Goal: Task Accomplishment & Management: Use online tool/utility

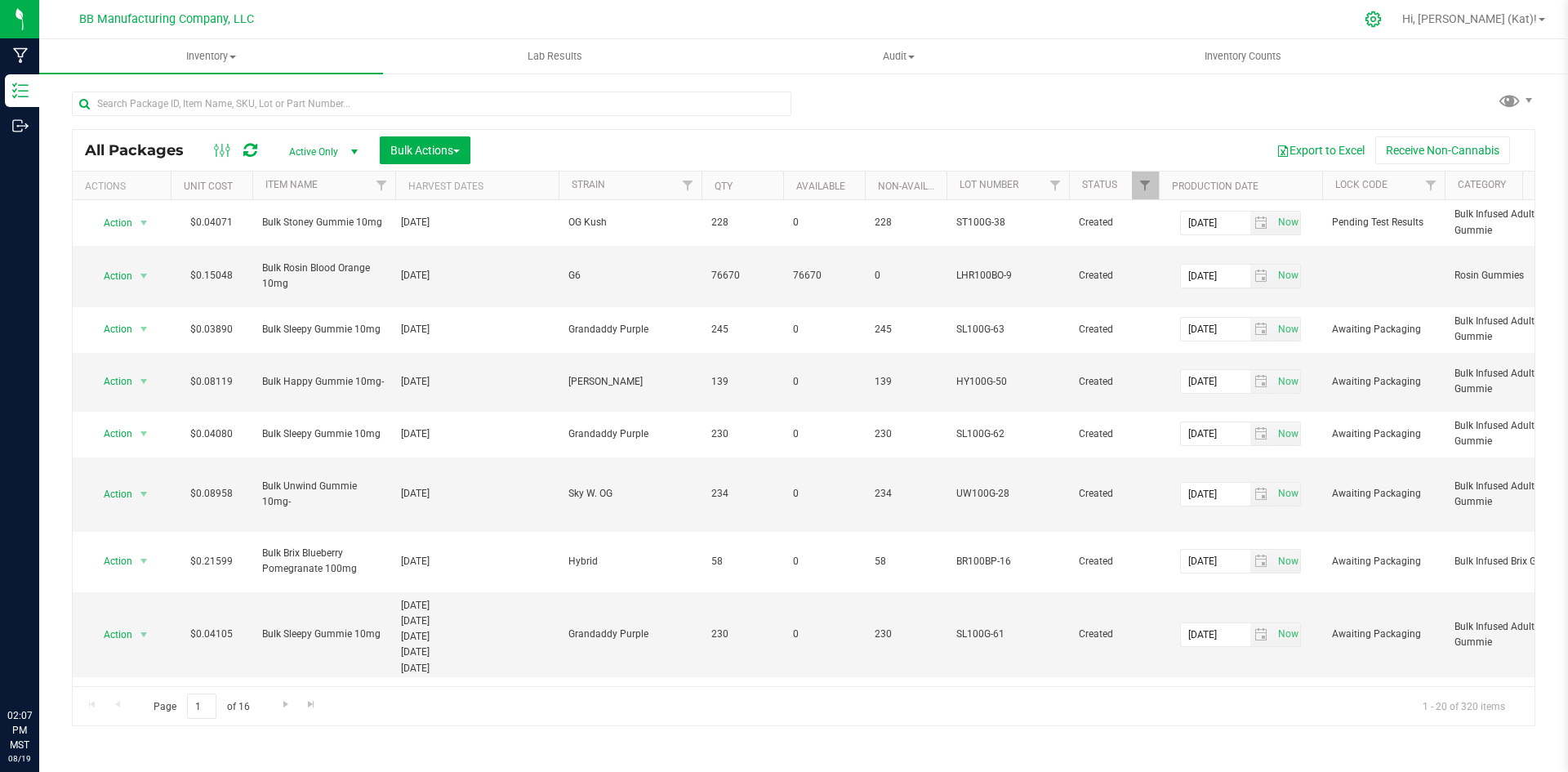
click at [1381, 19] on icon at bounding box center [1373, 19] width 17 height 17
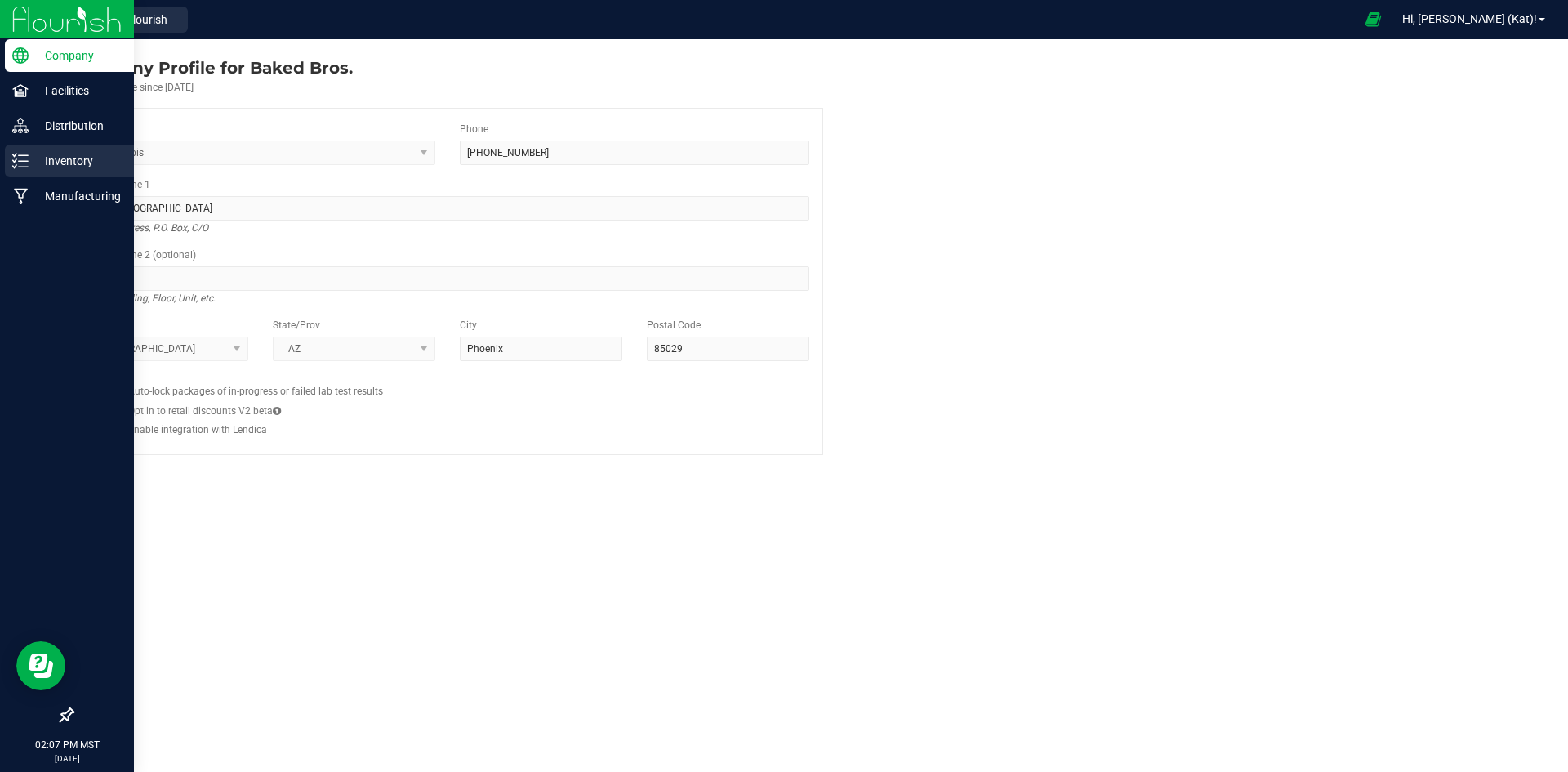
click at [53, 152] on p "Inventory" at bounding box center [77, 161] width 98 height 20
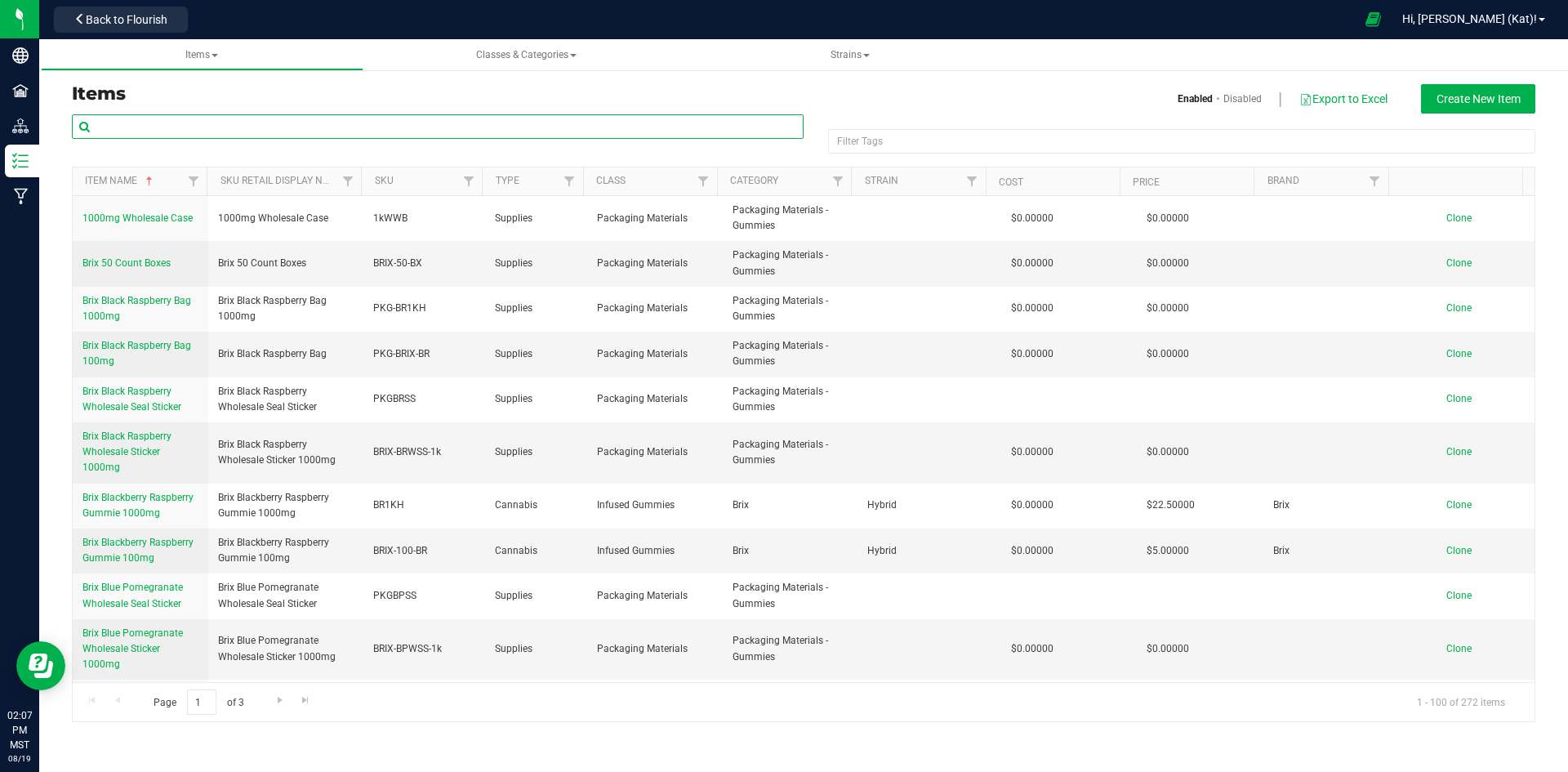
click at [284, 118] on input "text" at bounding box center [437, 127] width 732 height 25
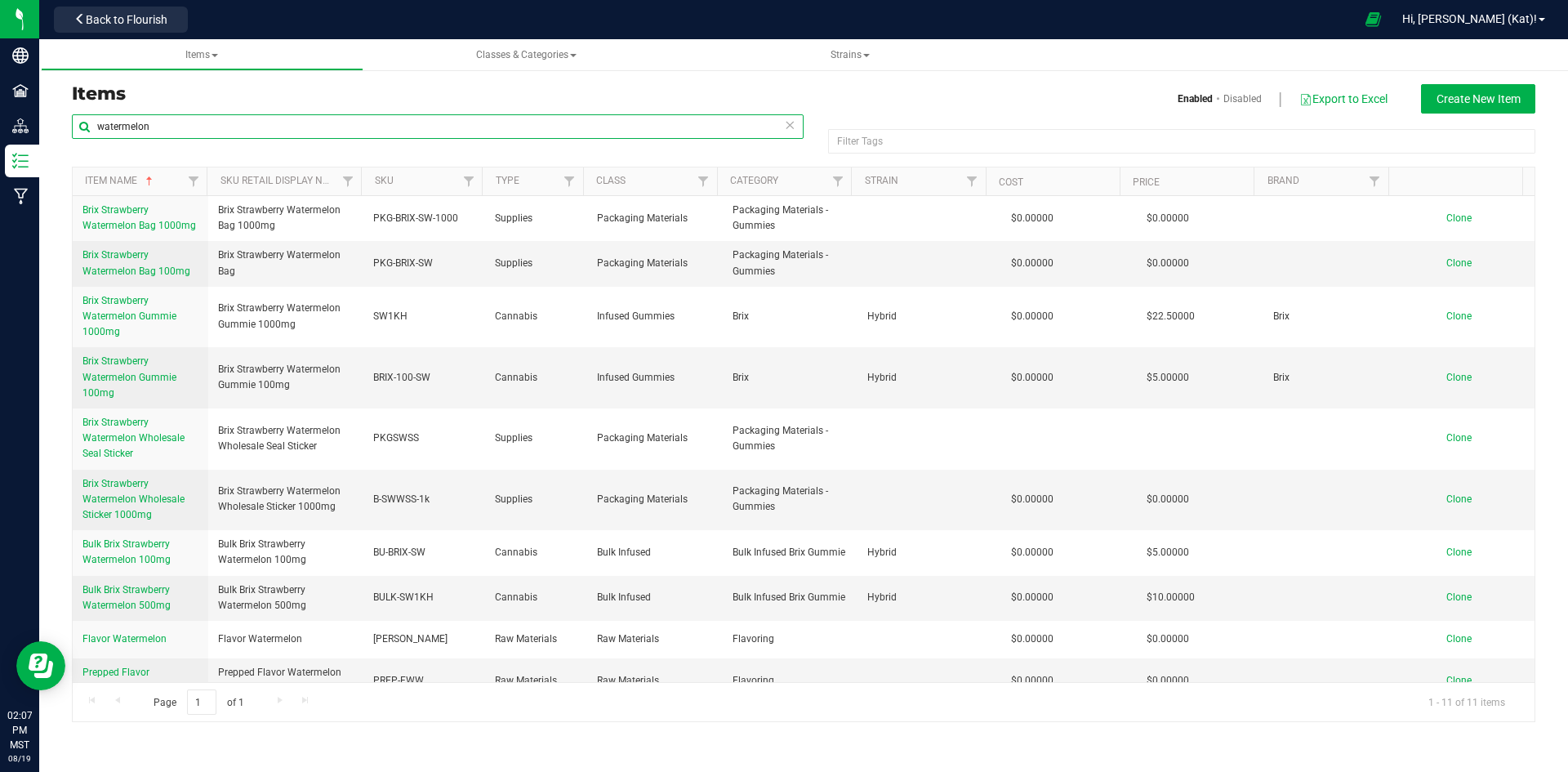
click at [186, 135] on input "watermelon" at bounding box center [437, 127] width 732 height 25
click at [186, 138] on input "watermelon" at bounding box center [437, 127] width 732 height 25
click at [174, 127] on input "watermelon" at bounding box center [437, 127] width 732 height 25
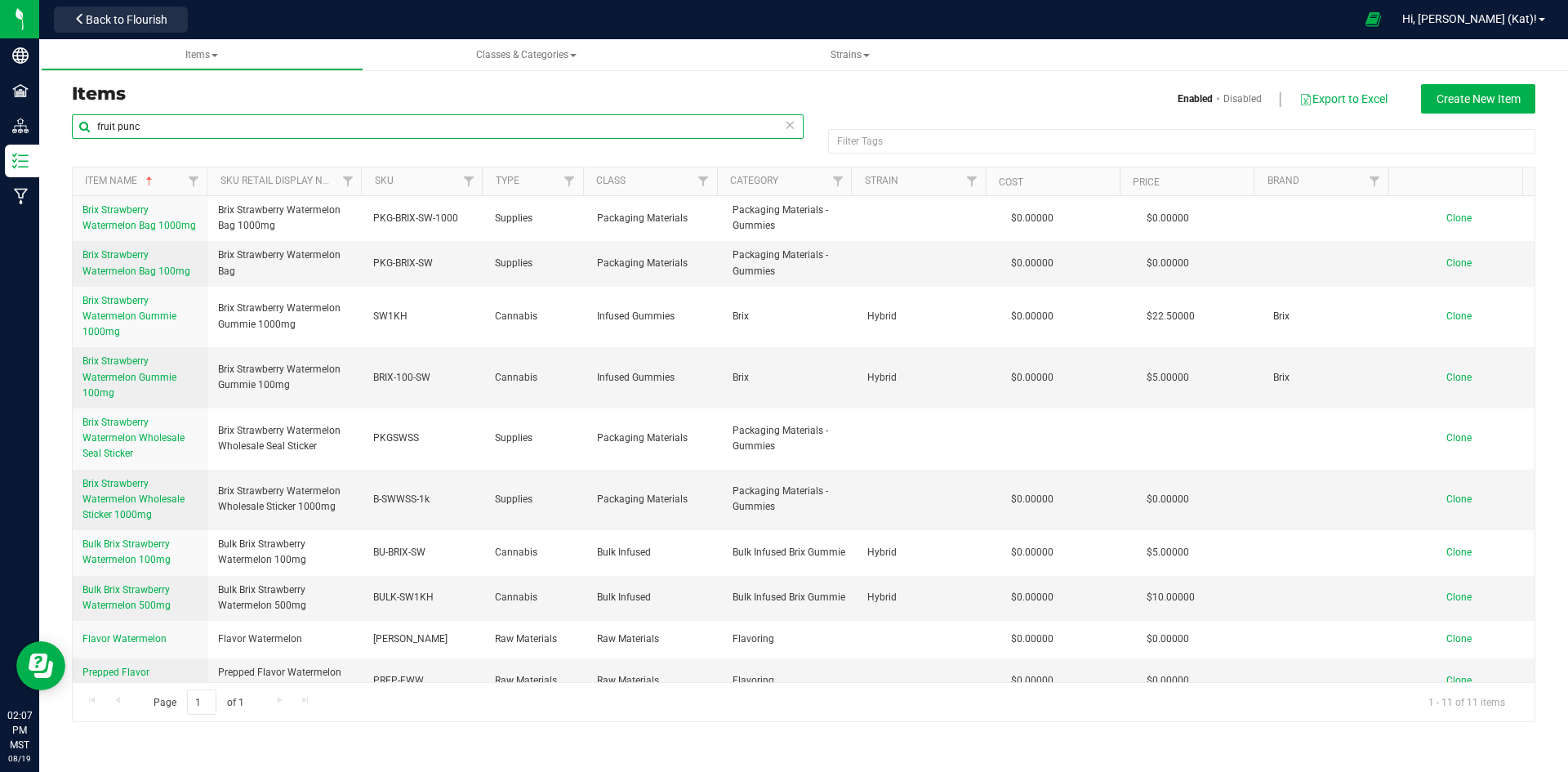
type input "fruit punch"
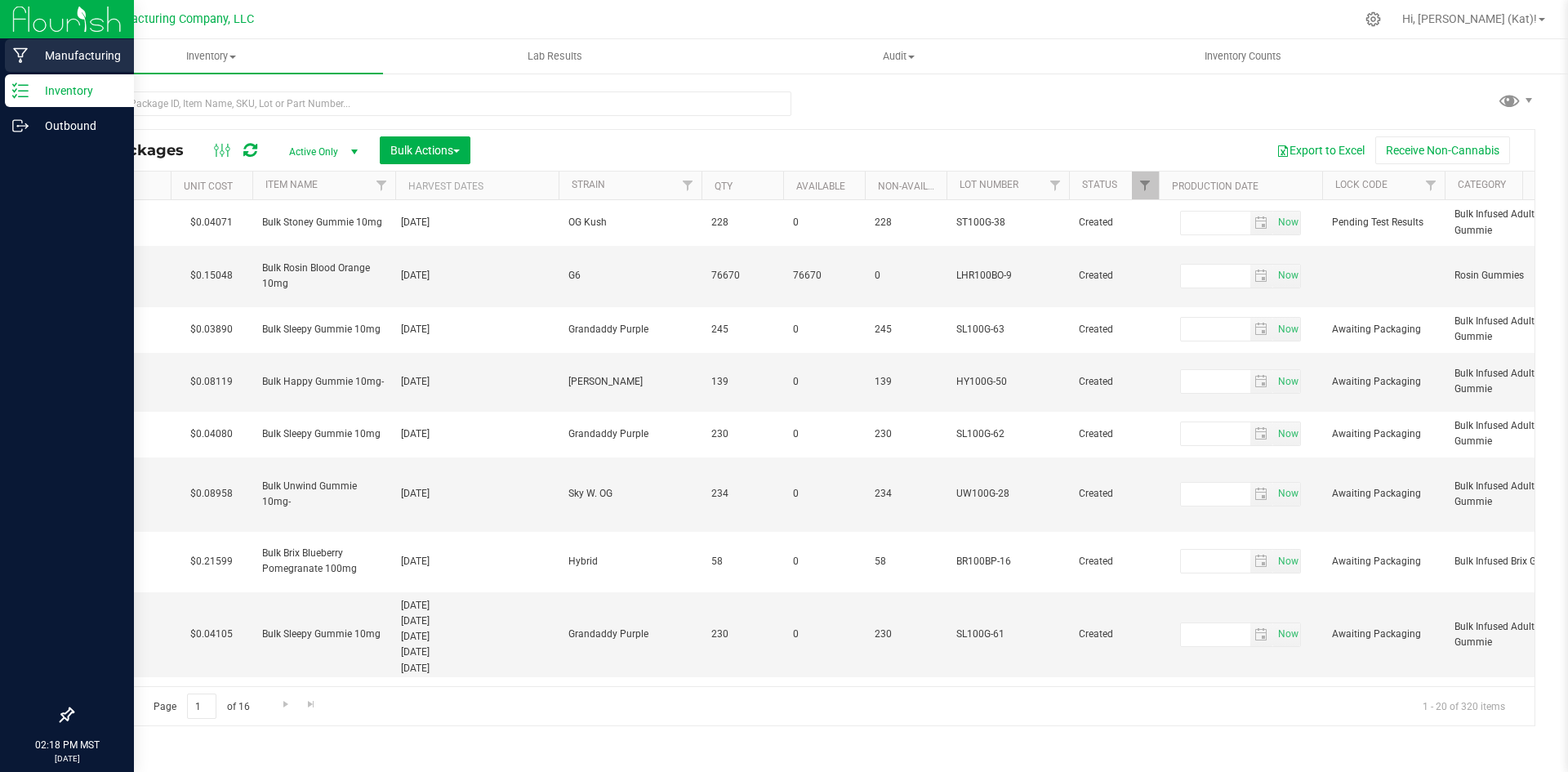
type input "2025-08-15"
type input "[DATE]"
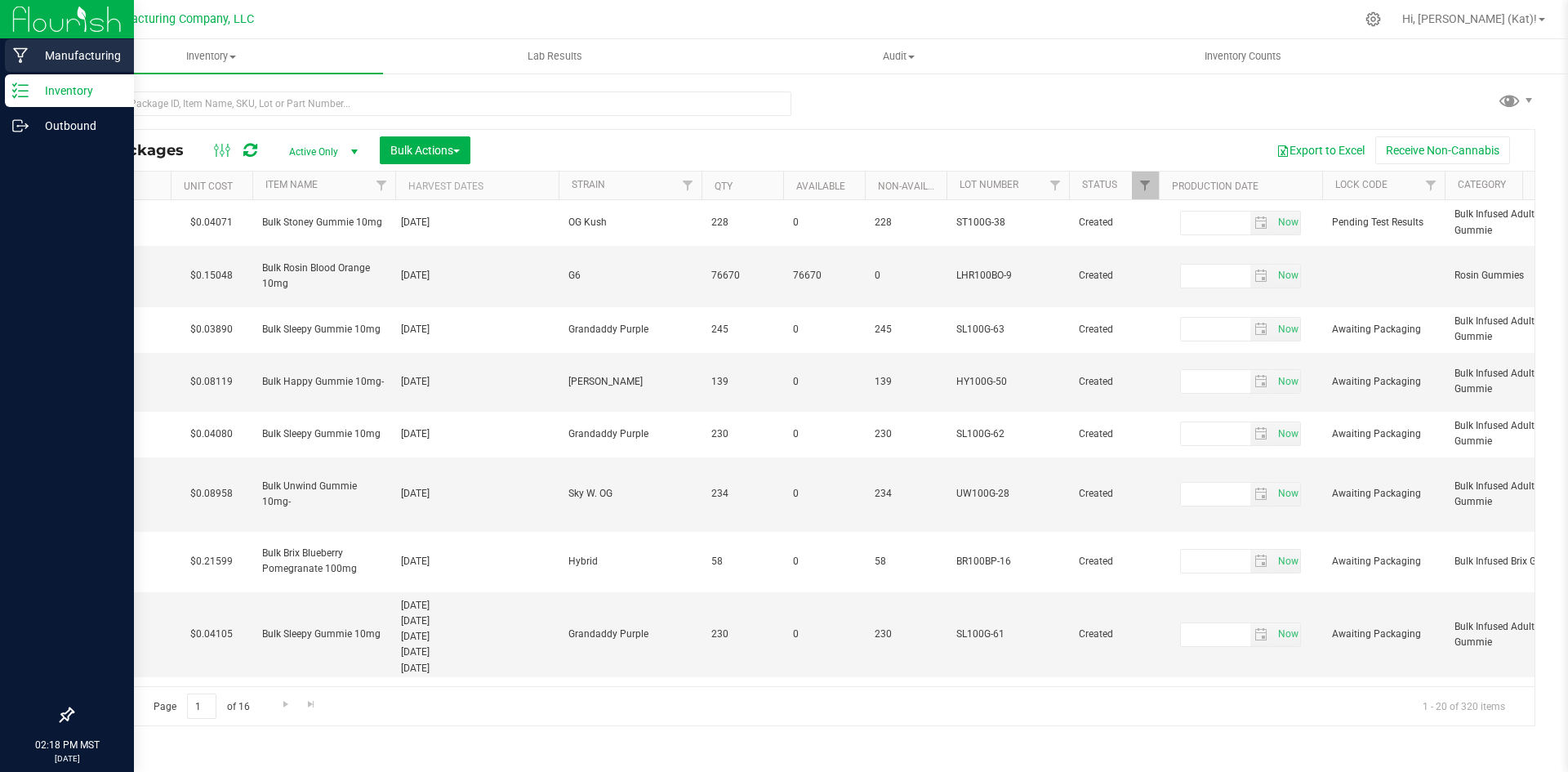
type input "[DATE]"
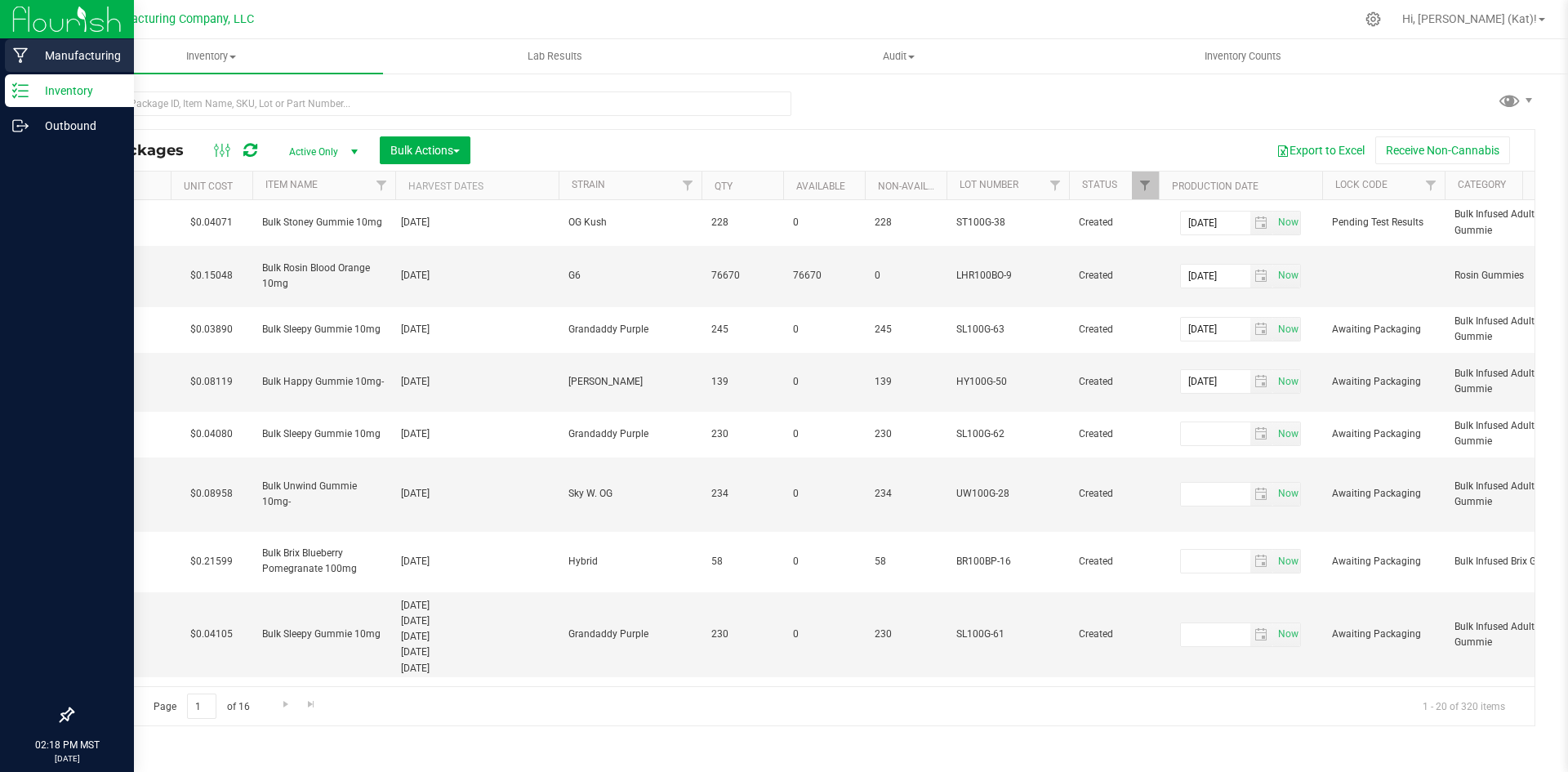
type input "[DATE]"
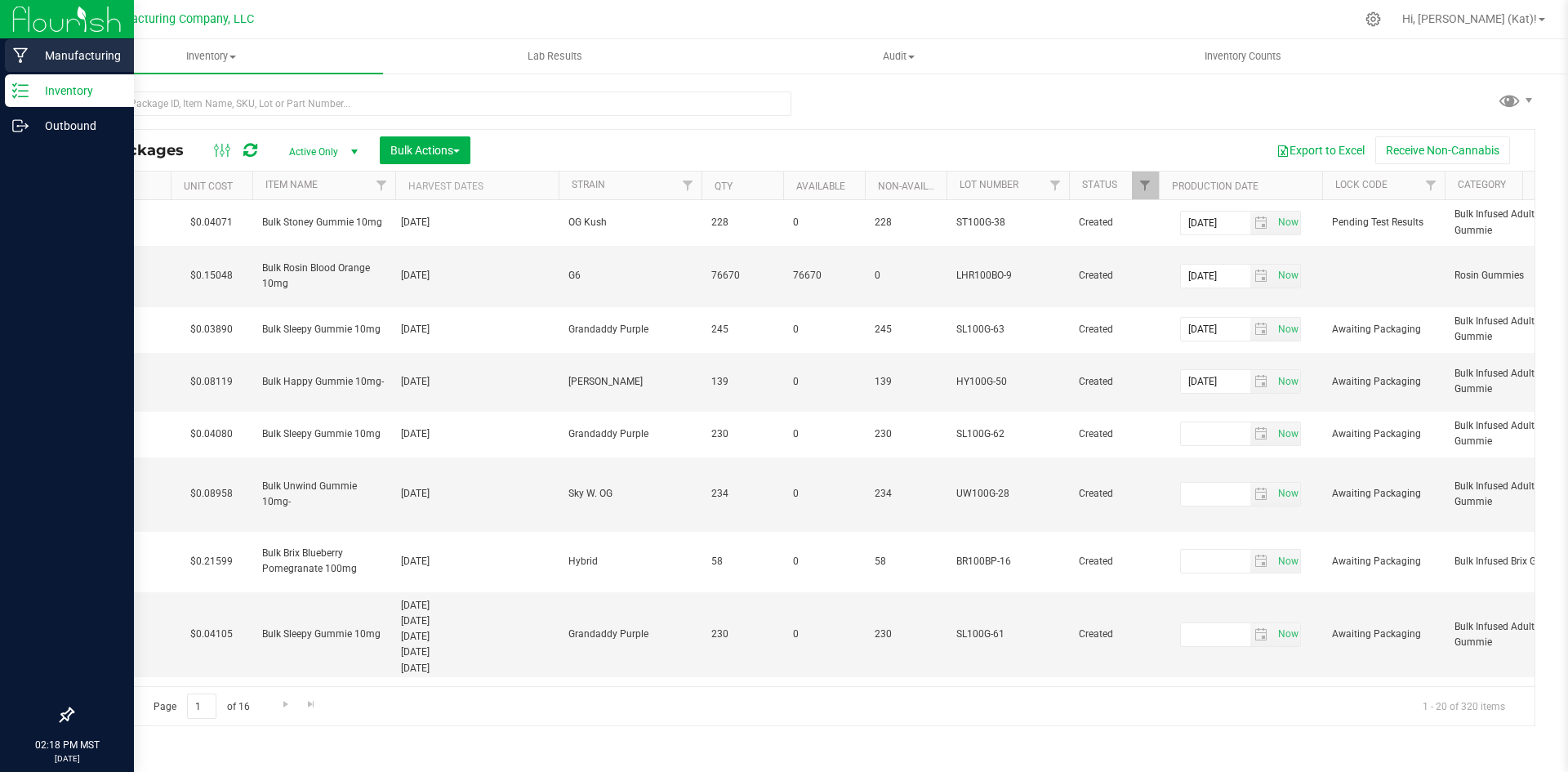
type input "[DATE]"
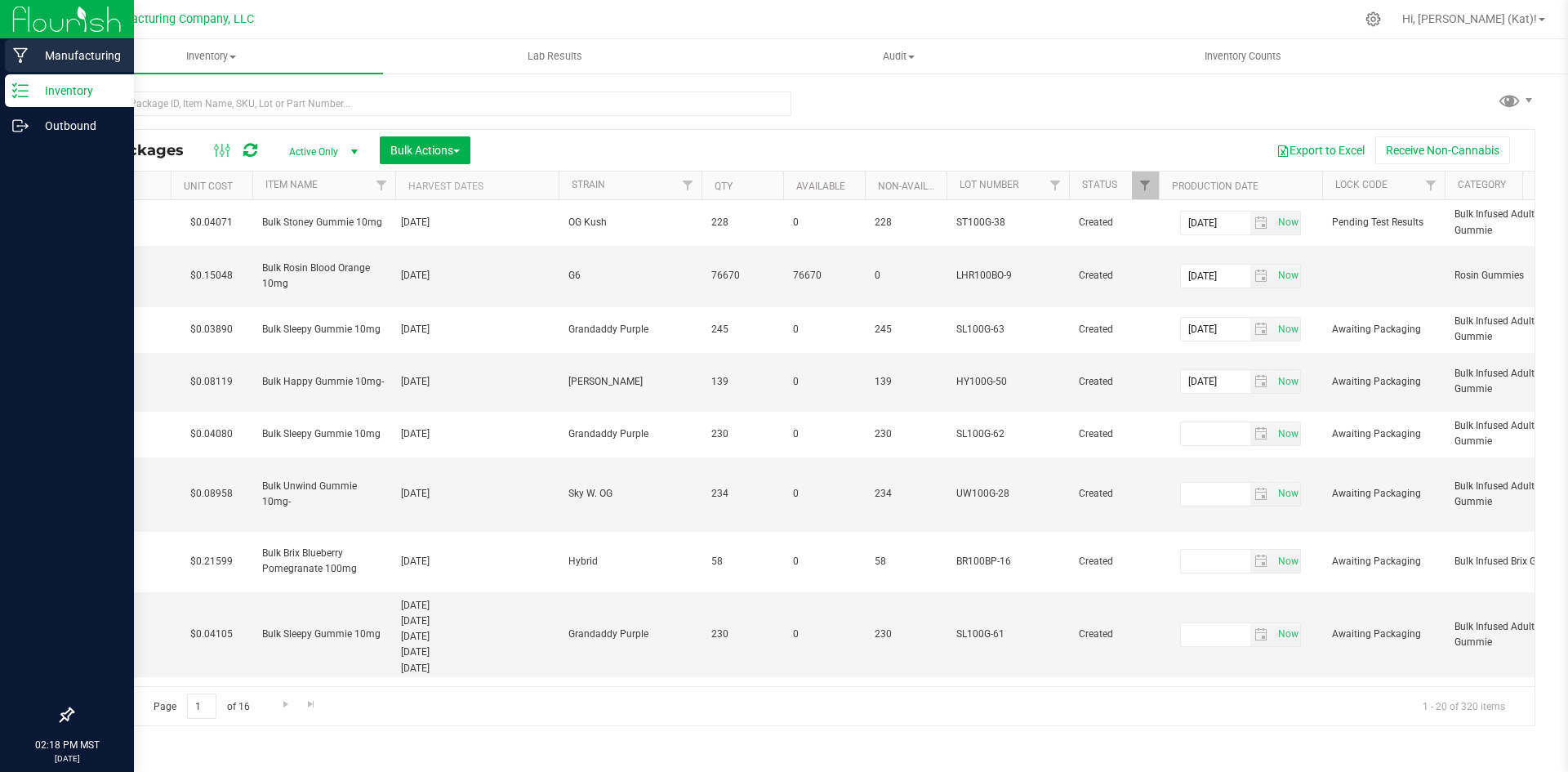
type input "[DATE]"
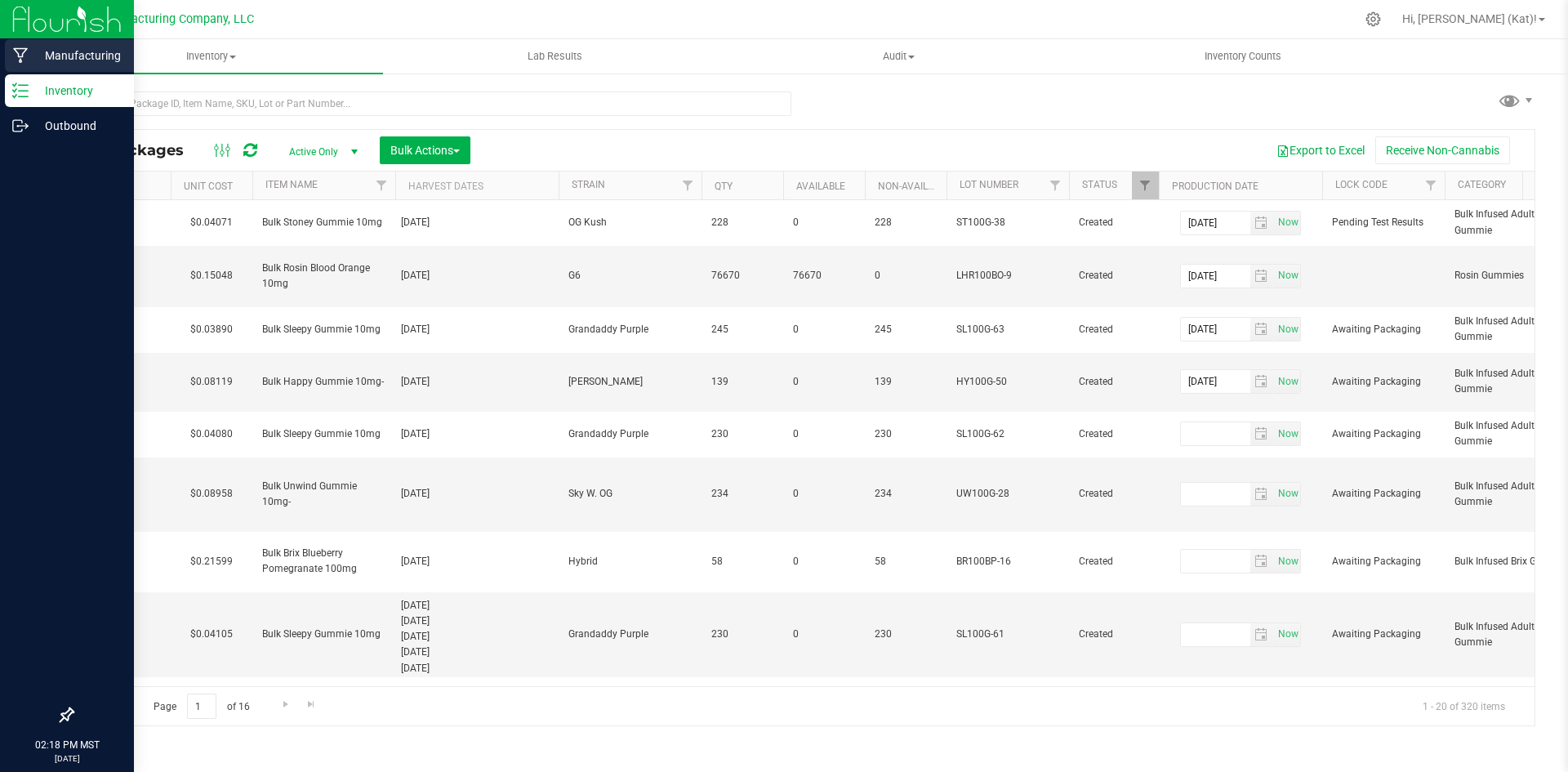
type input "[DATE]"
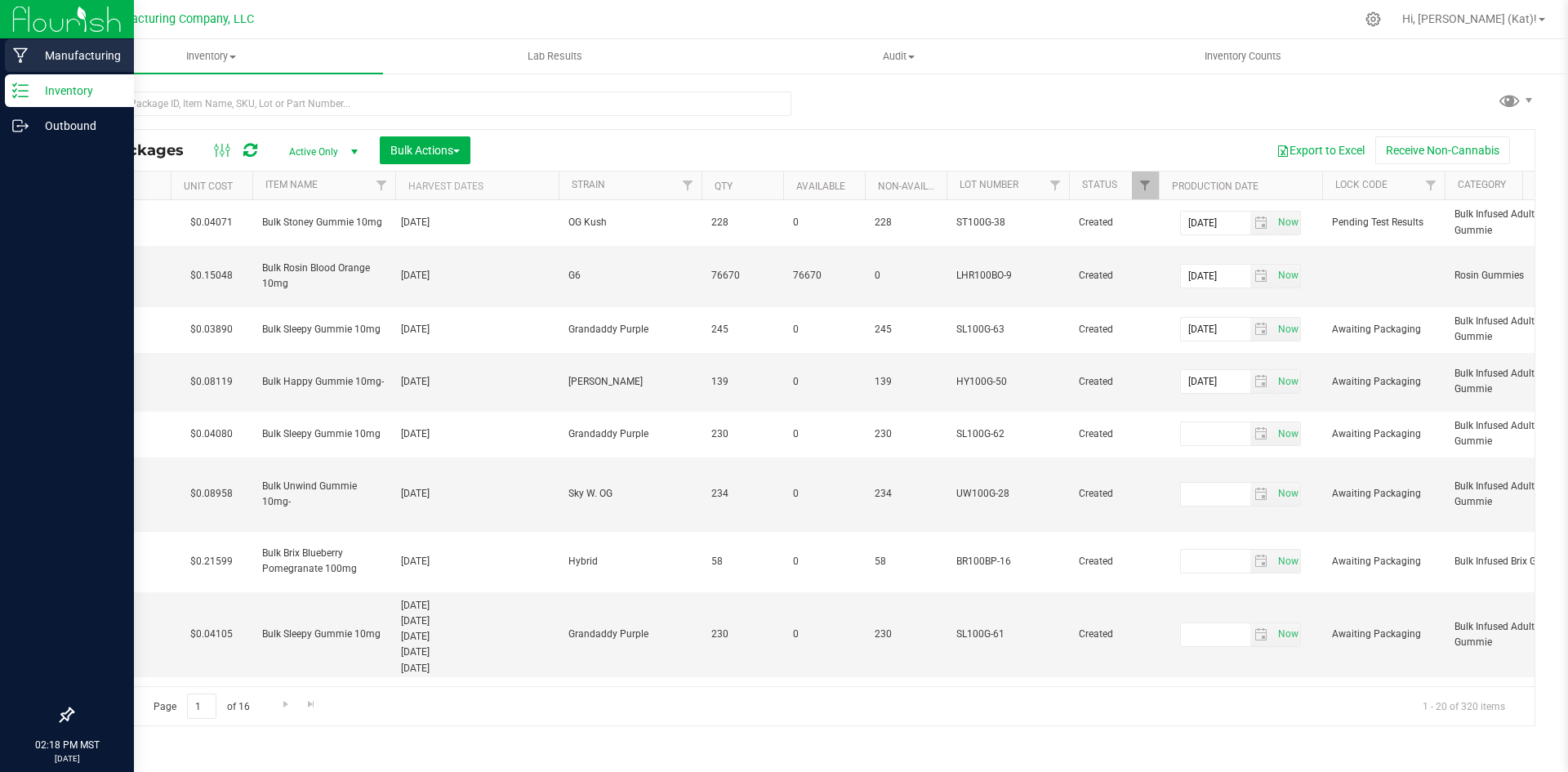
type input "[DATE]"
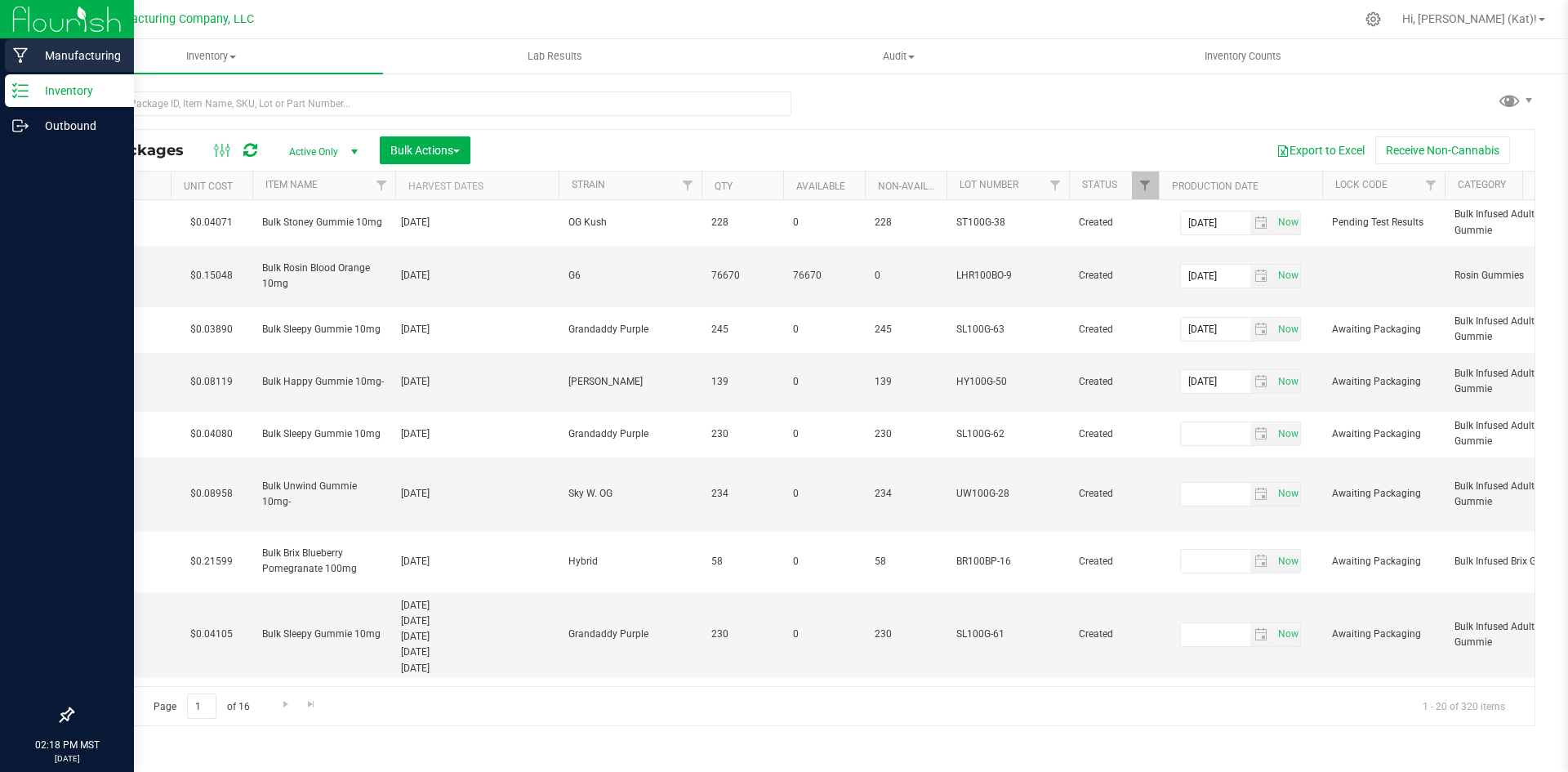
type input "[DATE]"
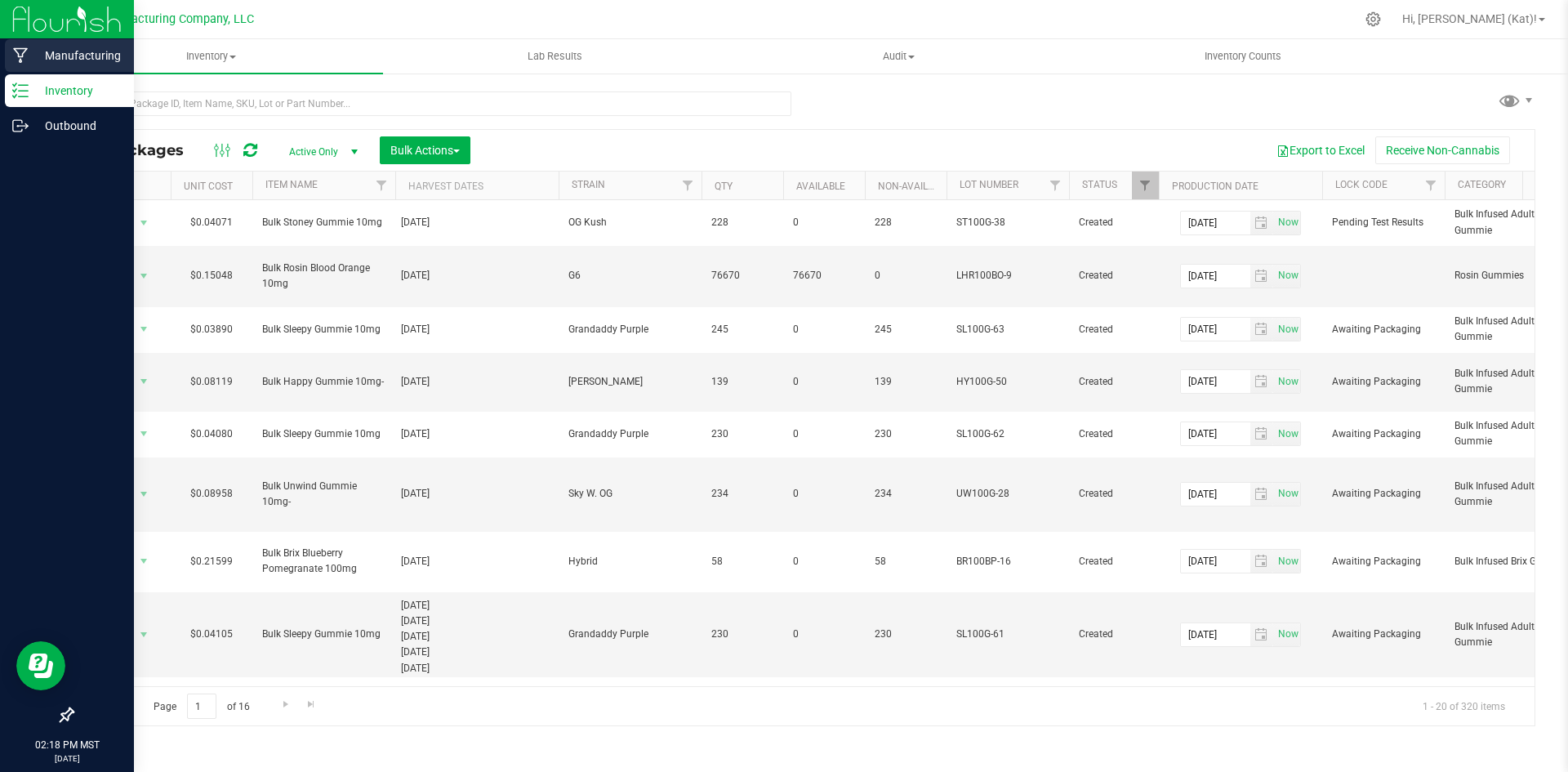
click at [96, 53] on p "Manufacturing" at bounding box center [77, 55] width 98 height 20
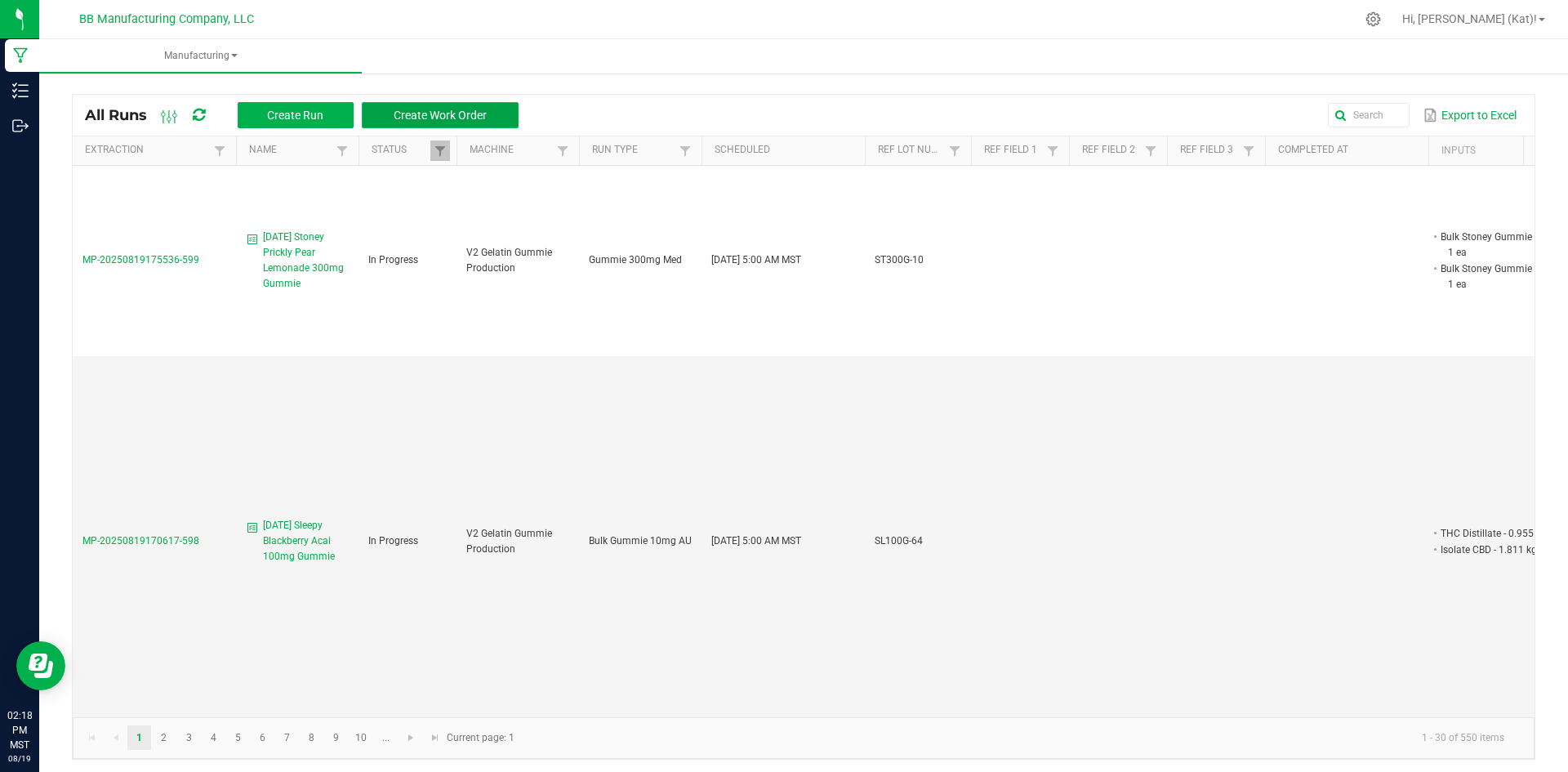
click at [490, 114] on button "Create Work Order" at bounding box center [440, 114] width 157 height 26
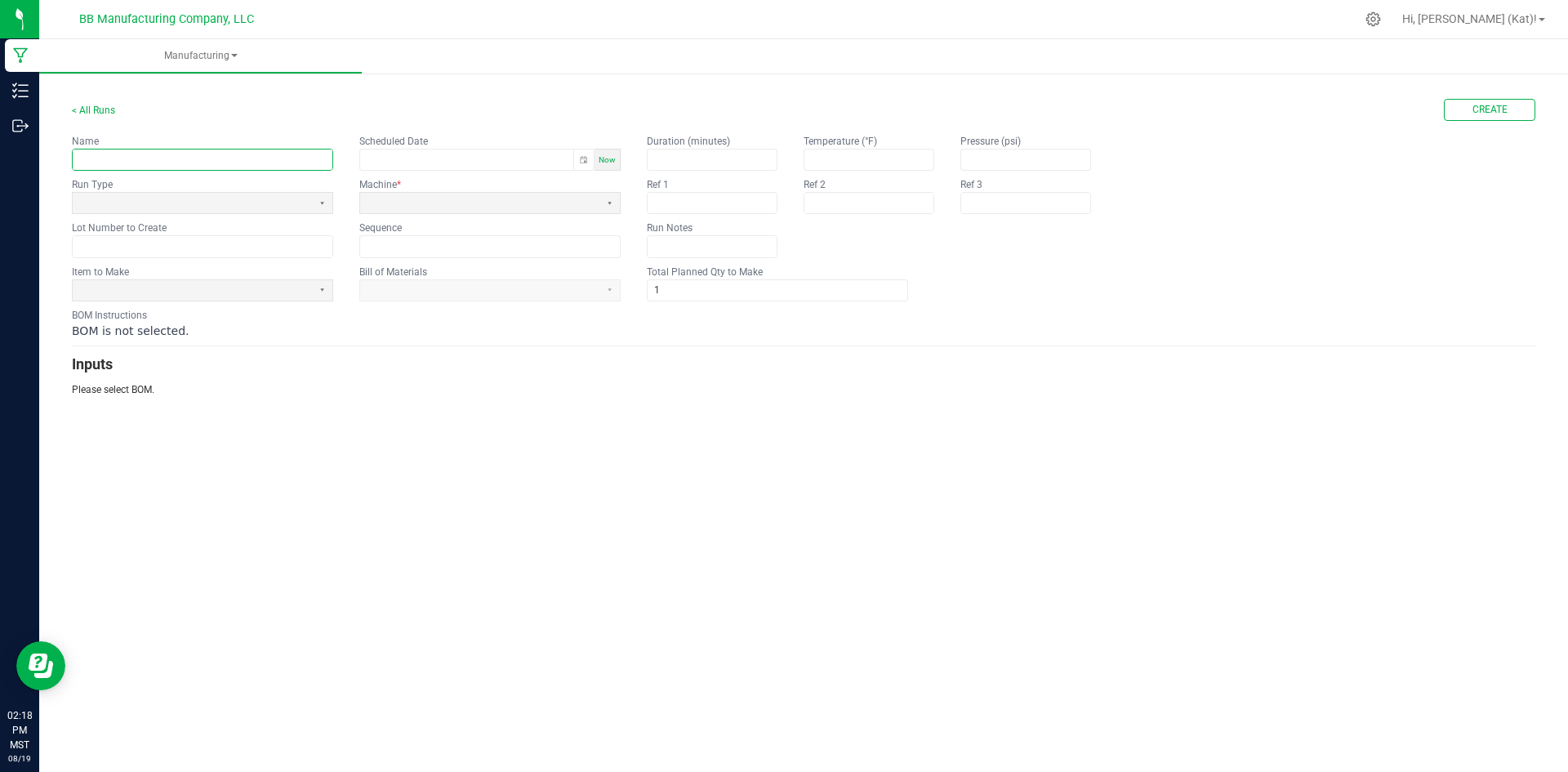
click at [234, 158] on input "text" at bounding box center [202, 159] width 260 height 20
paste input "Unwind Huckleberry Punch 100mg Gummie"
type input "7.25.25 Unwind Huckleberry Punch 100mg Gummie"
click at [266, 212] on span at bounding box center [191, 202] width 239 height 20
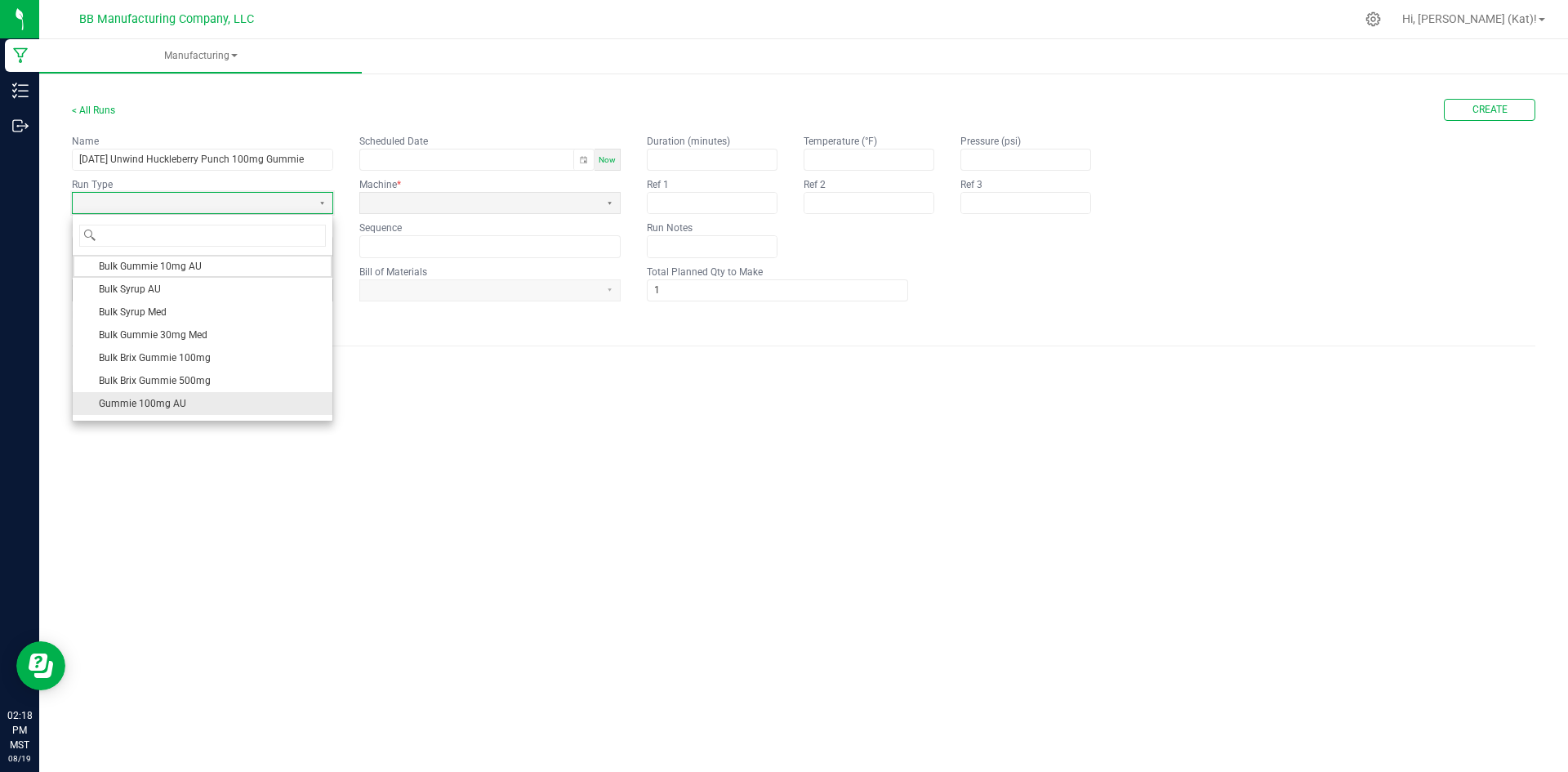
click at [214, 400] on li "Gummie 100mg AU" at bounding box center [202, 403] width 260 height 23
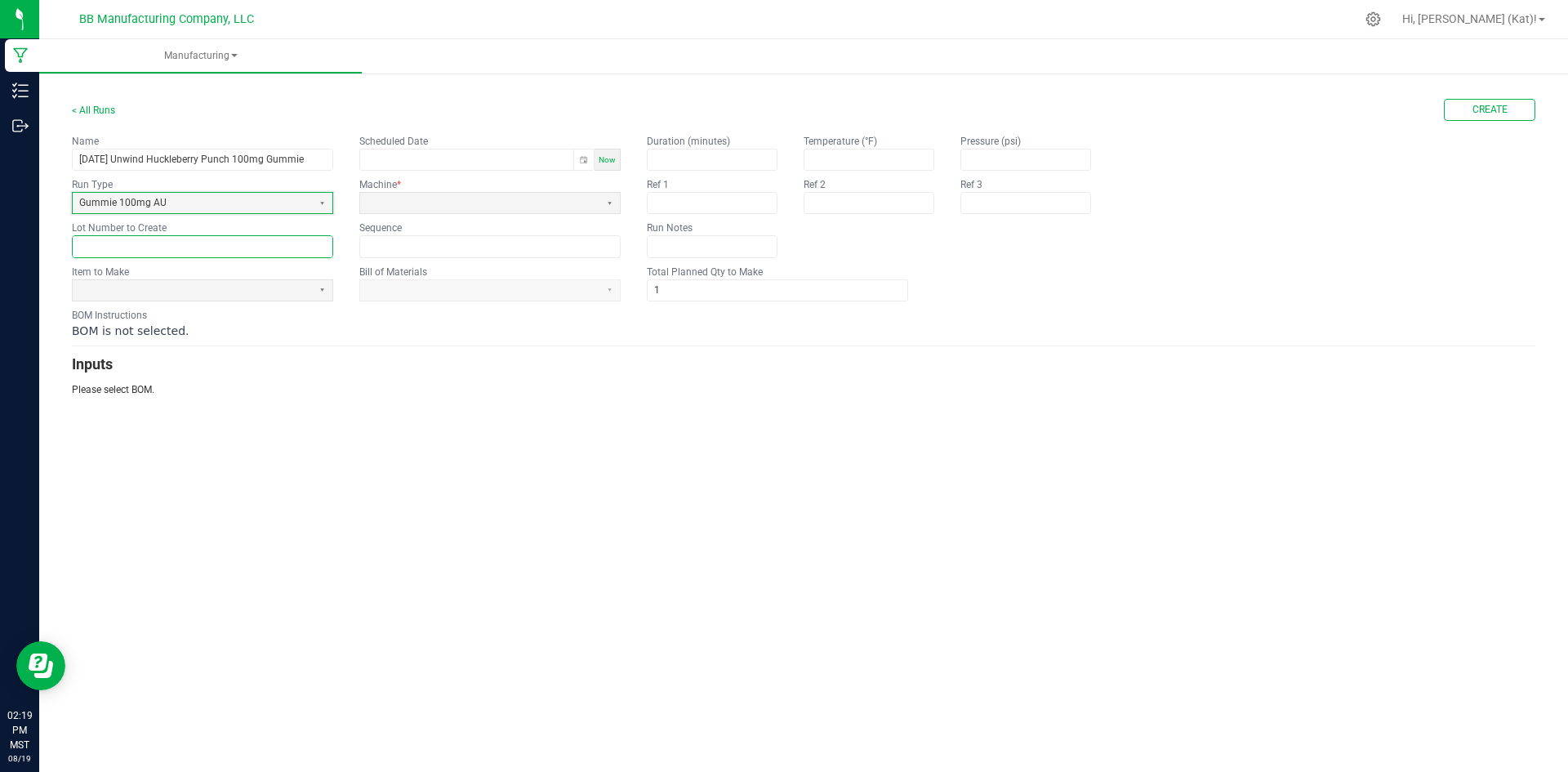
click at [239, 243] on input "text" at bounding box center [202, 246] width 260 height 20
paste input "UW100G-27"
type input "UW100G-27"
click at [235, 289] on span at bounding box center [191, 290] width 226 height 14
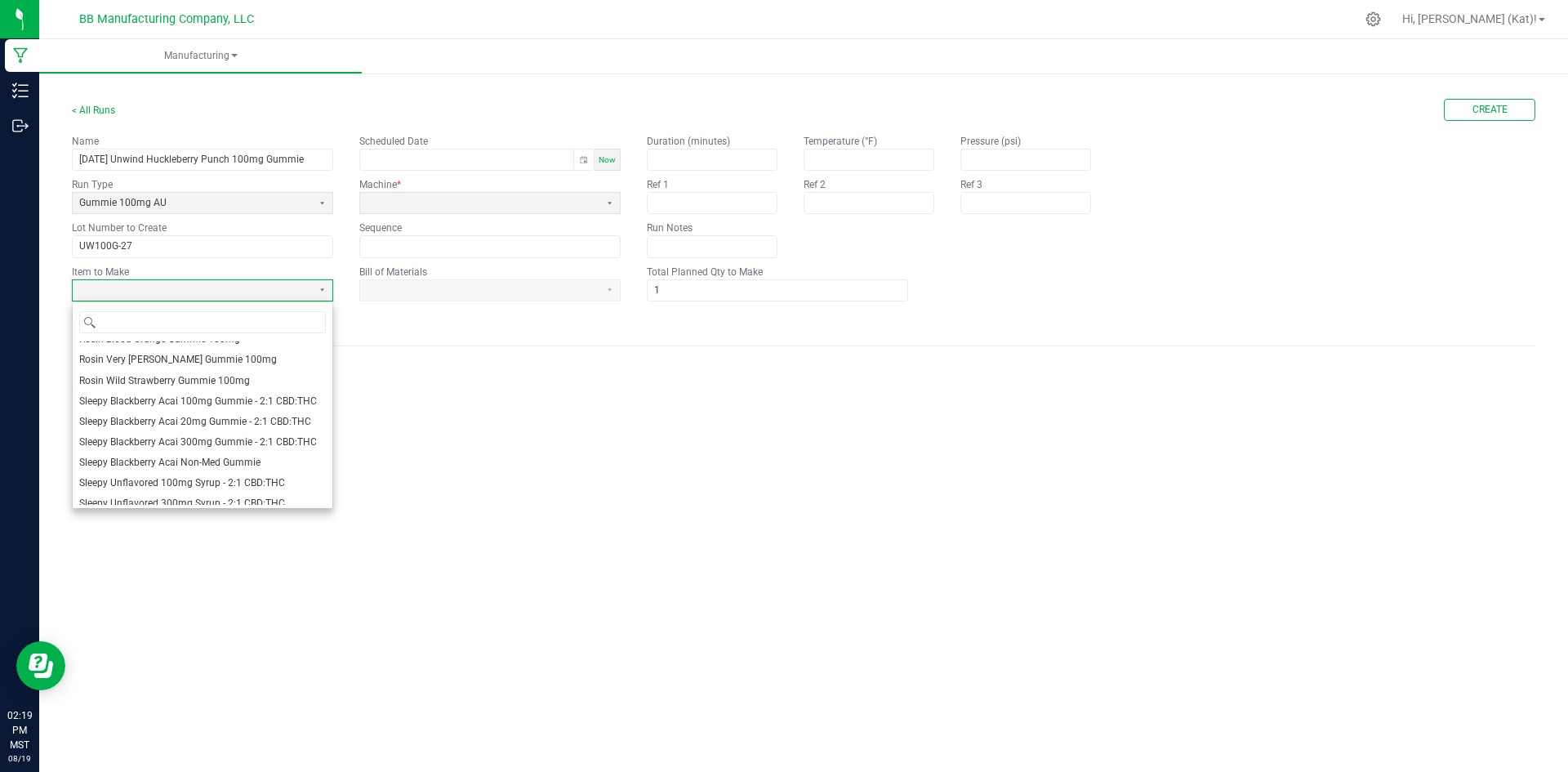
scroll to position [1450, 0]
click at [252, 430] on span "Unwind Huckleberry Punch 100mg Gummie - 2:2:1:1 THC:CBG:CBC:CBDV" at bounding box center [202, 433] width 247 height 28
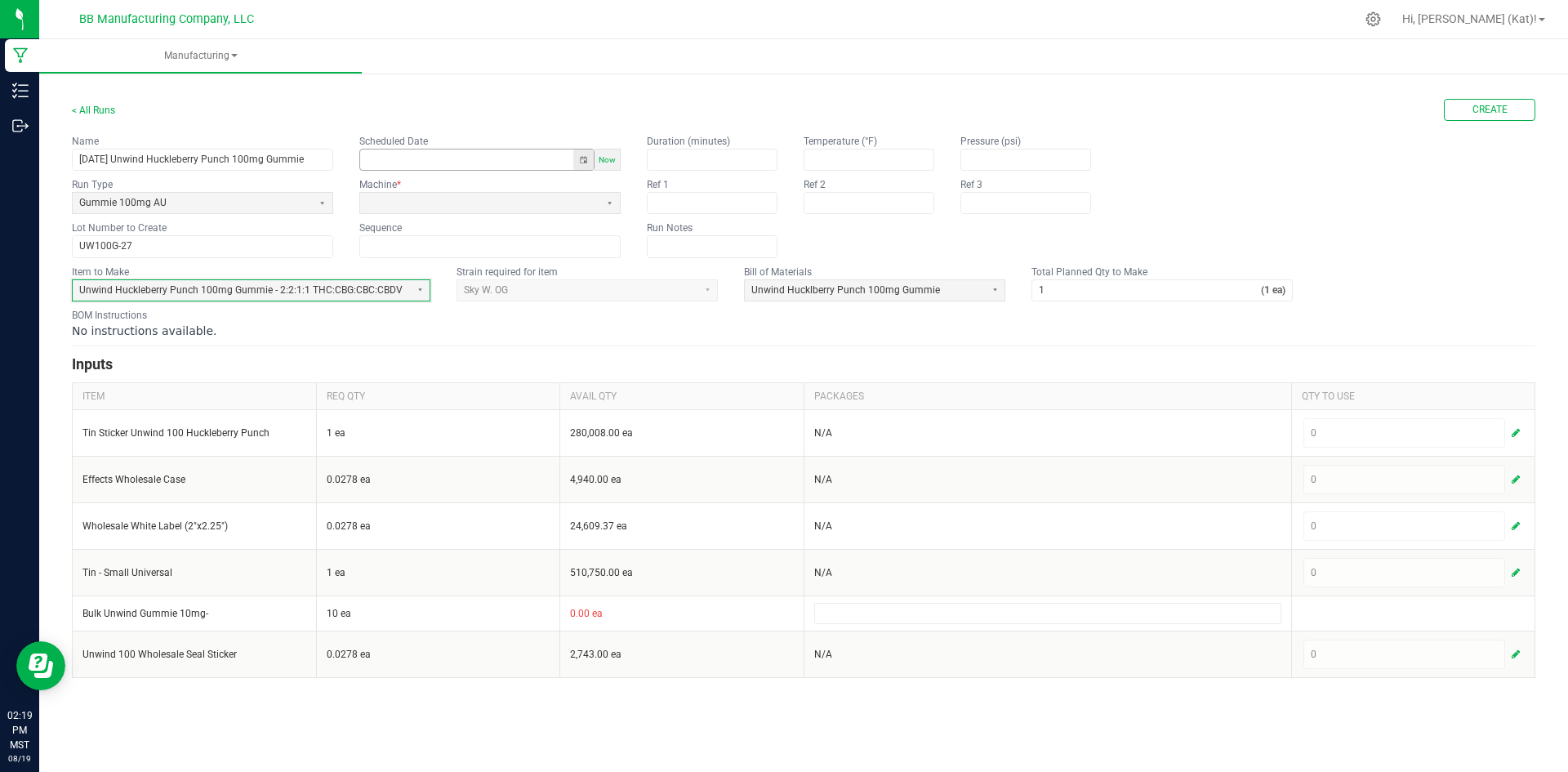
click at [585, 153] on button "Toggle popup" at bounding box center [583, 159] width 20 height 20
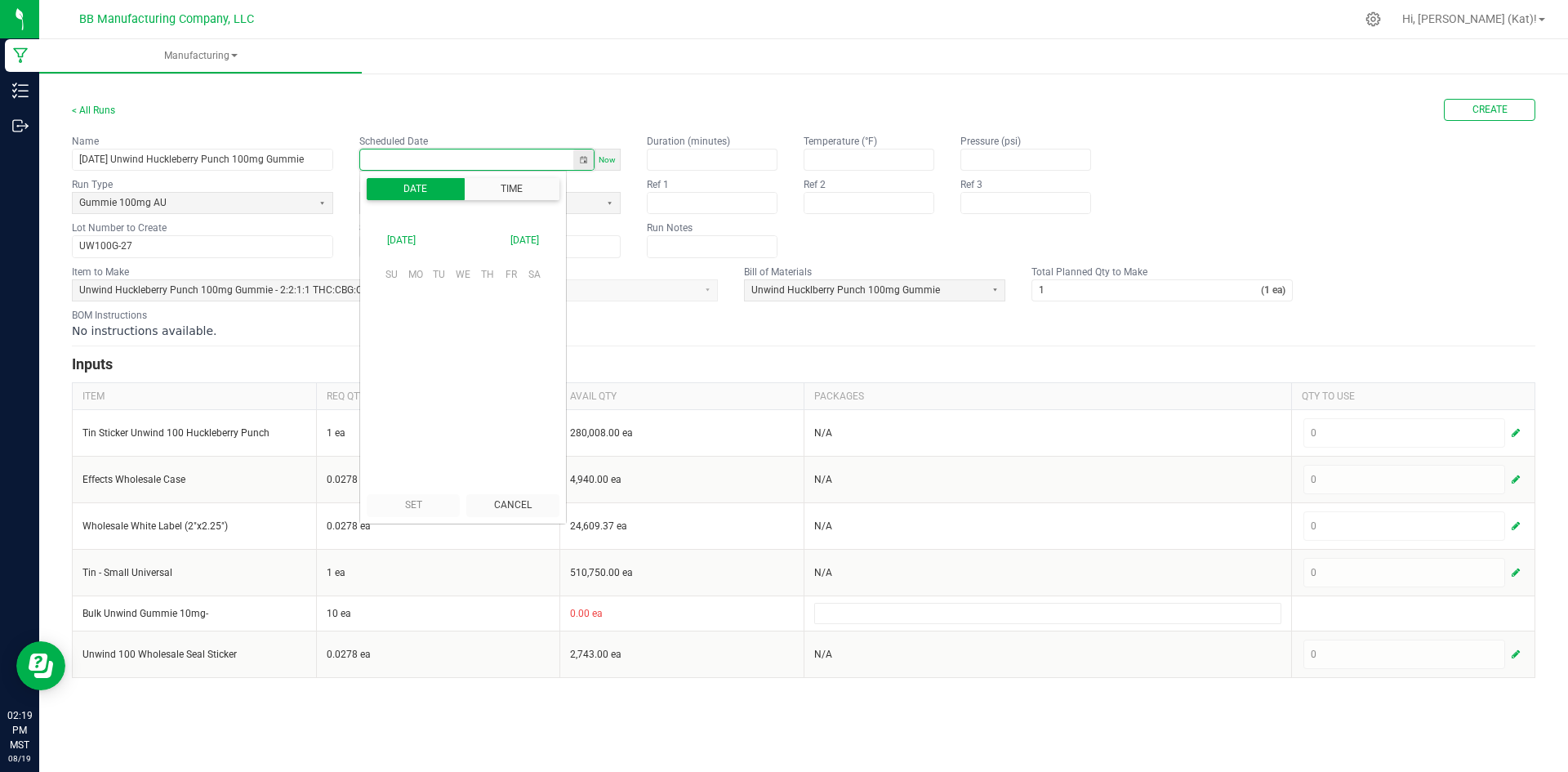
scroll to position [257385, 0]
click at [439, 380] on span "19" at bounding box center [438, 377] width 24 height 26
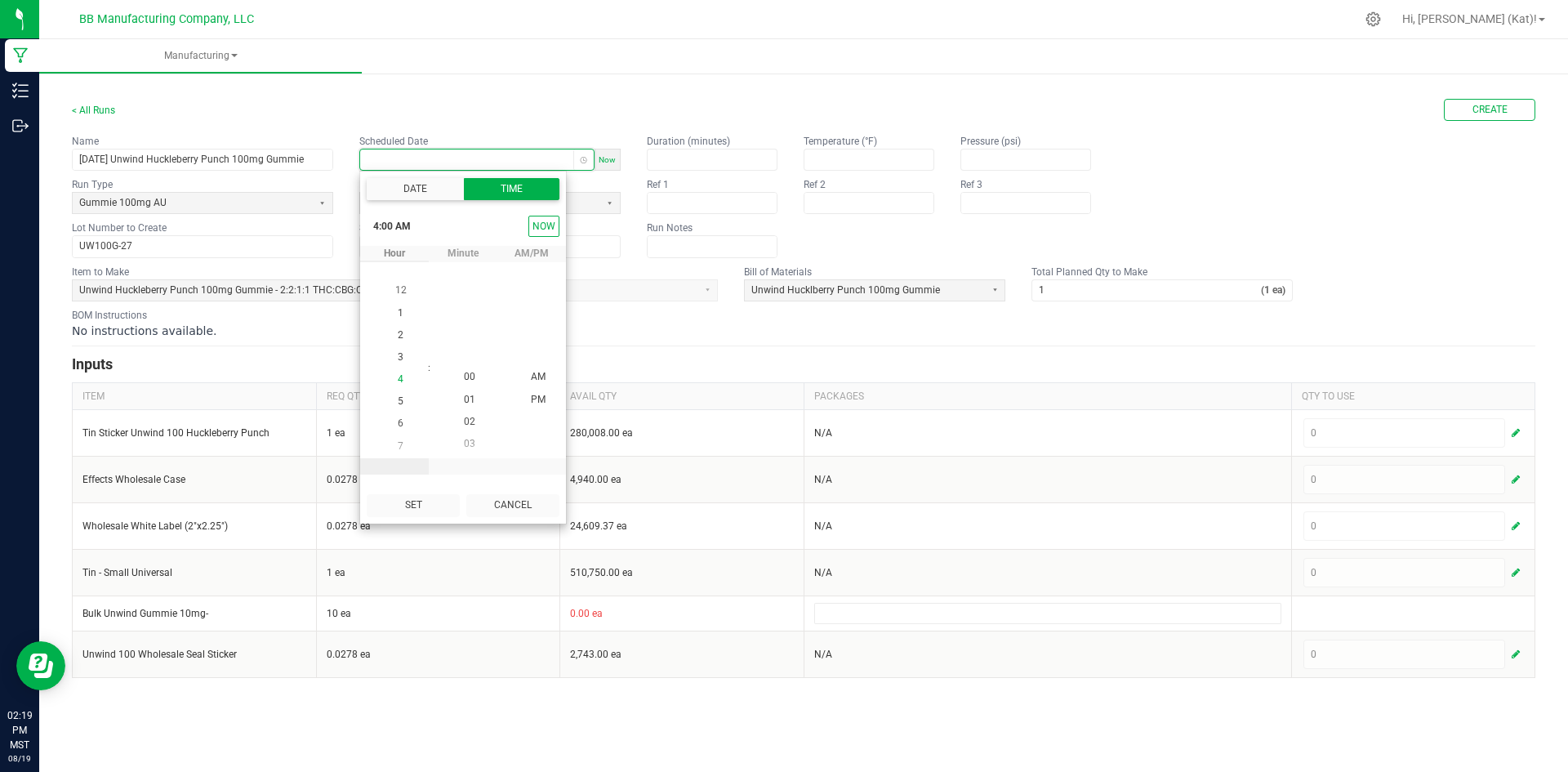
scroll to position [89, 0]
click at [397, 397] on li "5" at bounding box center [400, 399] width 39 height 22
click at [408, 502] on button "Set" at bounding box center [413, 505] width 93 height 22
type input "08/19/2025 5:00 AM"
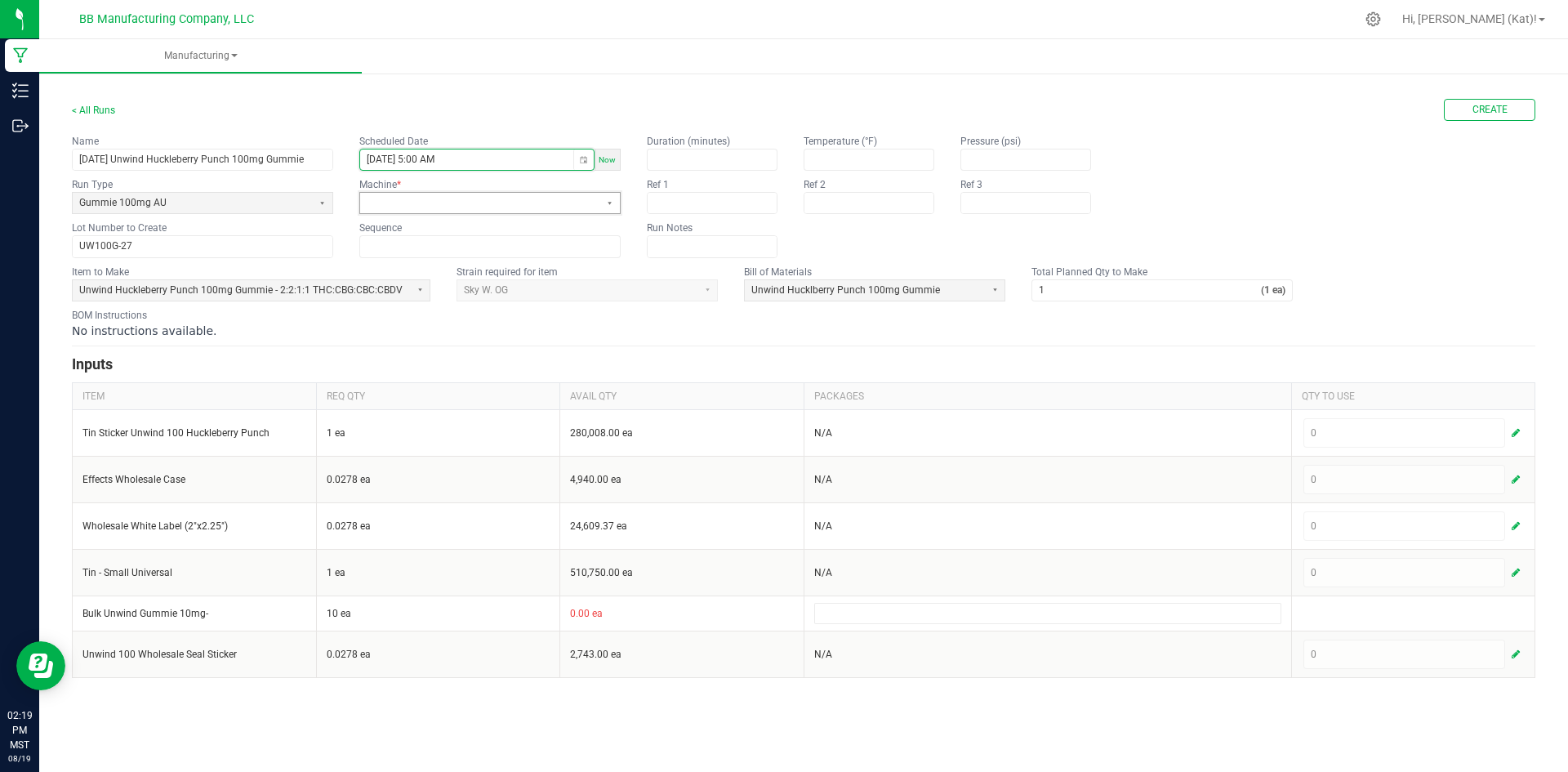
click at [456, 213] on span at bounding box center [479, 202] width 239 height 20
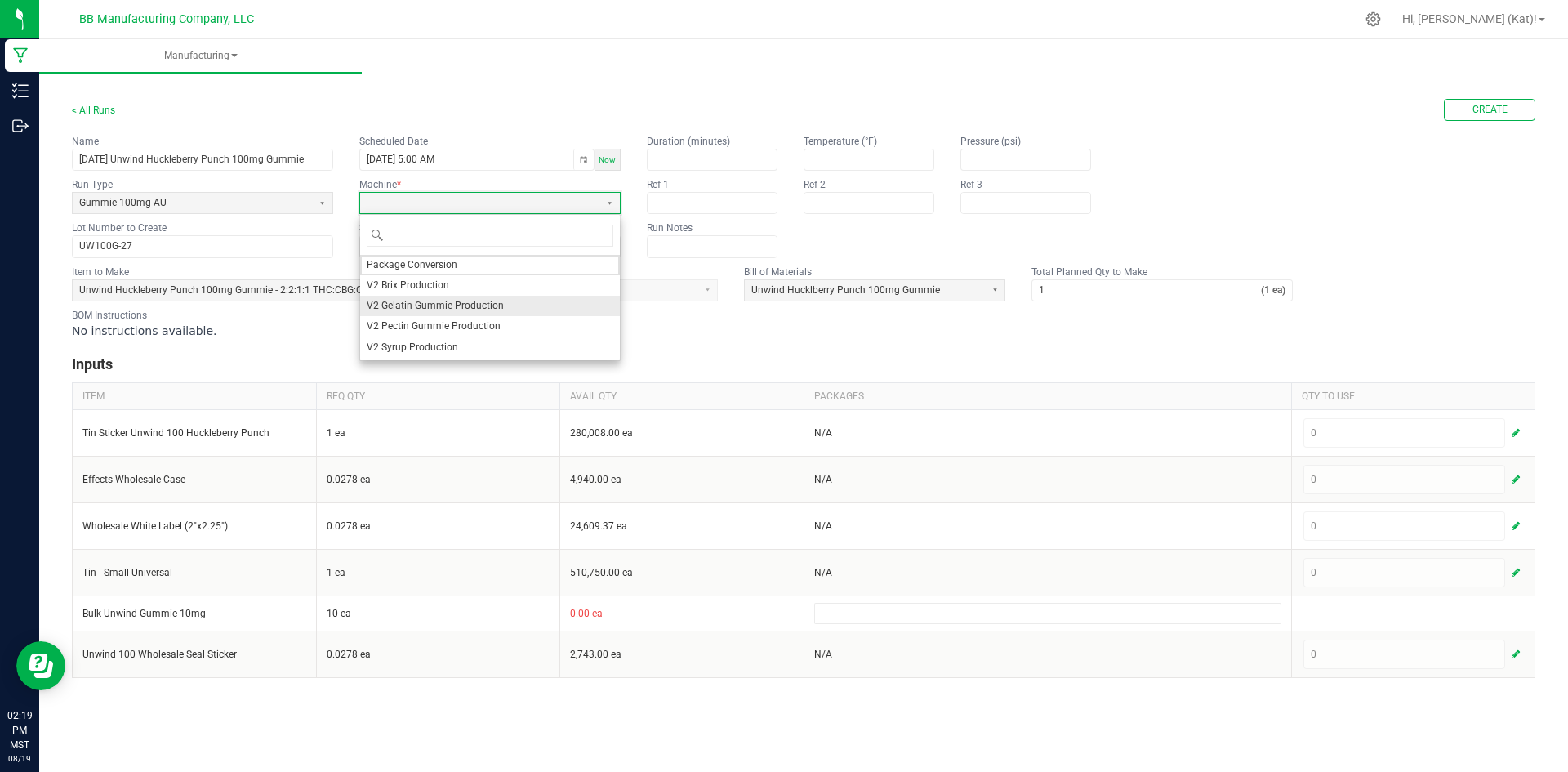
click at [444, 302] on span "V2 Gelatin Gummie Production" at bounding box center [435, 306] width 137 height 14
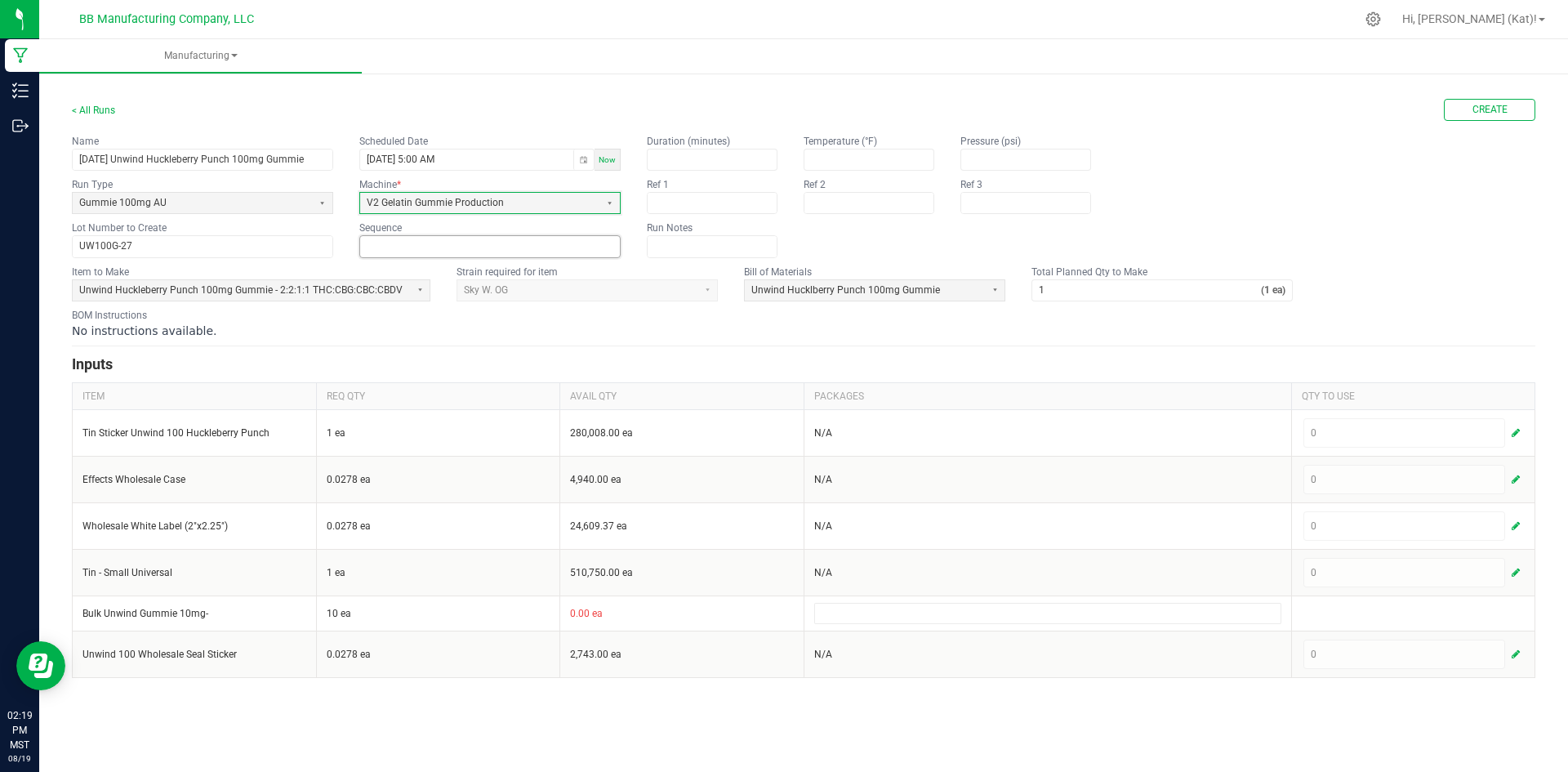
click at [451, 248] on input at bounding box center [490, 246] width 260 height 20
type input "0"
click at [738, 319] on div "BOM Instructions No instructions available." at bounding box center [803, 323] width 1463 height 31
click at [1211, 289] on input "1" at bounding box center [1146, 290] width 229 height 20
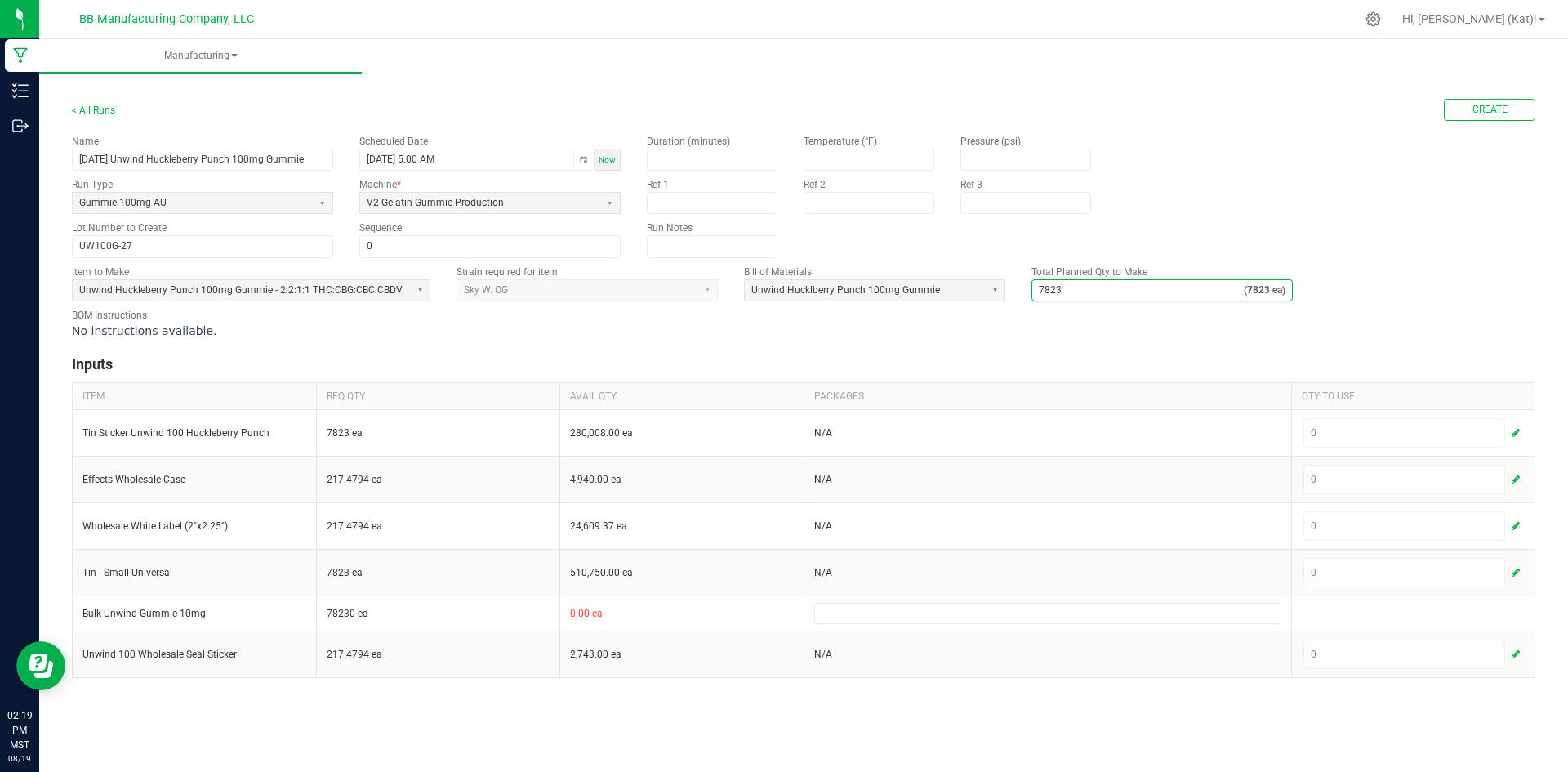
type input "7,823"
click at [955, 340] on form "< All Runs Create Name 7.25.25 Unwind Huckleberry Punch 100mg Gummie Scheduled …" at bounding box center [803, 389] width 1463 height 579
click at [1499, 112] on span "Create" at bounding box center [1489, 110] width 35 height 14
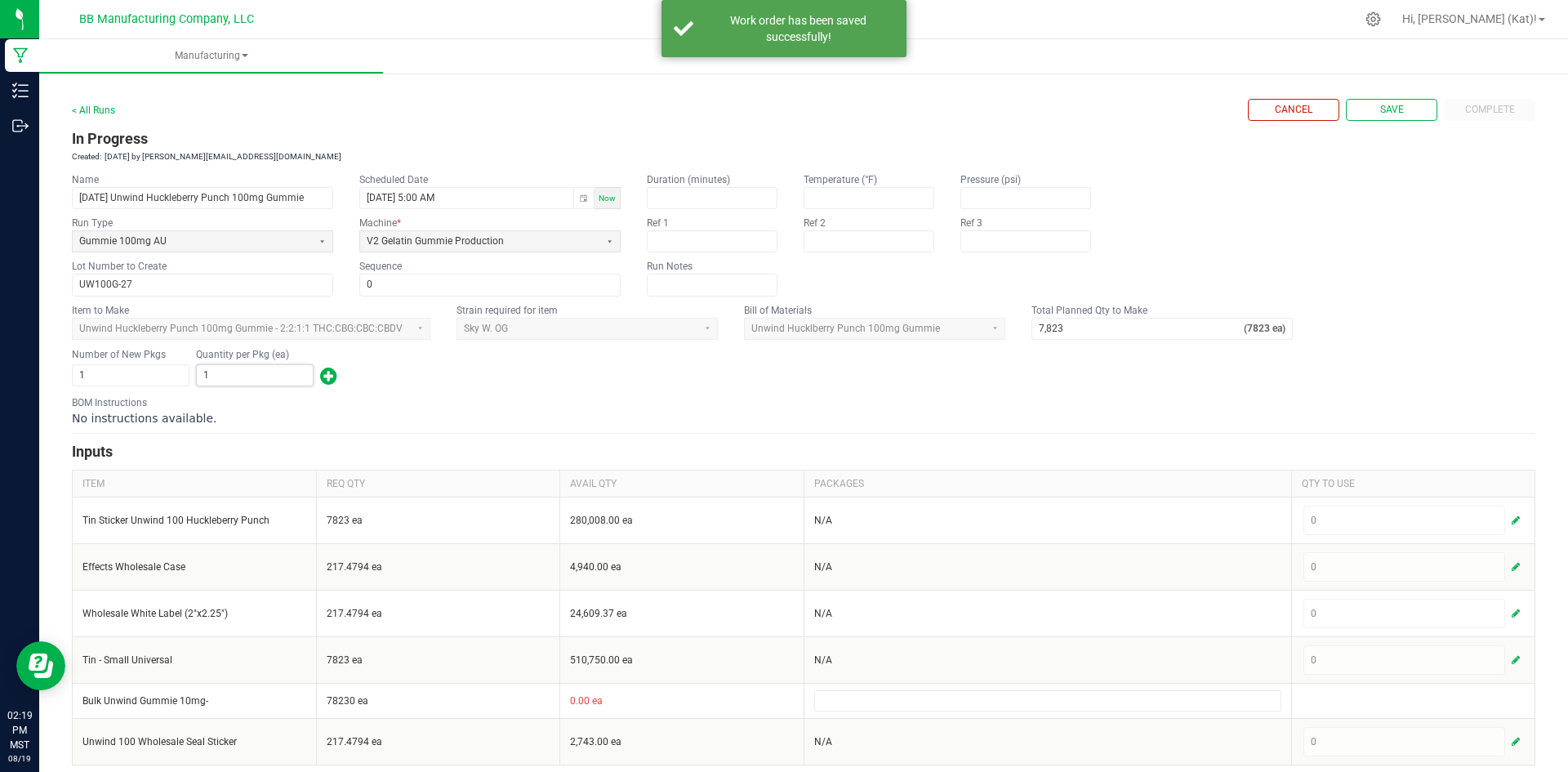
click at [236, 387] on div "Number of New Pkgs 1 Quantity per Pkg (ea) 1" at bounding box center [803, 367] width 1463 height 43
type input "7,823"
click at [754, 393] on form "< All Runs Cancel Save Complete In Progress Created: Aug 19, 2025 by kat@bakedb…" at bounding box center [803, 432] width 1463 height 666
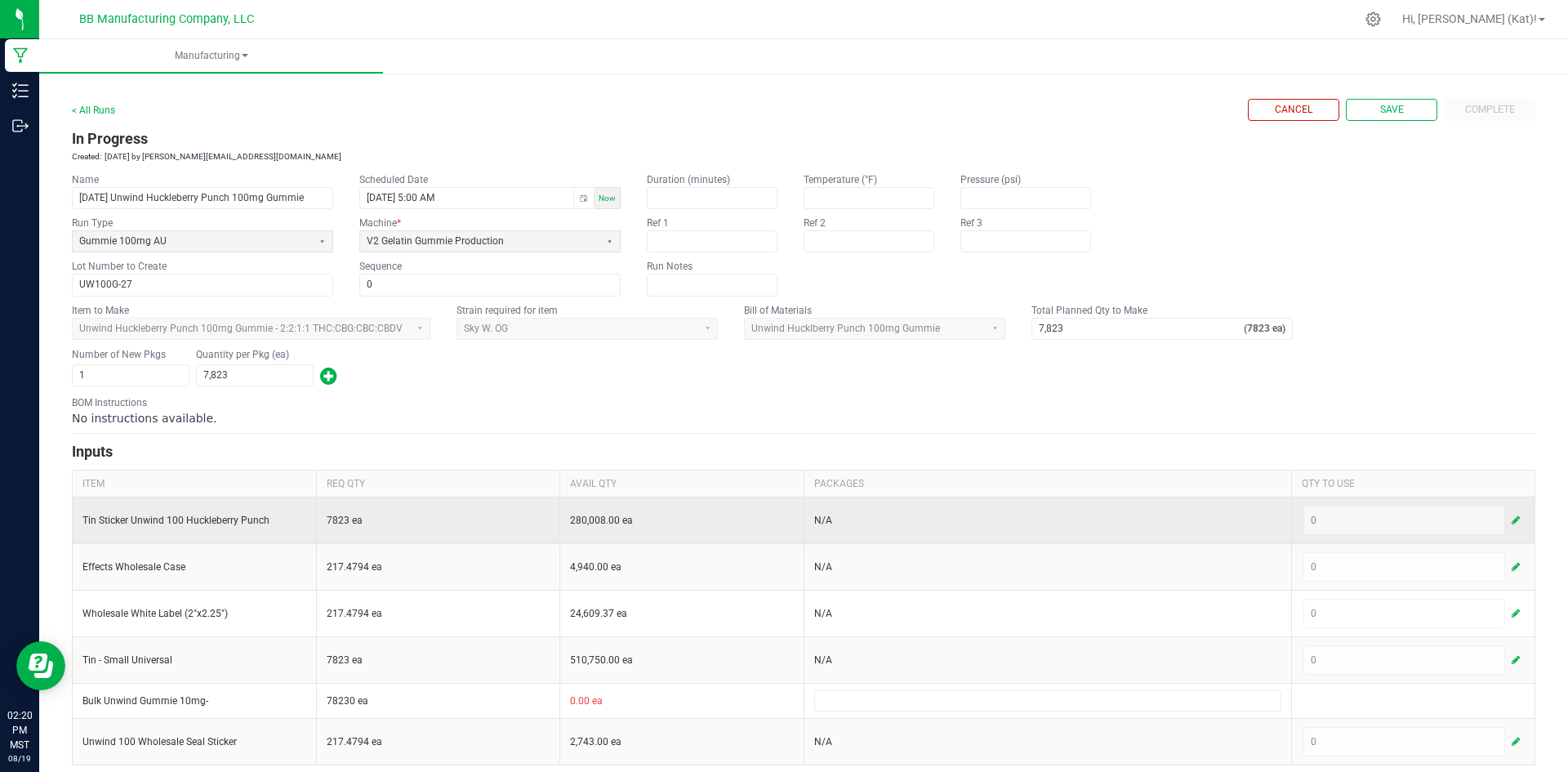
click at [1512, 519] on span "button" at bounding box center [1516, 520] width 9 height 13
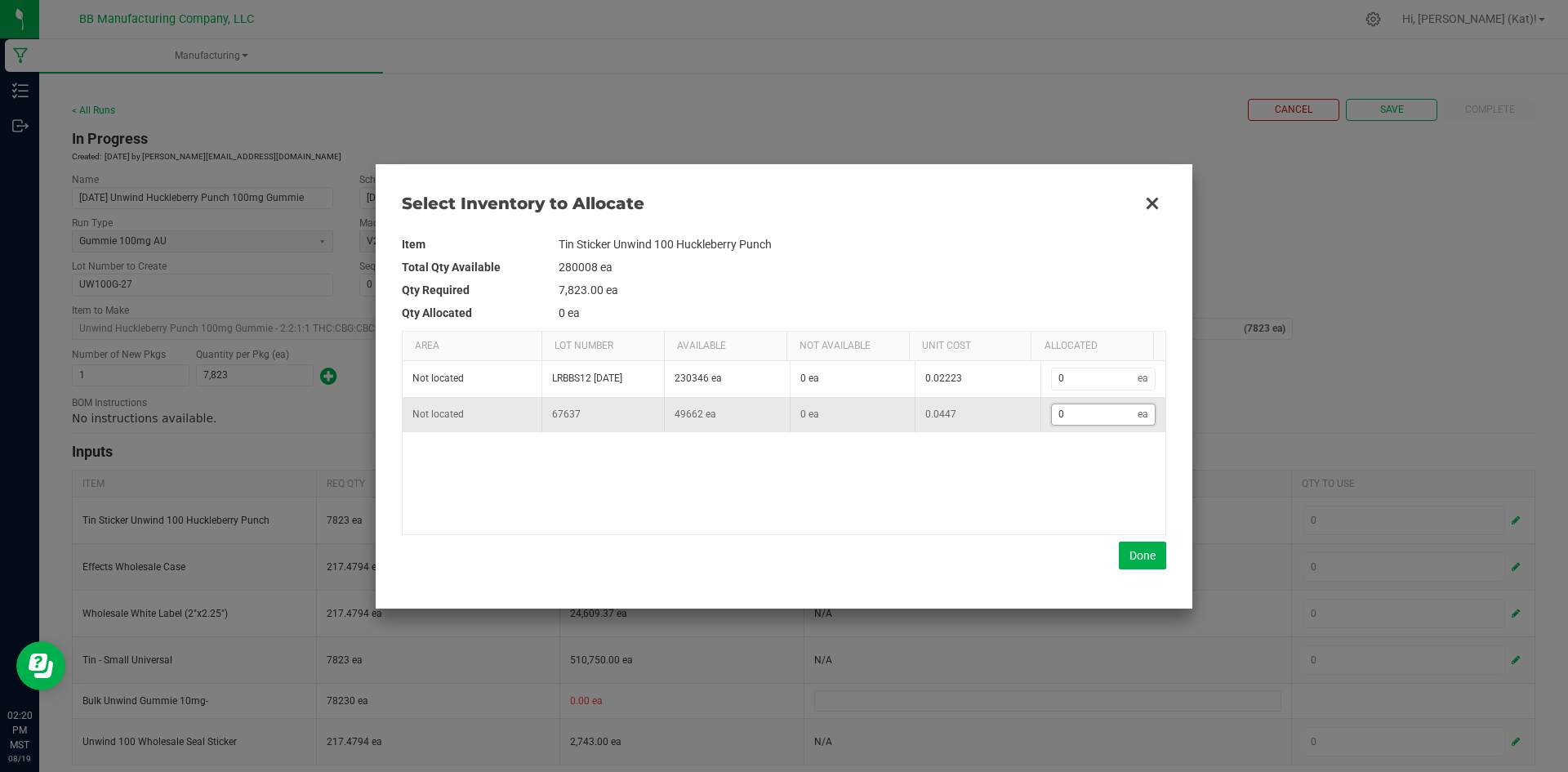
click at [1116, 410] on input "0" at bounding box center [1095, 414] width 87 height 20
type input "8"
type input "80"
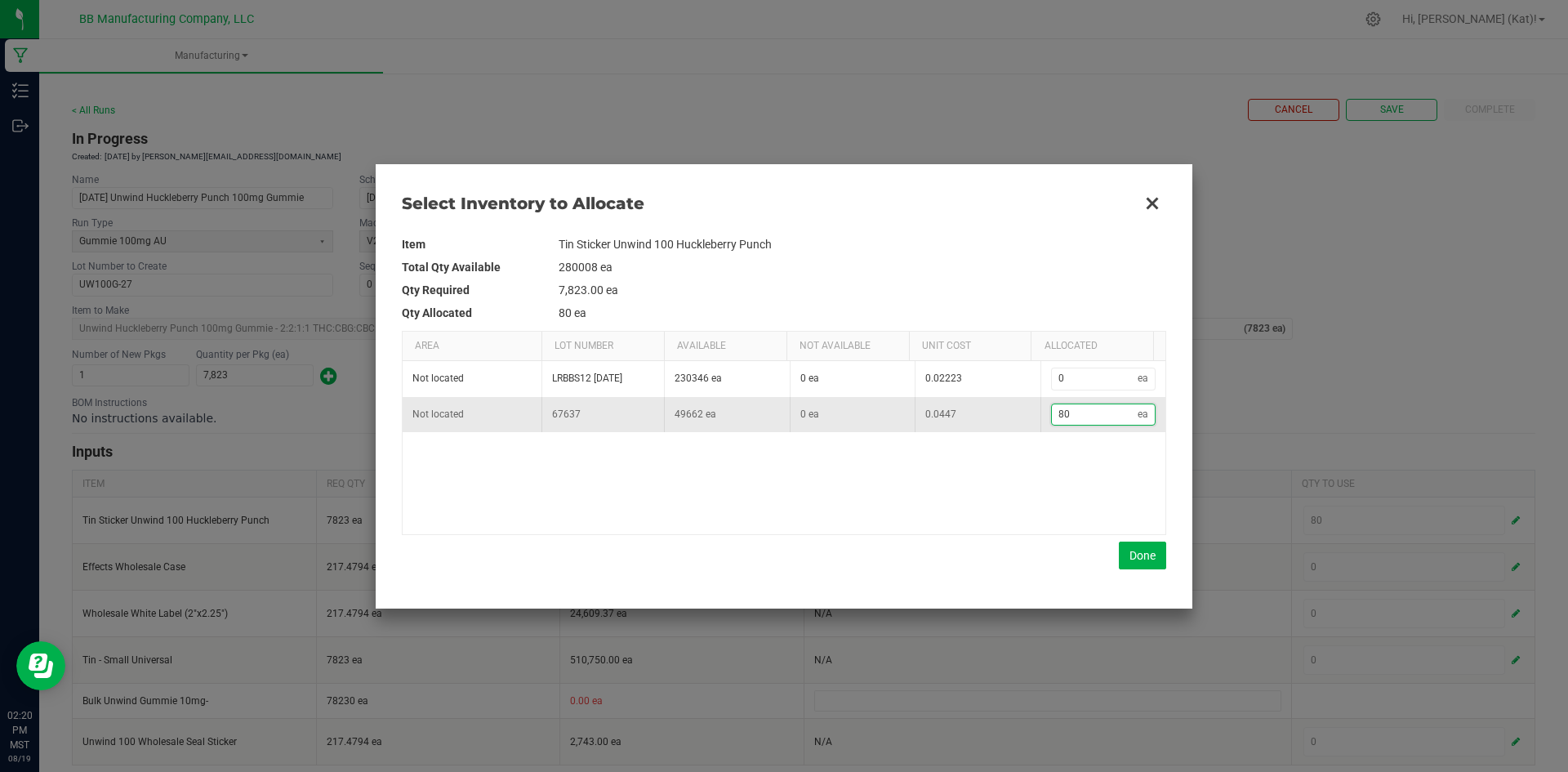
type input "808"
type input "8,088"
click at [1137, 552] on button "Done" at bounding box center [1142, 555] width 48 height 28
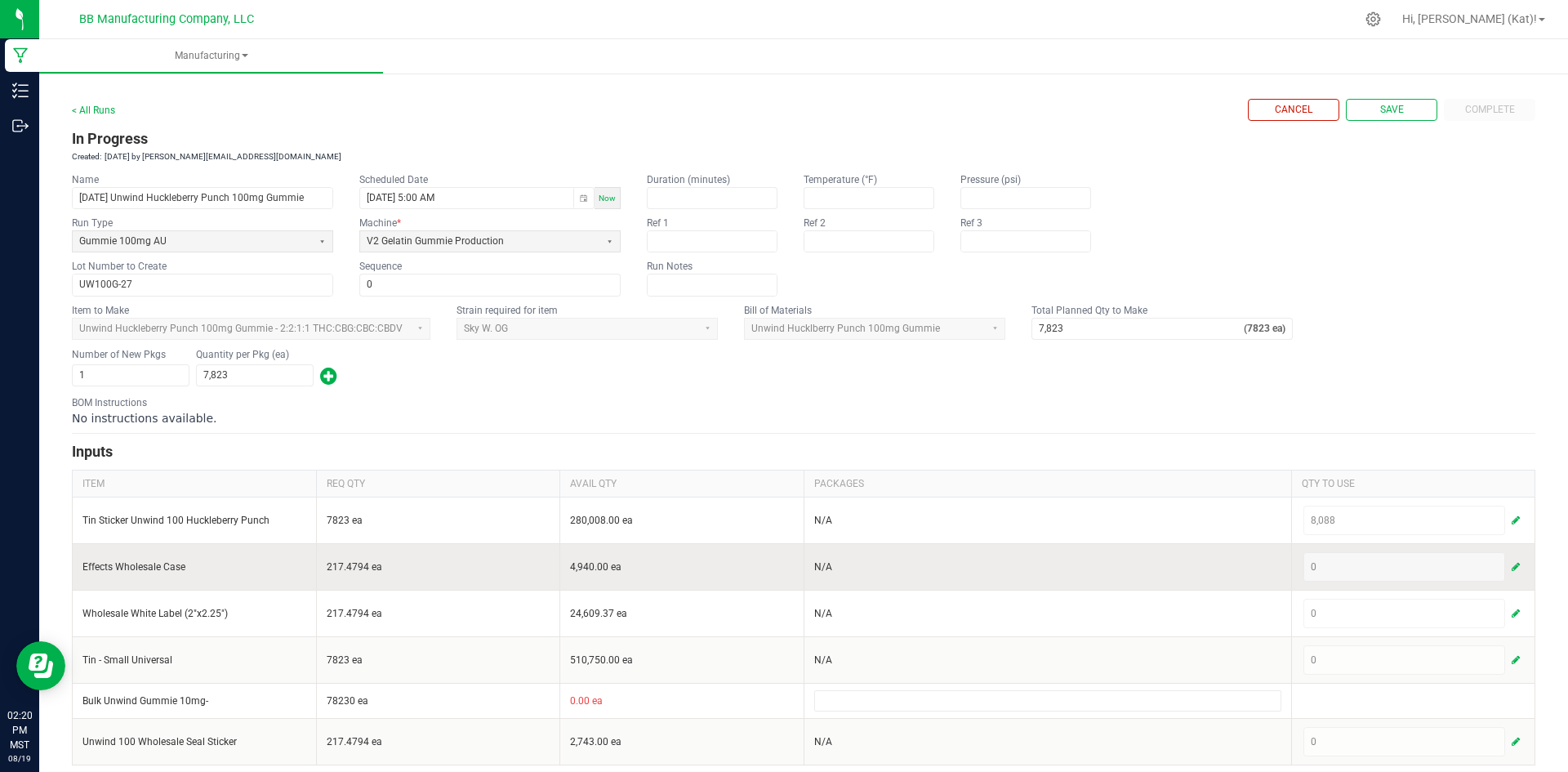
click at [1512, 568] on span "button" at bounding box center [1516, 567] width 9 height 13
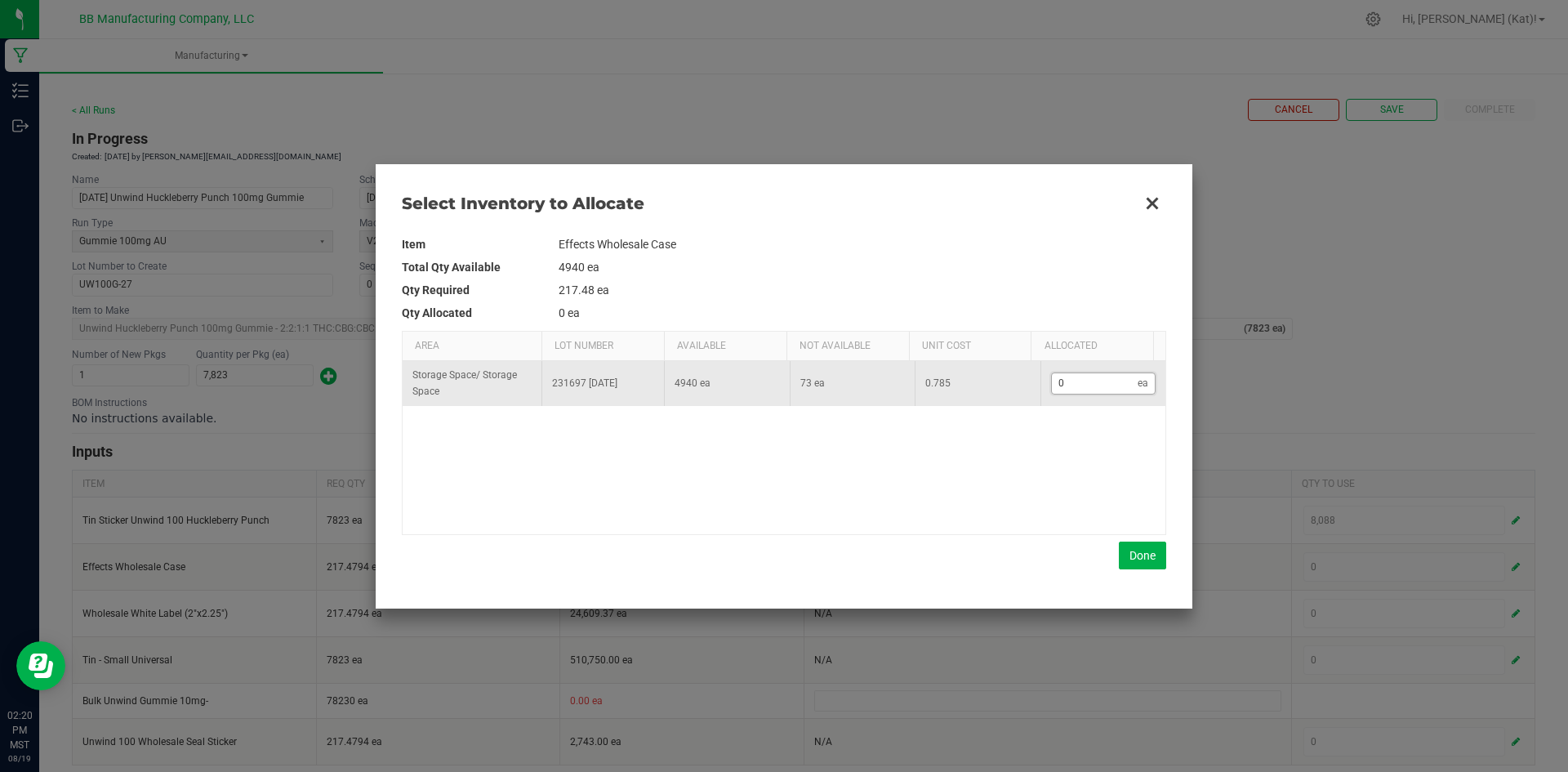
click at [1109, 386] on input "0" at bounding box center [1095, 383] width 87 height 20
type input "2"
type input "21"
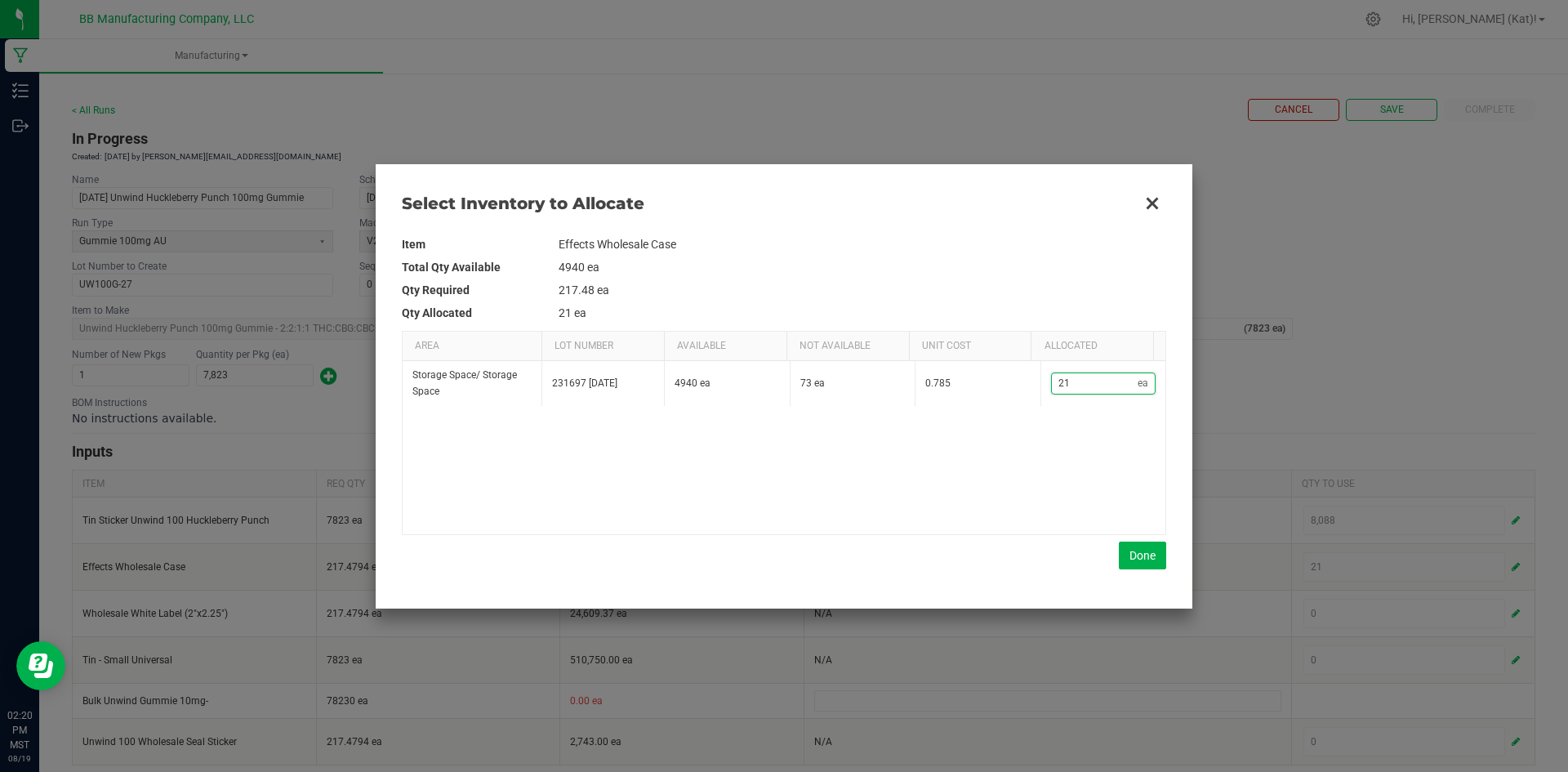
type input "218"
click at [1135, 559] on button "Done" at bounding box center [1142, 555] width 48 height 28
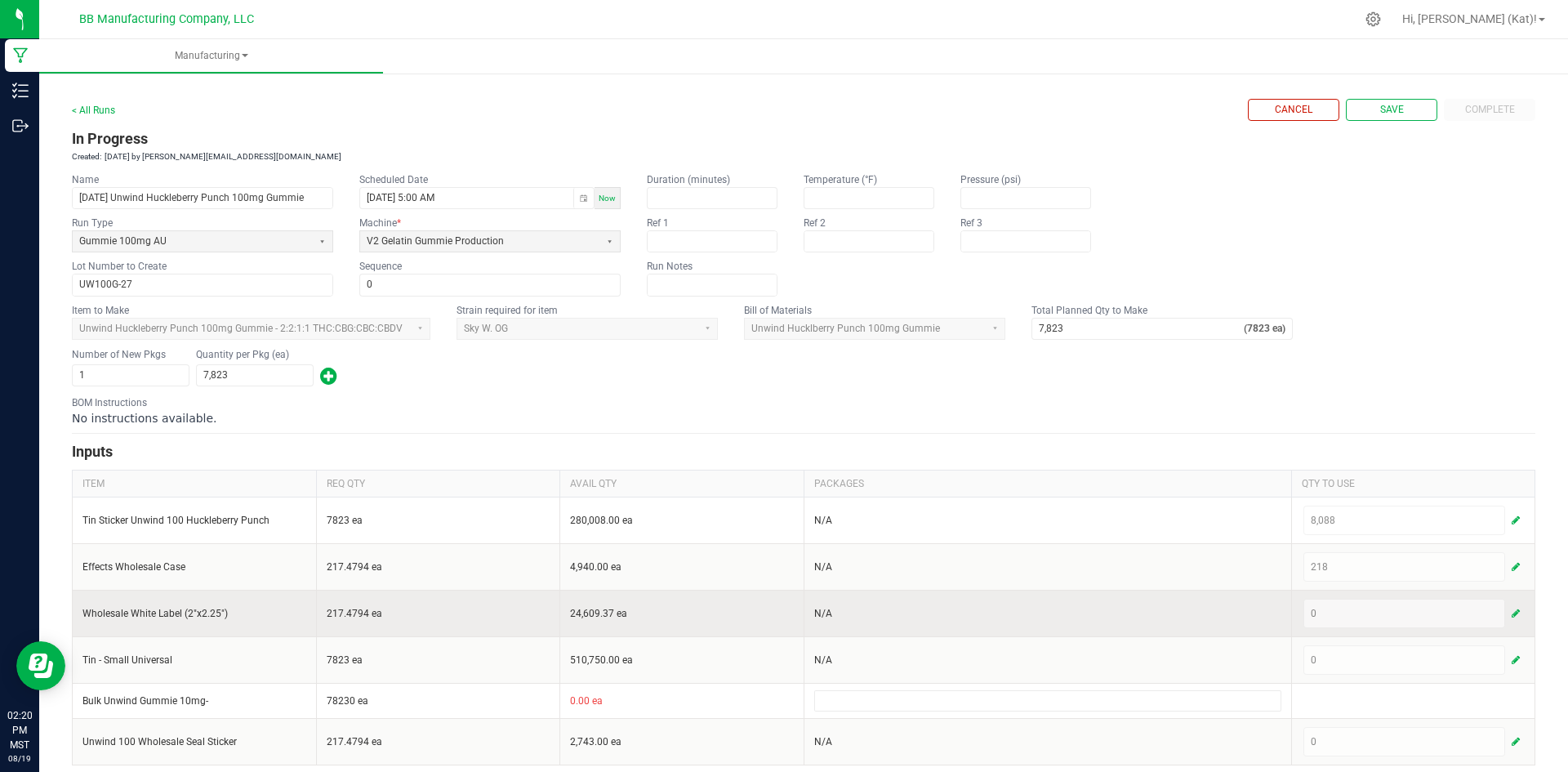
click at [1508, 609] on button "button" at bounding box center [1515, 613] width 14 height 20
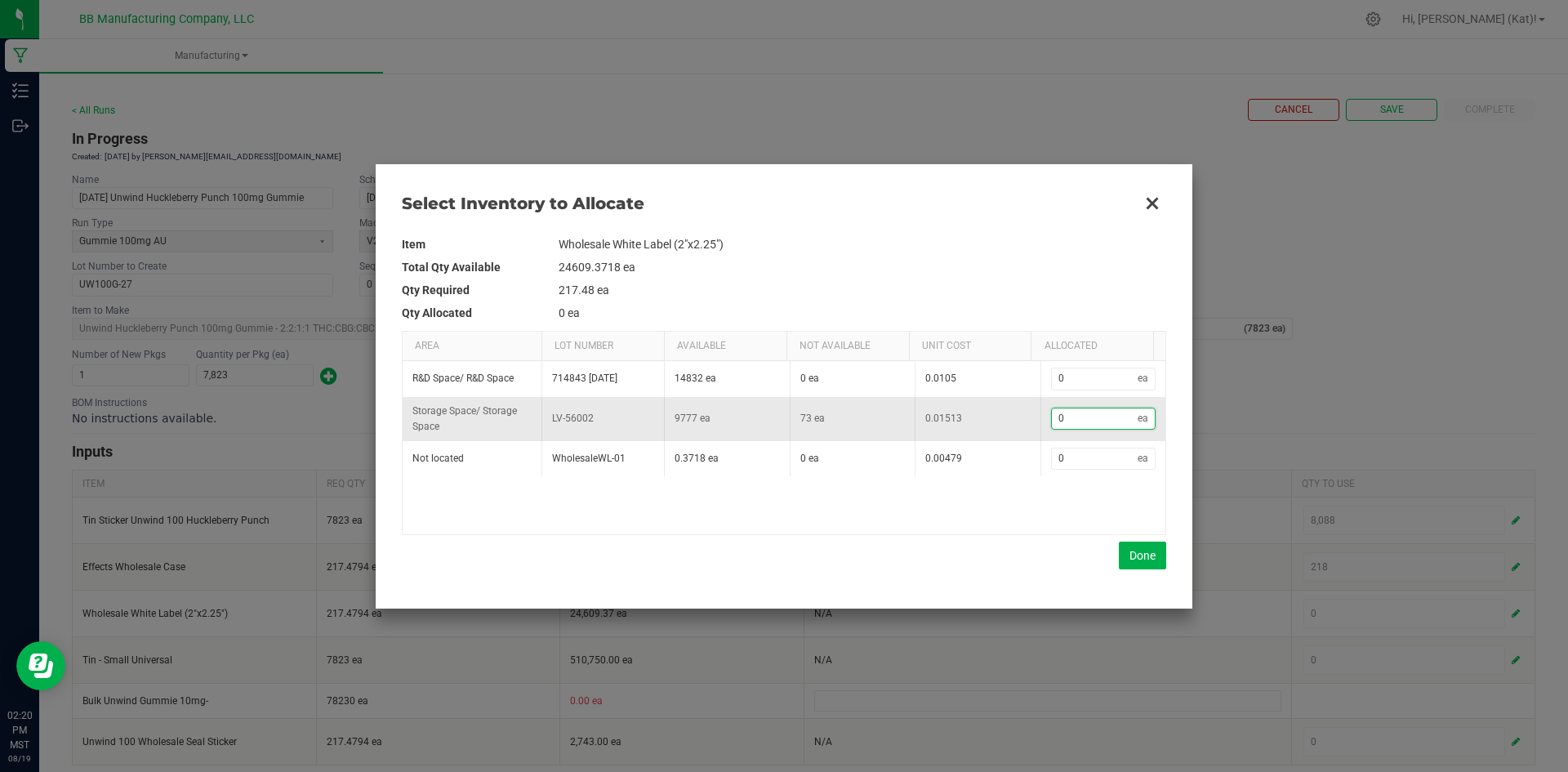
click at [1095, 423] on input "0" at bounding box center [1095, 418] width 87 height 20
type input "2"
type input "21"
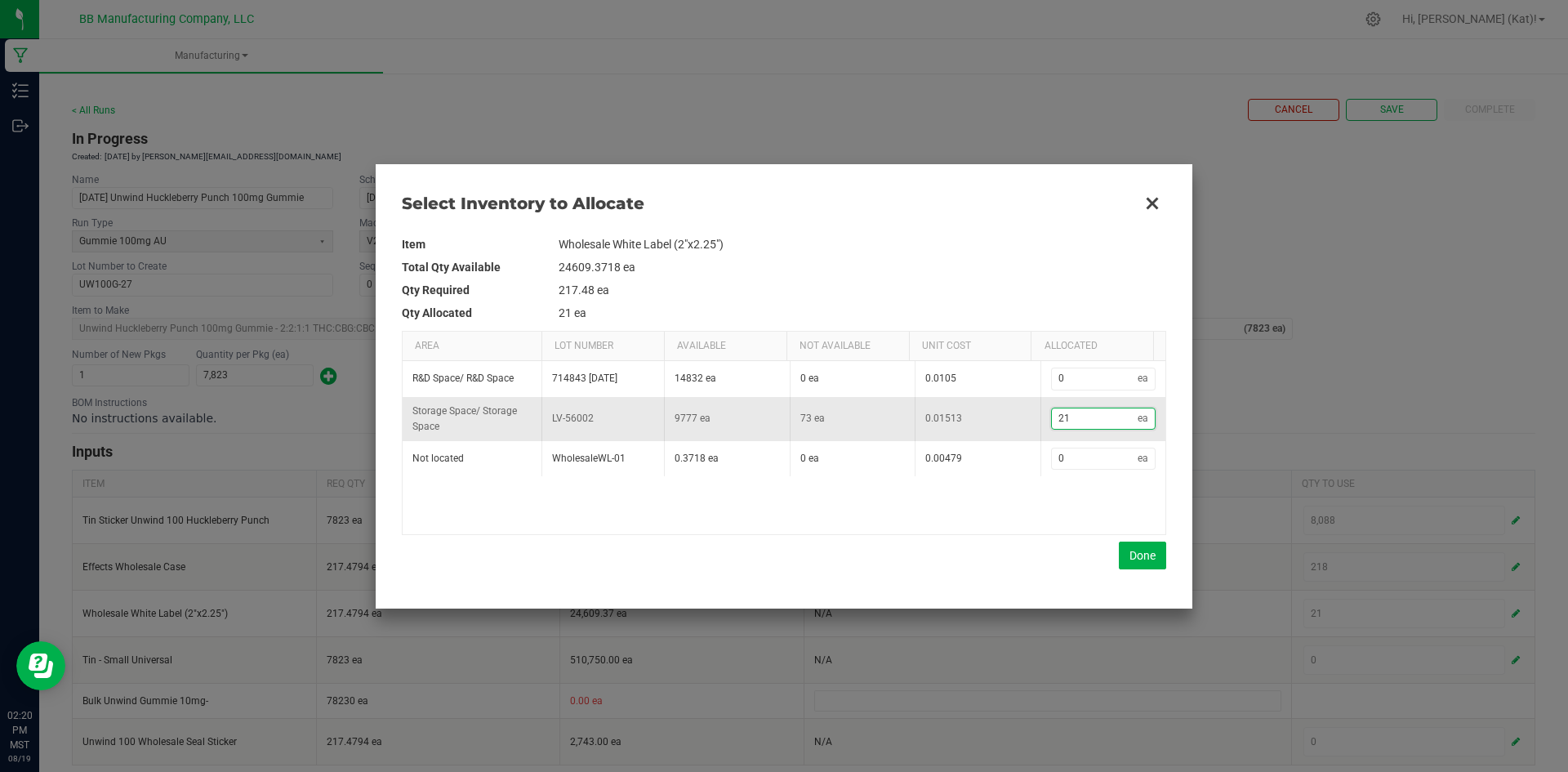
type input "218"
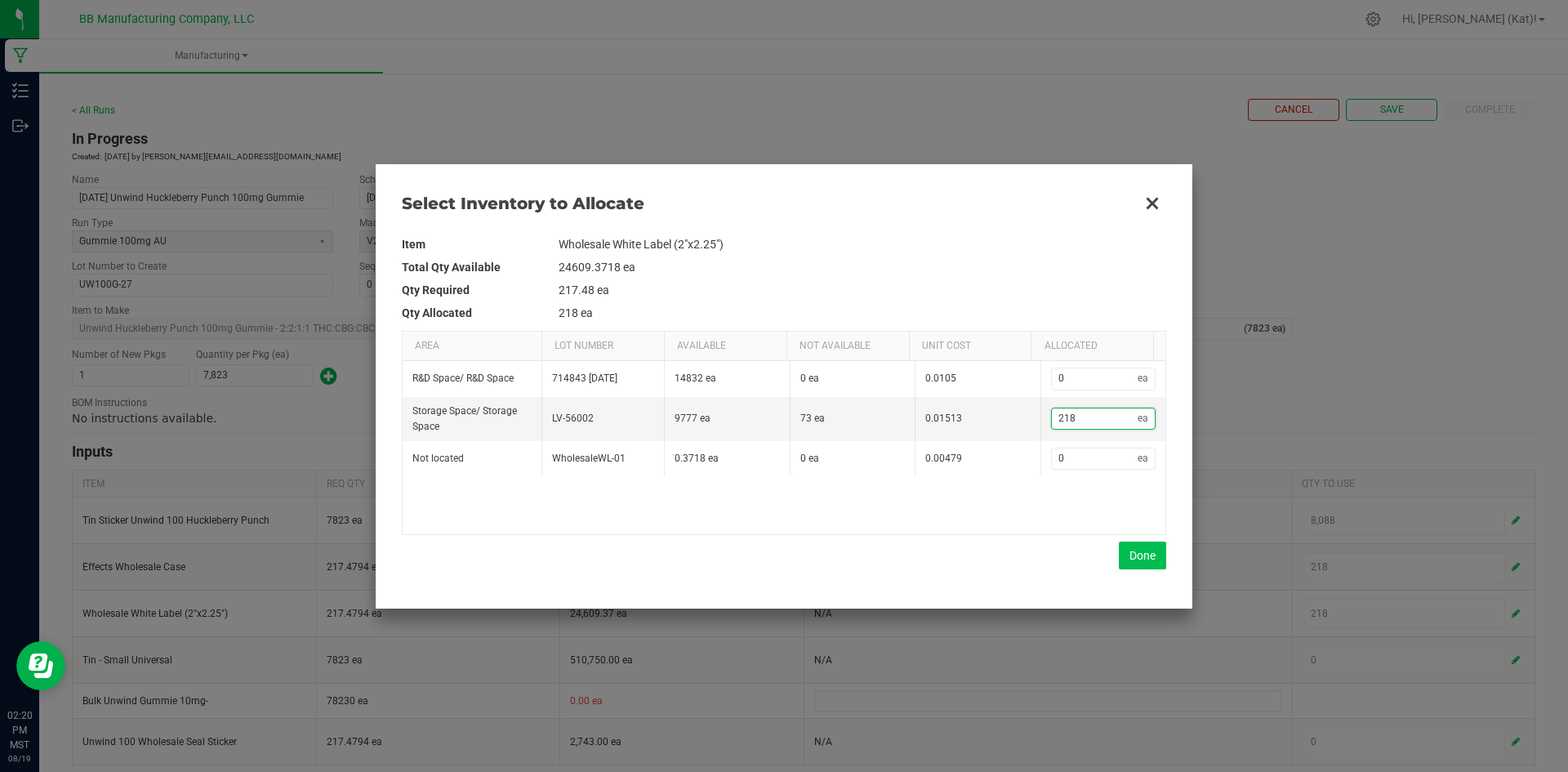
type input "218"
click at [1128, 550] on button "Done" at bounding box center [1142, 555] width 48 height 28
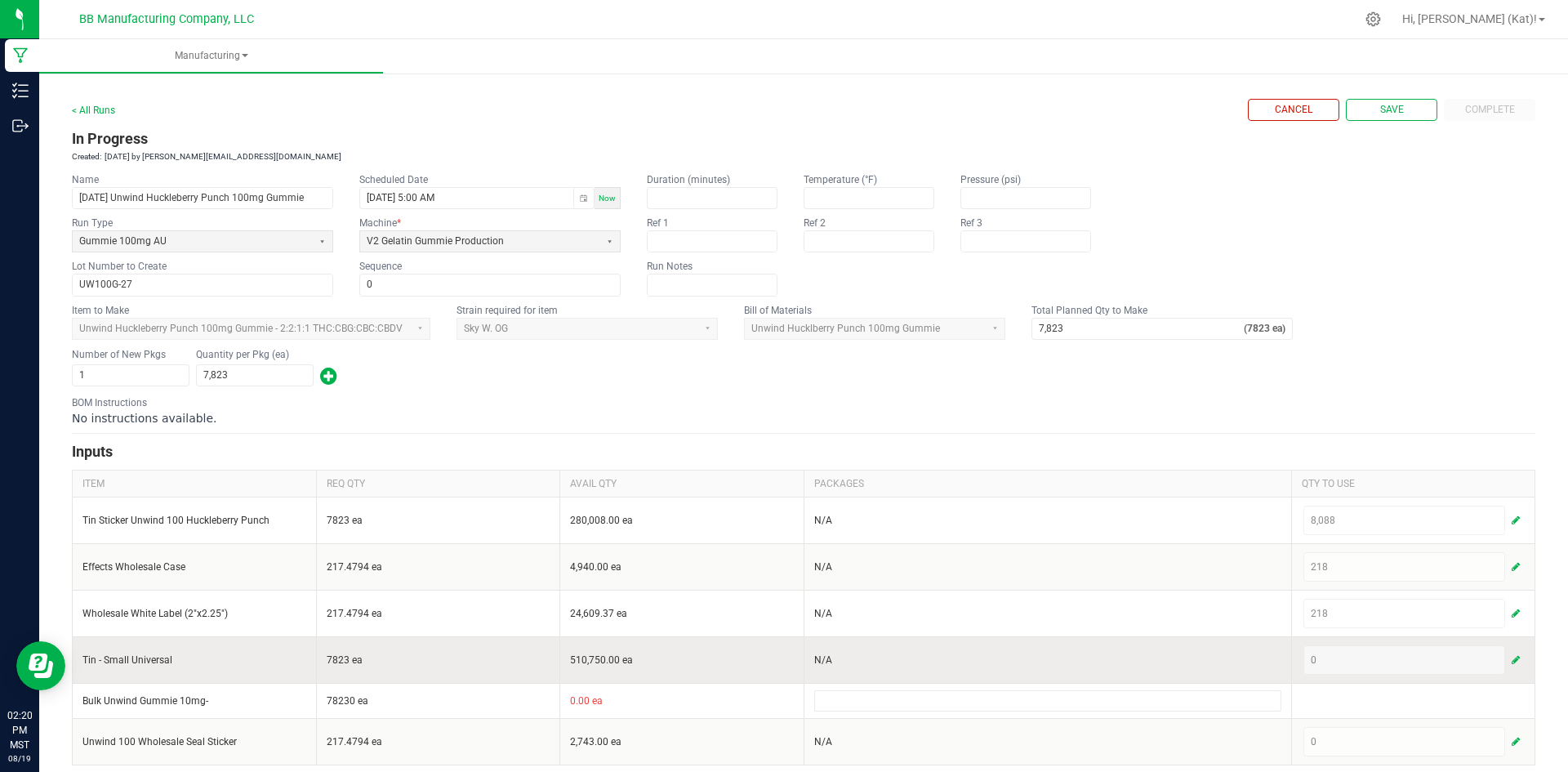
click at [1512, 660] on span "button" at bounding box center [1516, 660] width 9 height 13
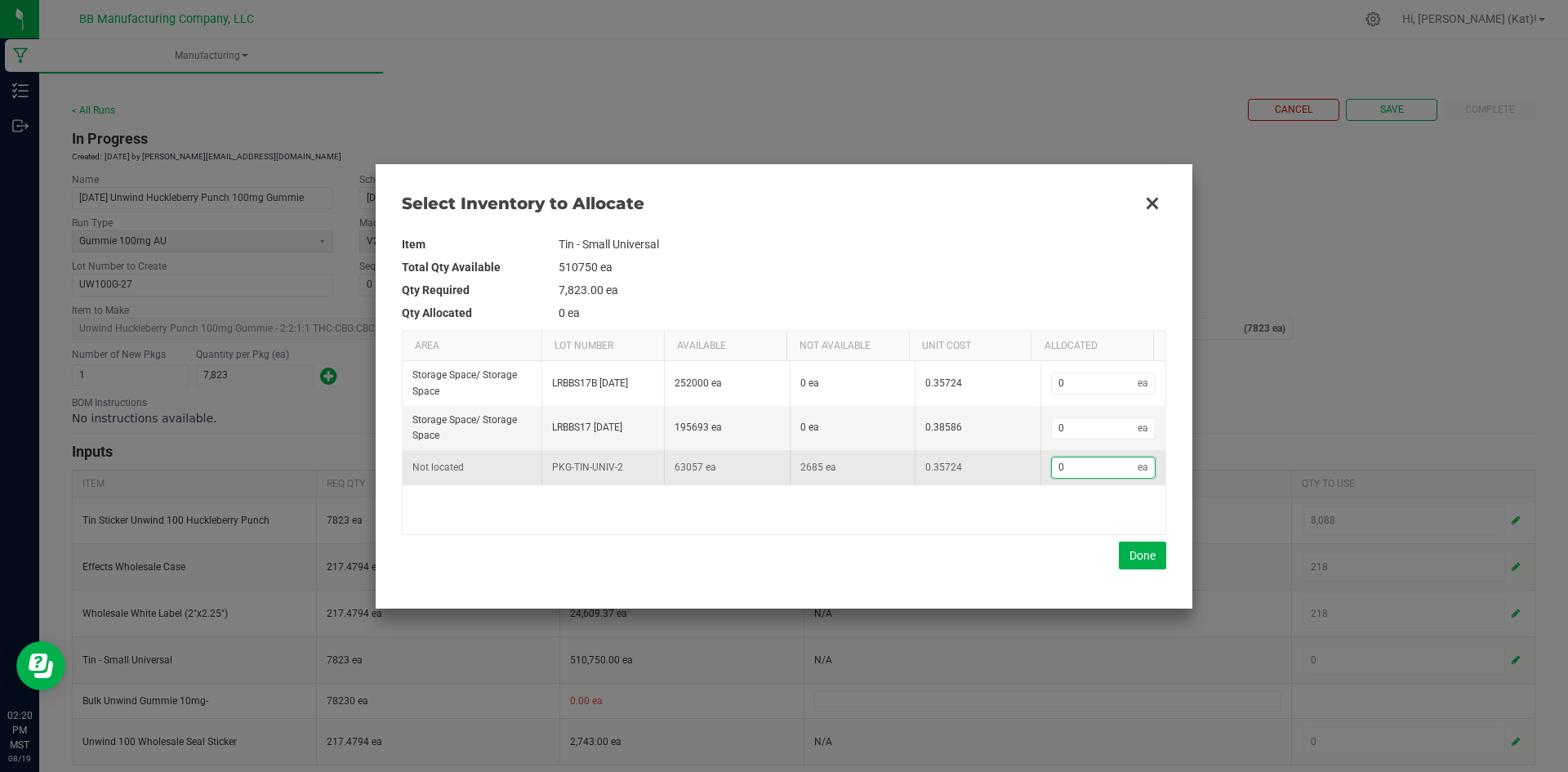
click at [1084, 472] on input "0" at bounding box center [1095, 467] width 87 height 20
type input "8"
type input "83"
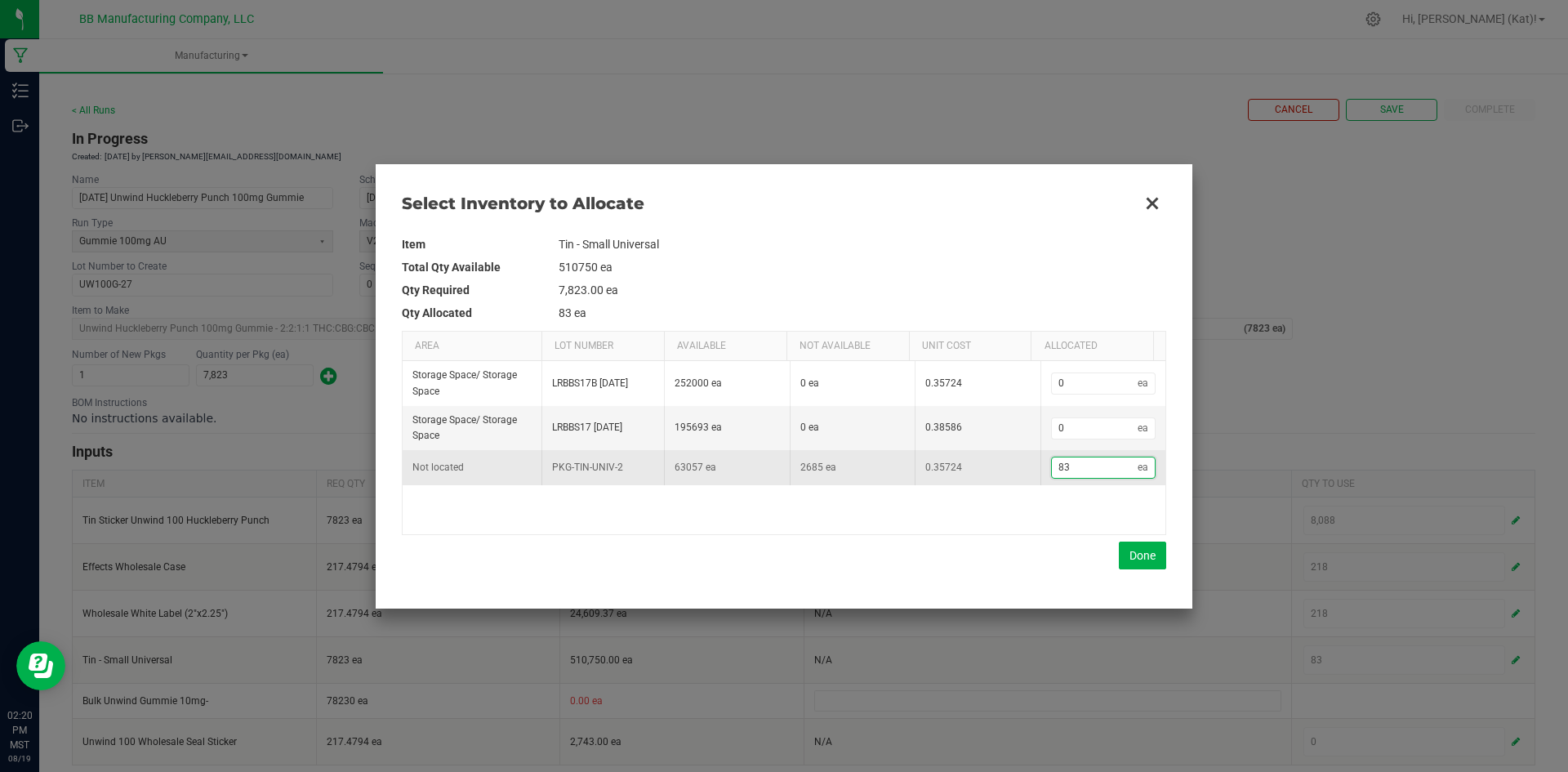
type input "831"
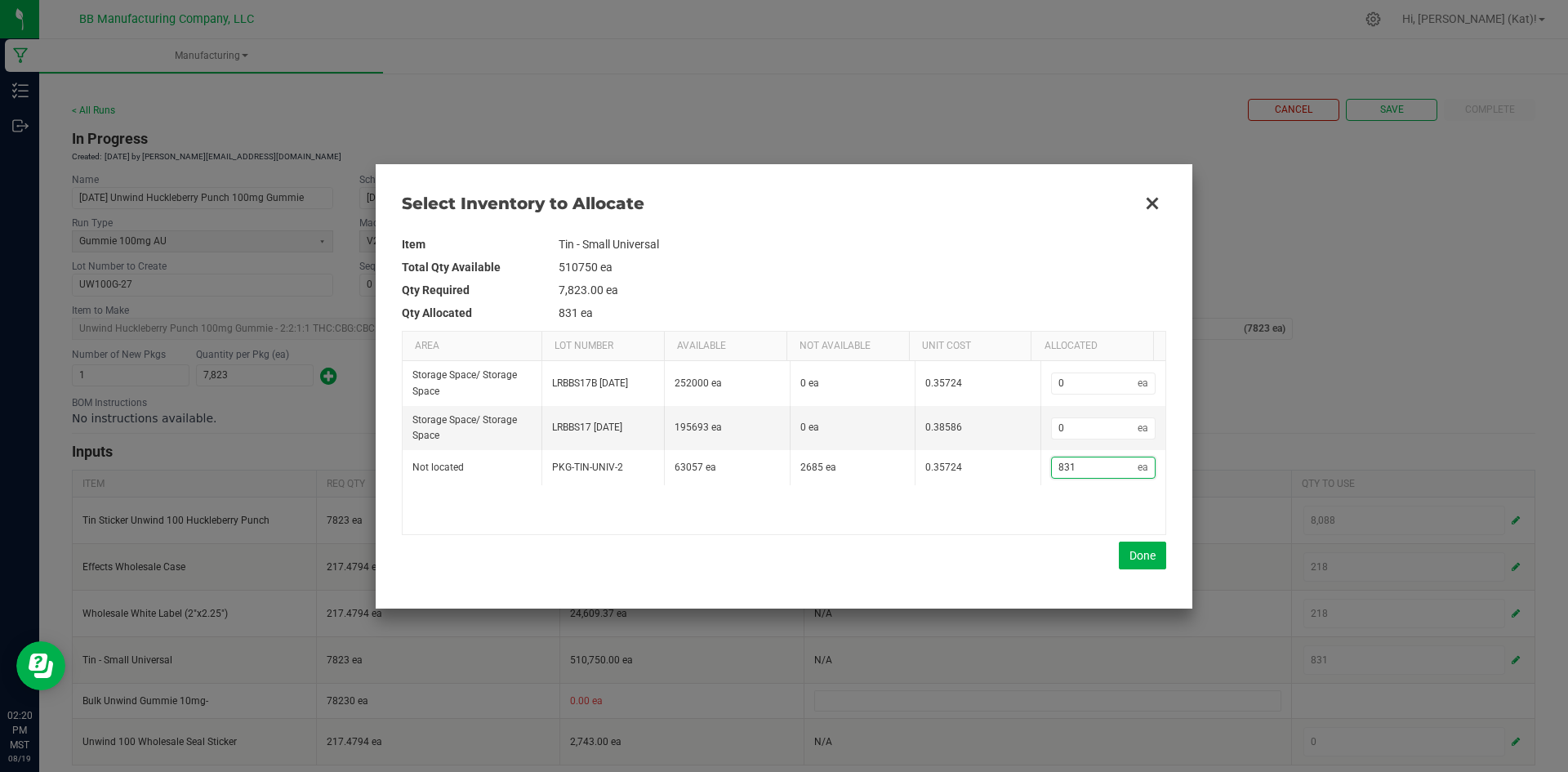
type input "8,311"
click at [1138, 555] on button "Done" at bounding box center [1142, 555] width 48 height 28
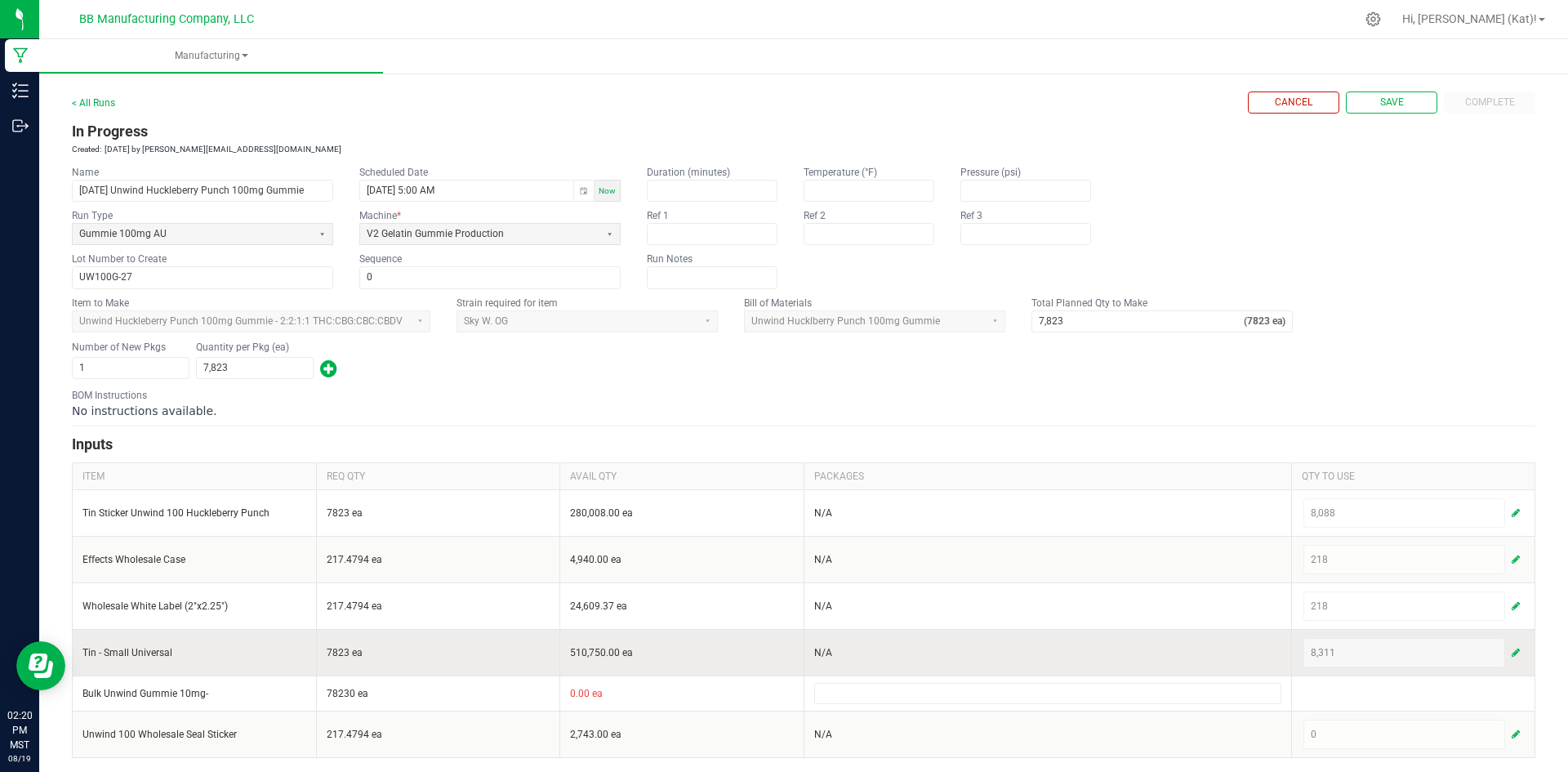
scroll to position [10, 0]
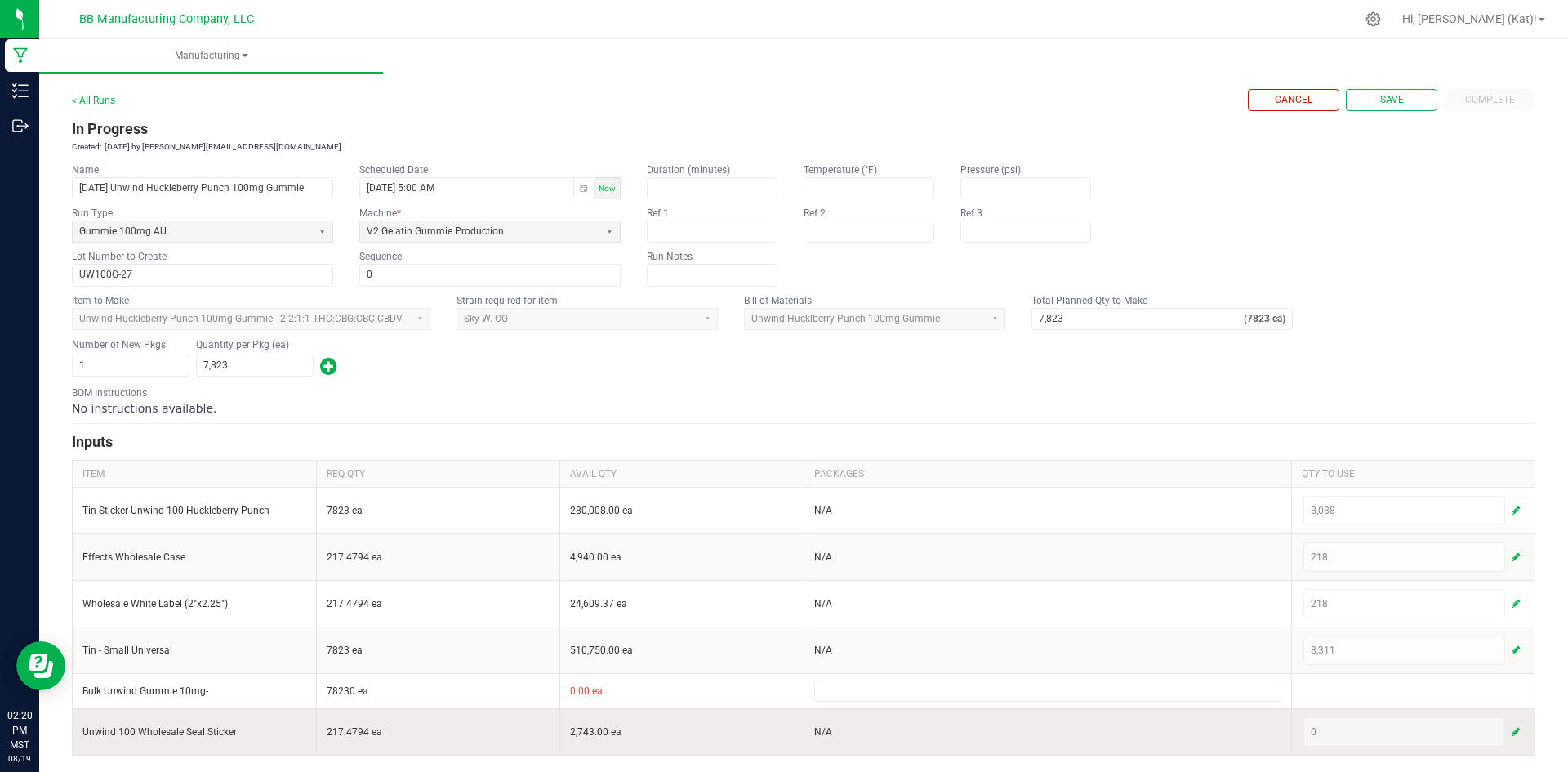
click at [1512, 735] on span "button" at bounding box center [1516, 732] width 9 height 13
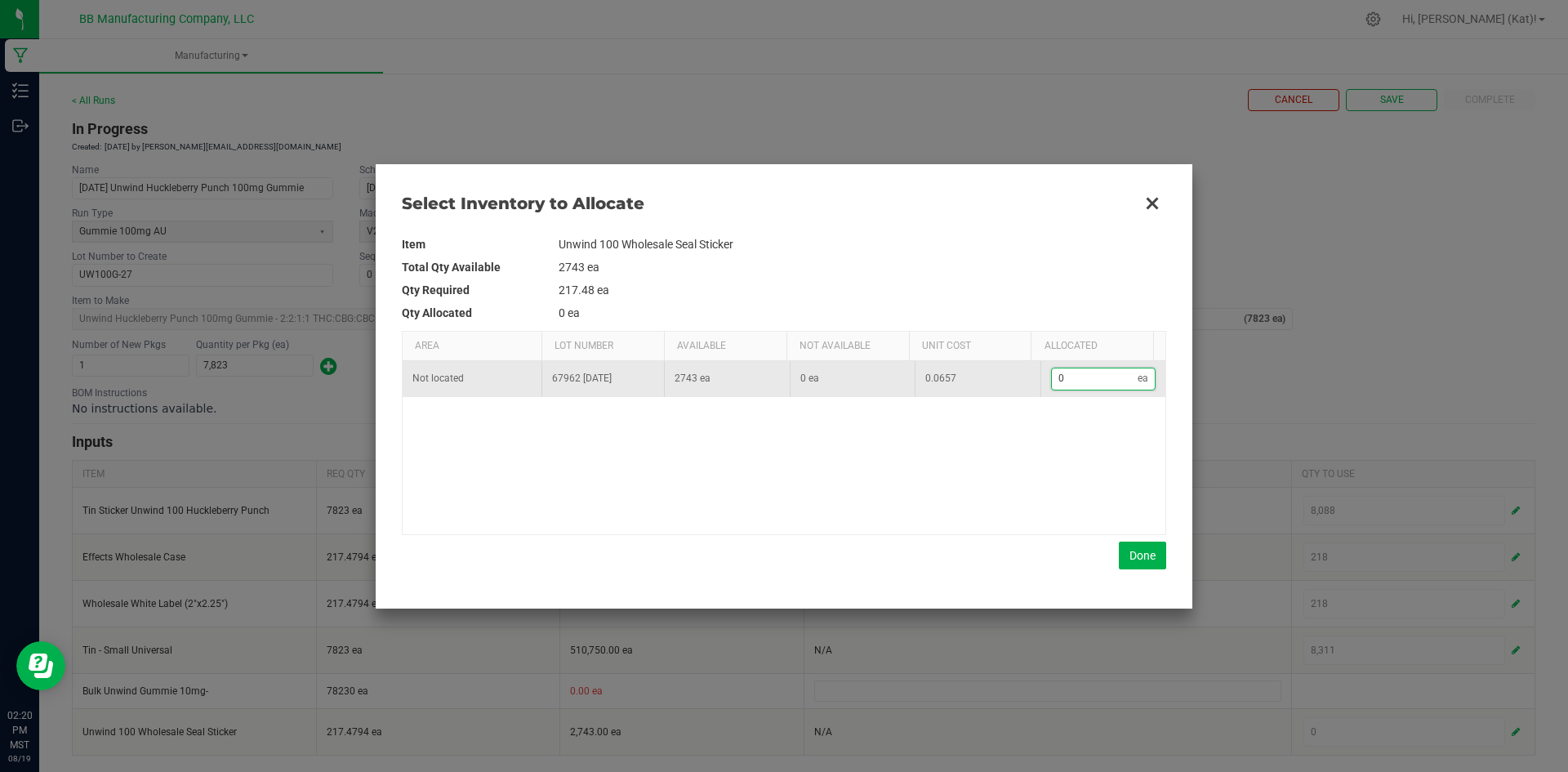
click at [1098, 375] on input "0" at bounding box center [1095, 378] width 87 height 20
type input "2"
type input "21"
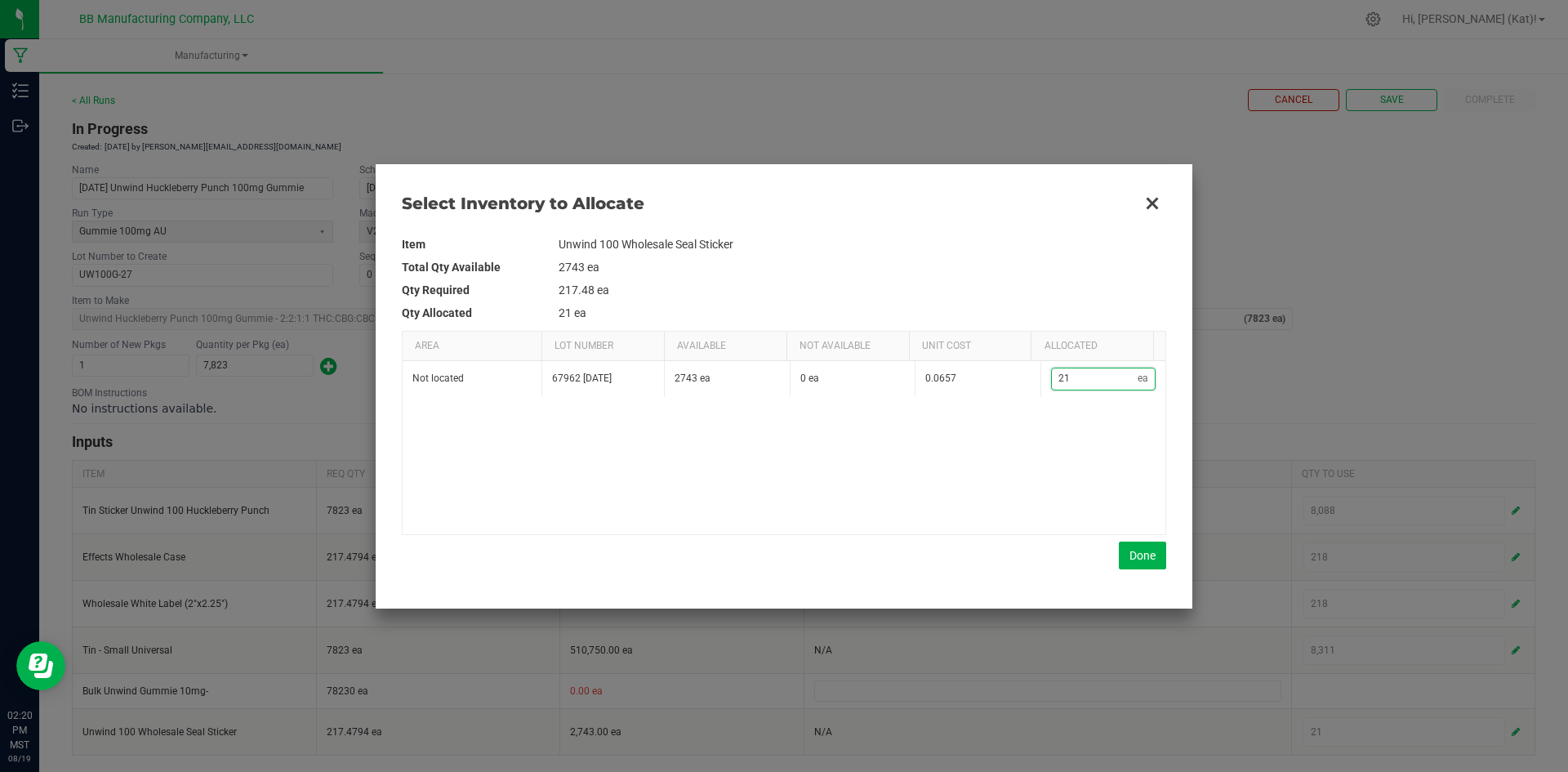
type input "218"
click at [1156, 552] on button "Done" at bounding box center [1142, 555] width 48 height 28
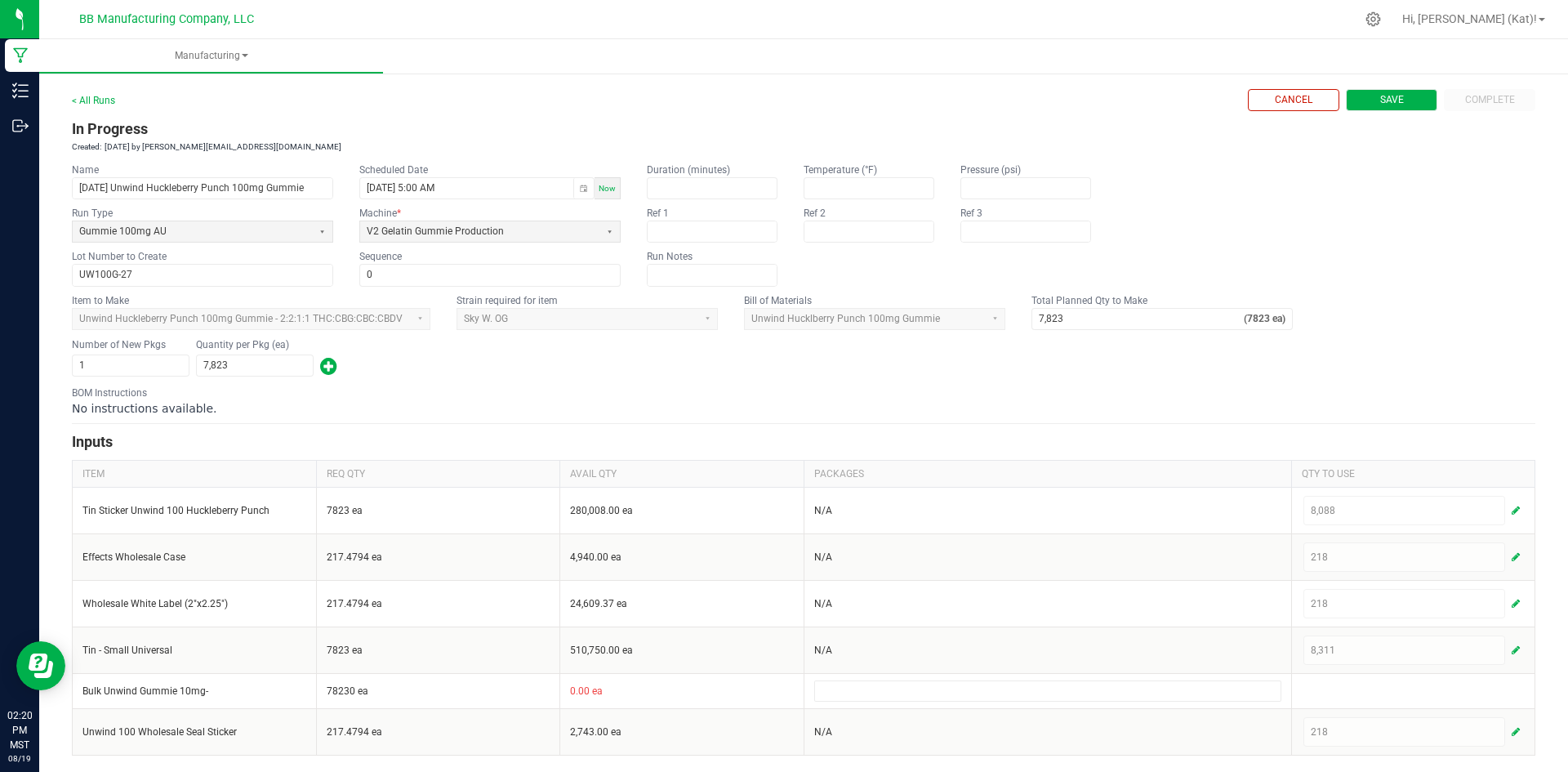
click at [1380, 98] on span "Save" at bounding box center [1392, 100] width 24 height 14
type input "1"
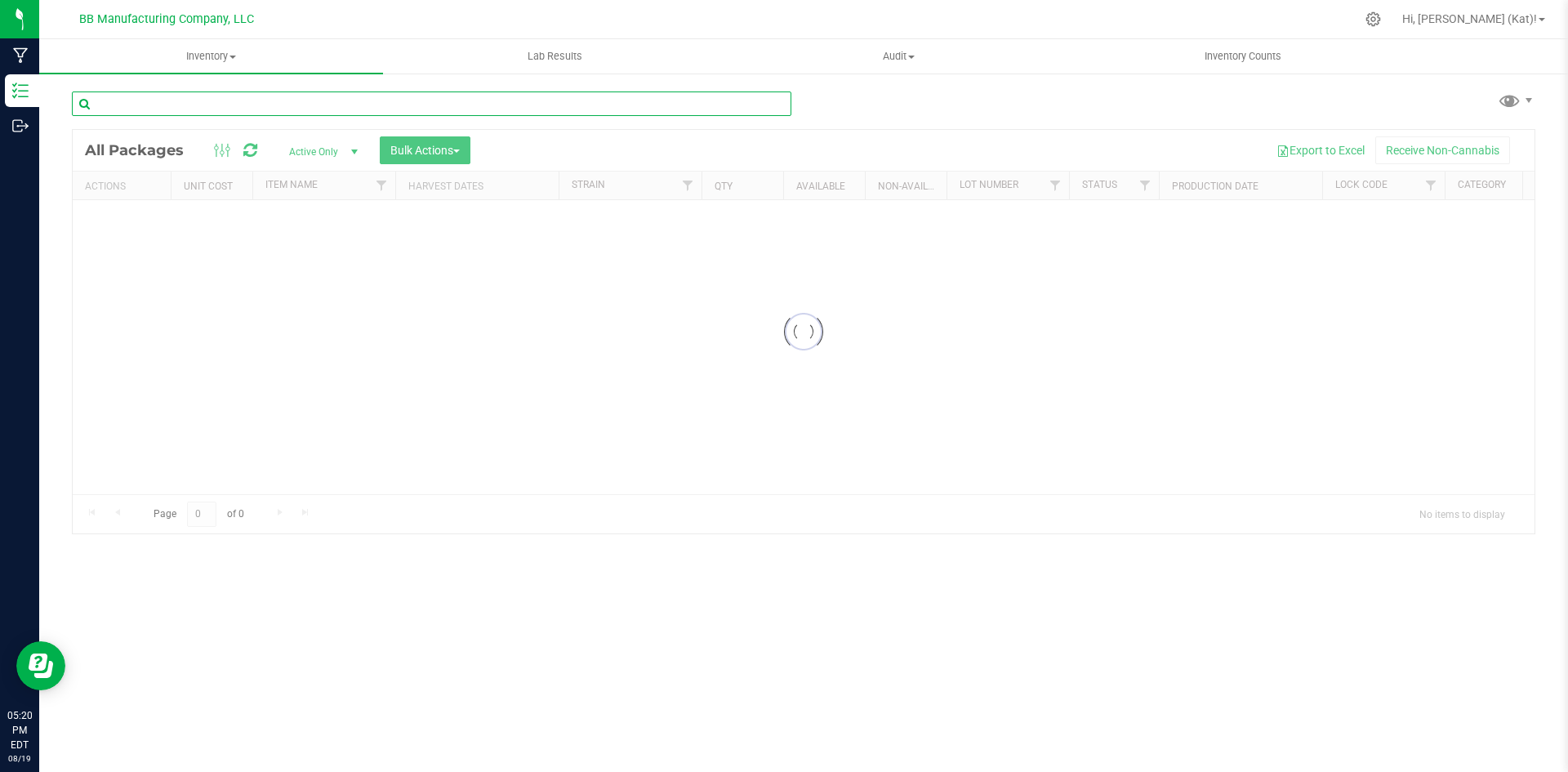
click at [355, 100] on input "text" at bounding box center [431, 104] width 719 height 25
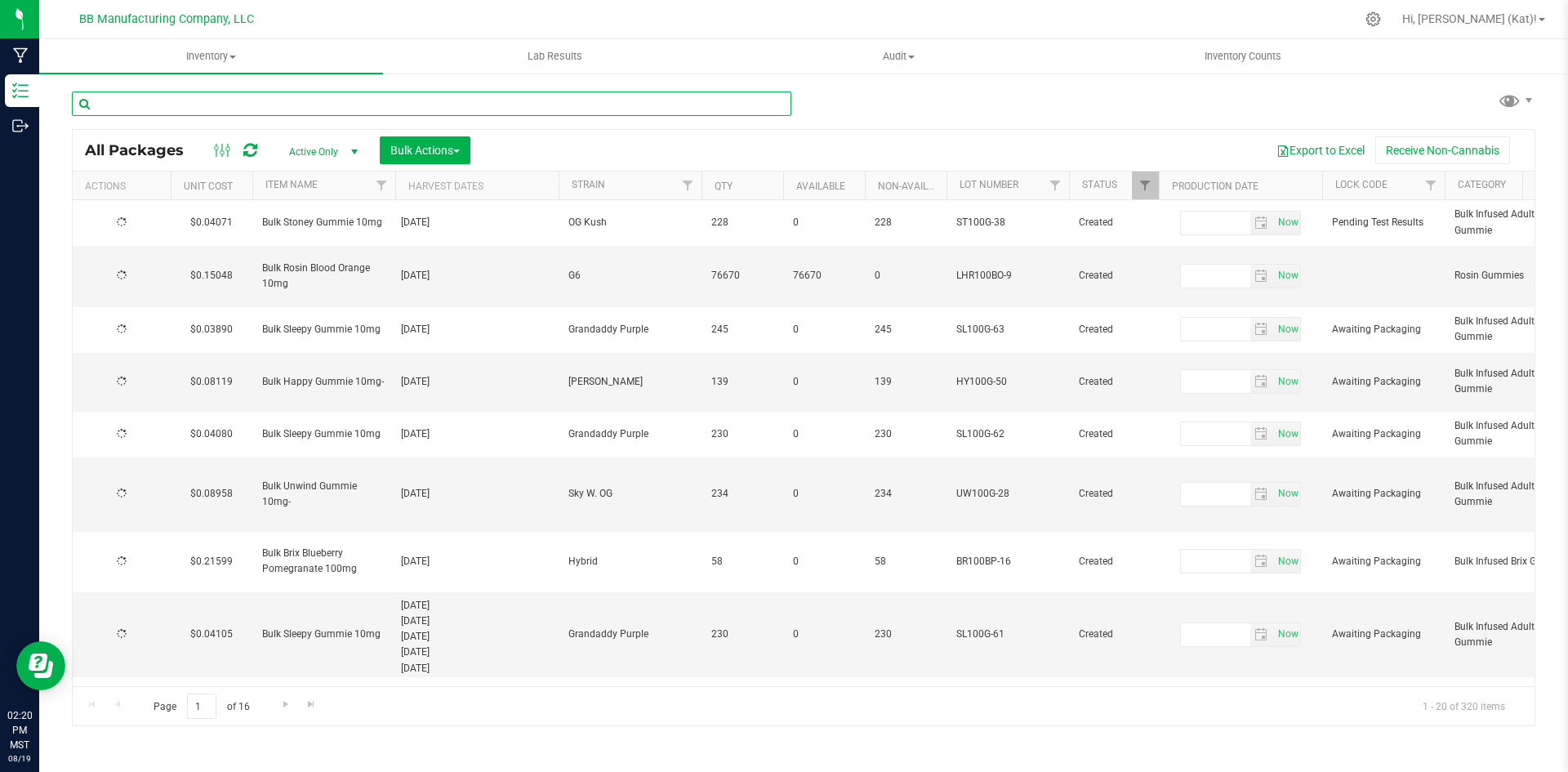
type input "[DATE]"
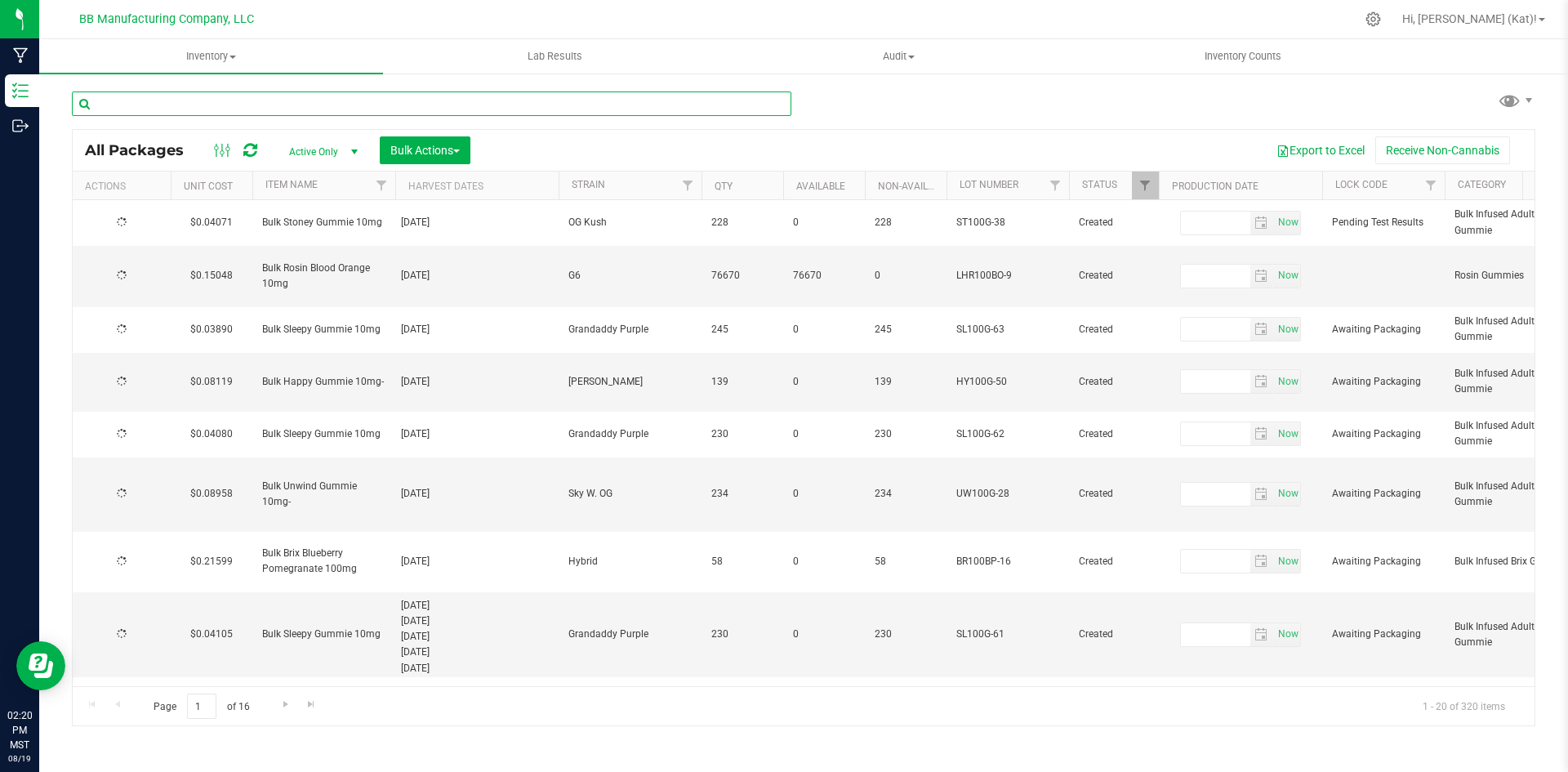
type input "[DATE]"
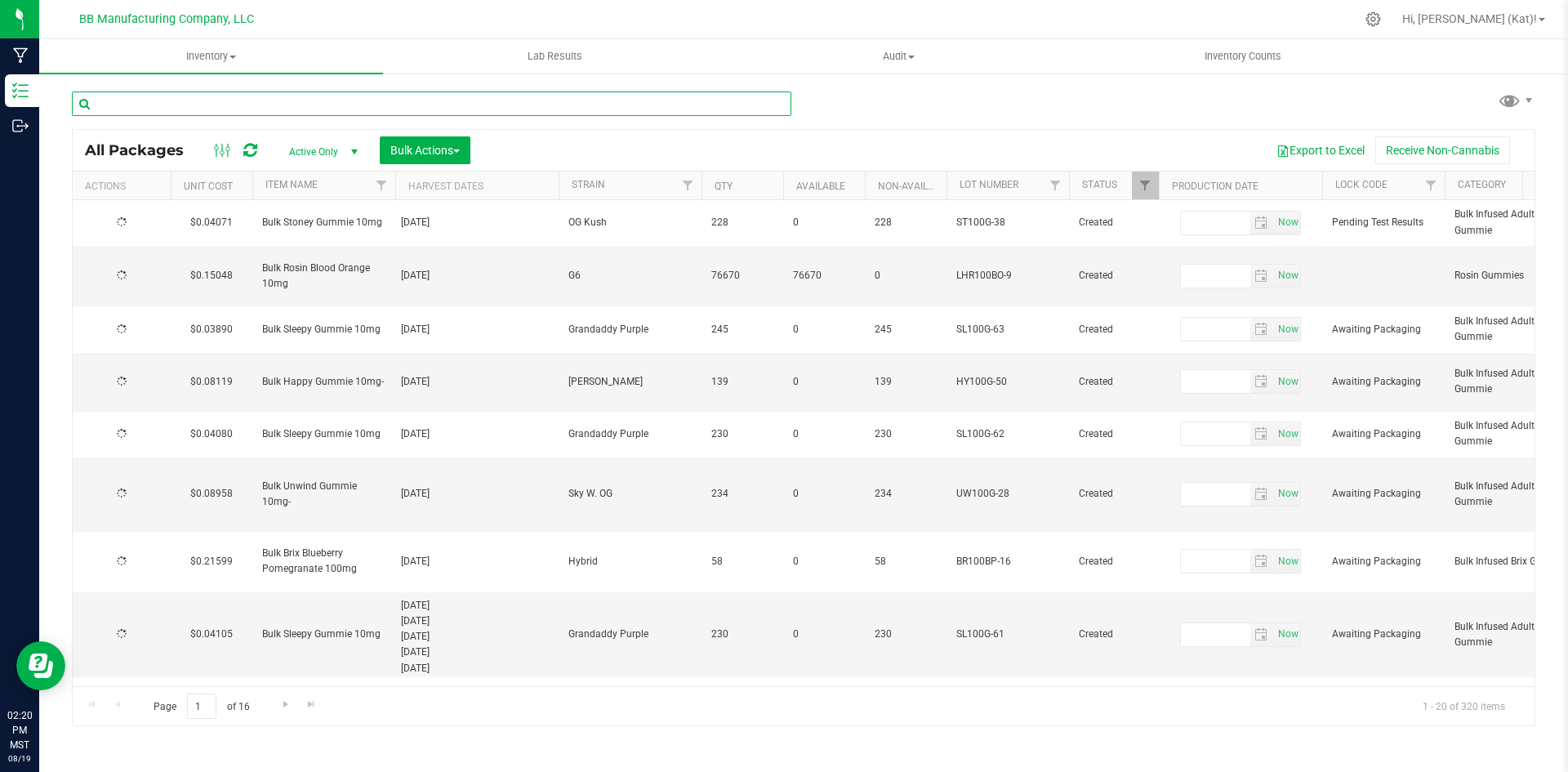
type input "[DATE]"
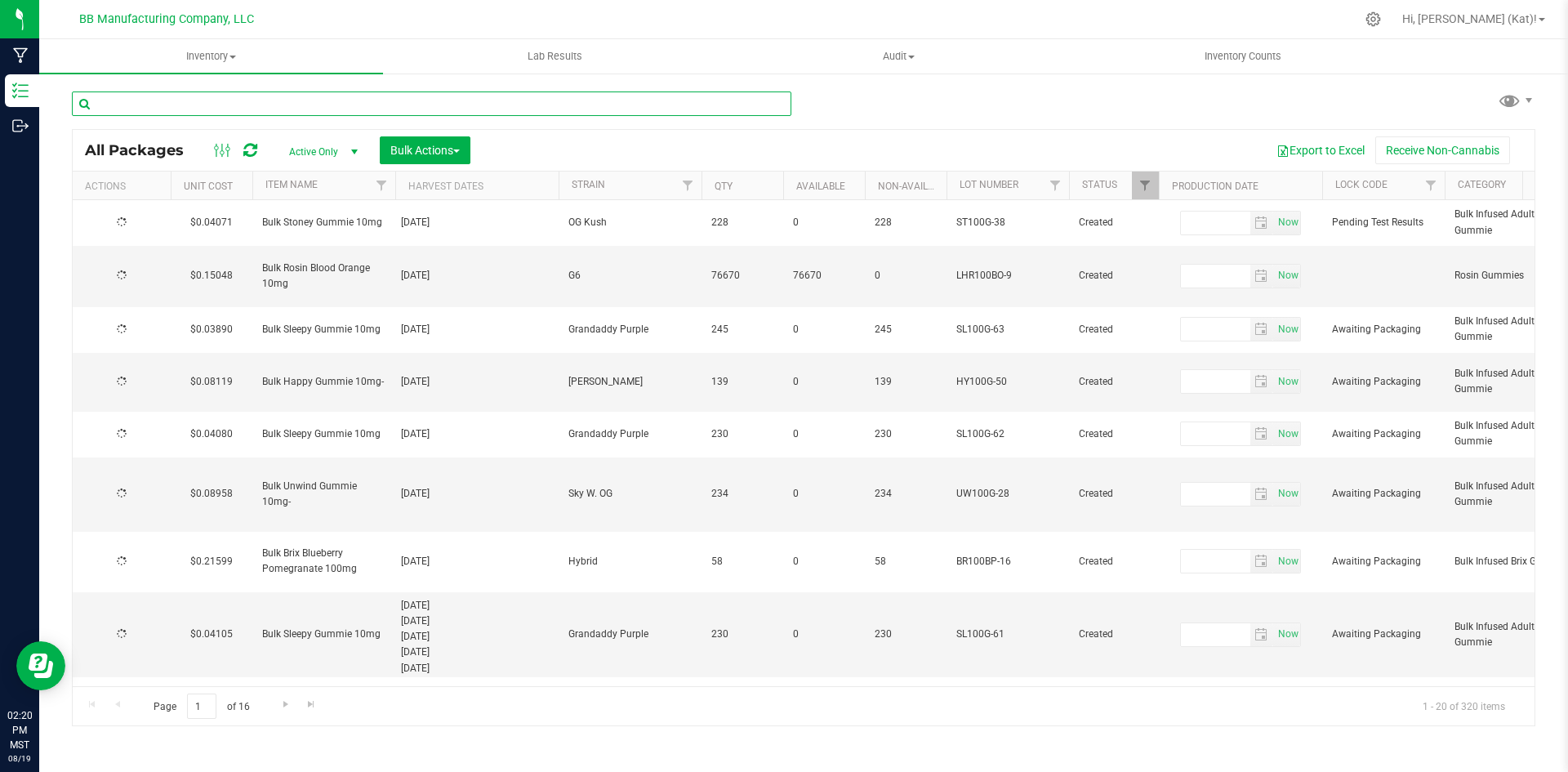
type input "[DATE]"
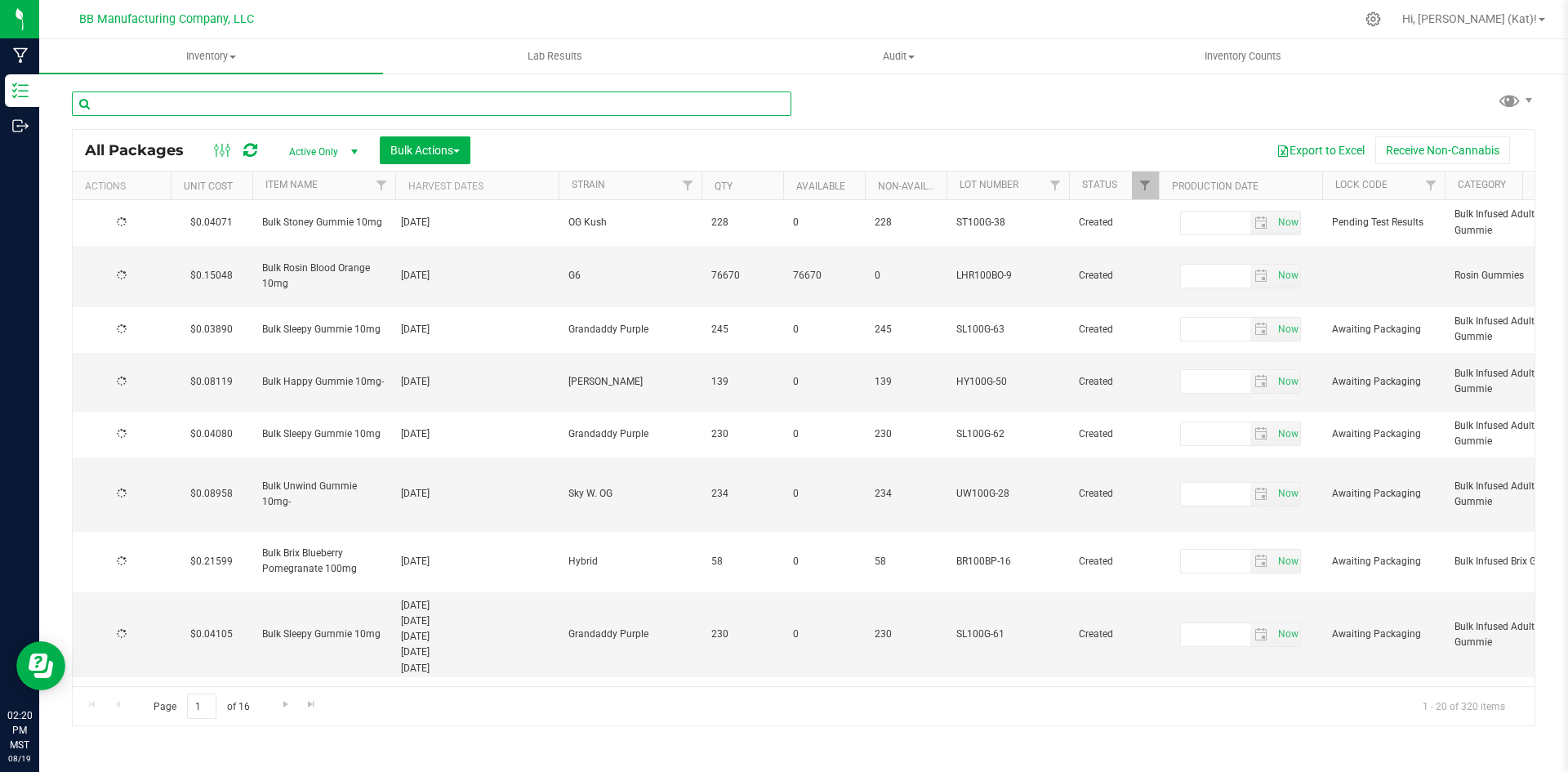
type input "[DATE]"
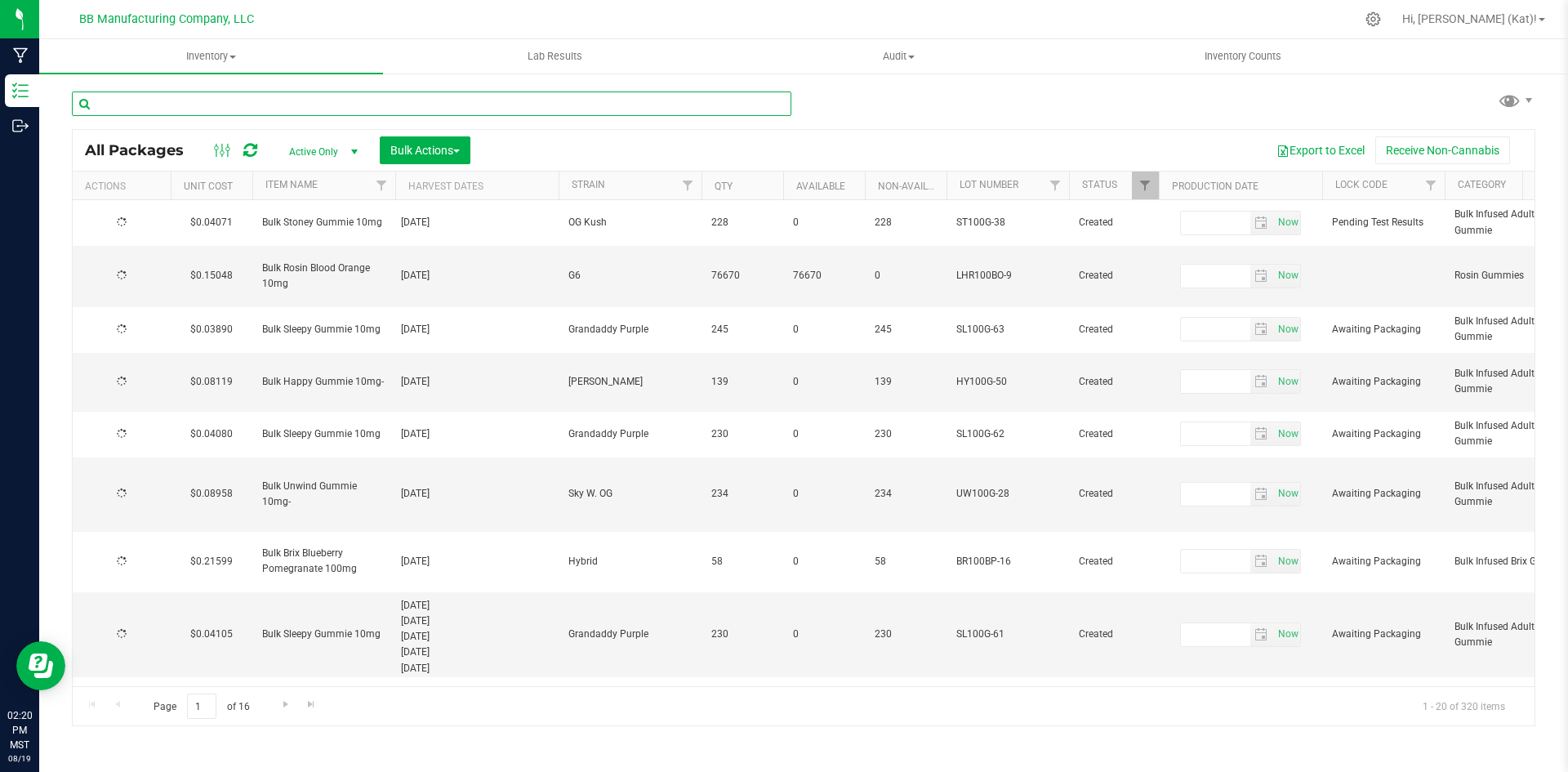
type input "[DATE]"
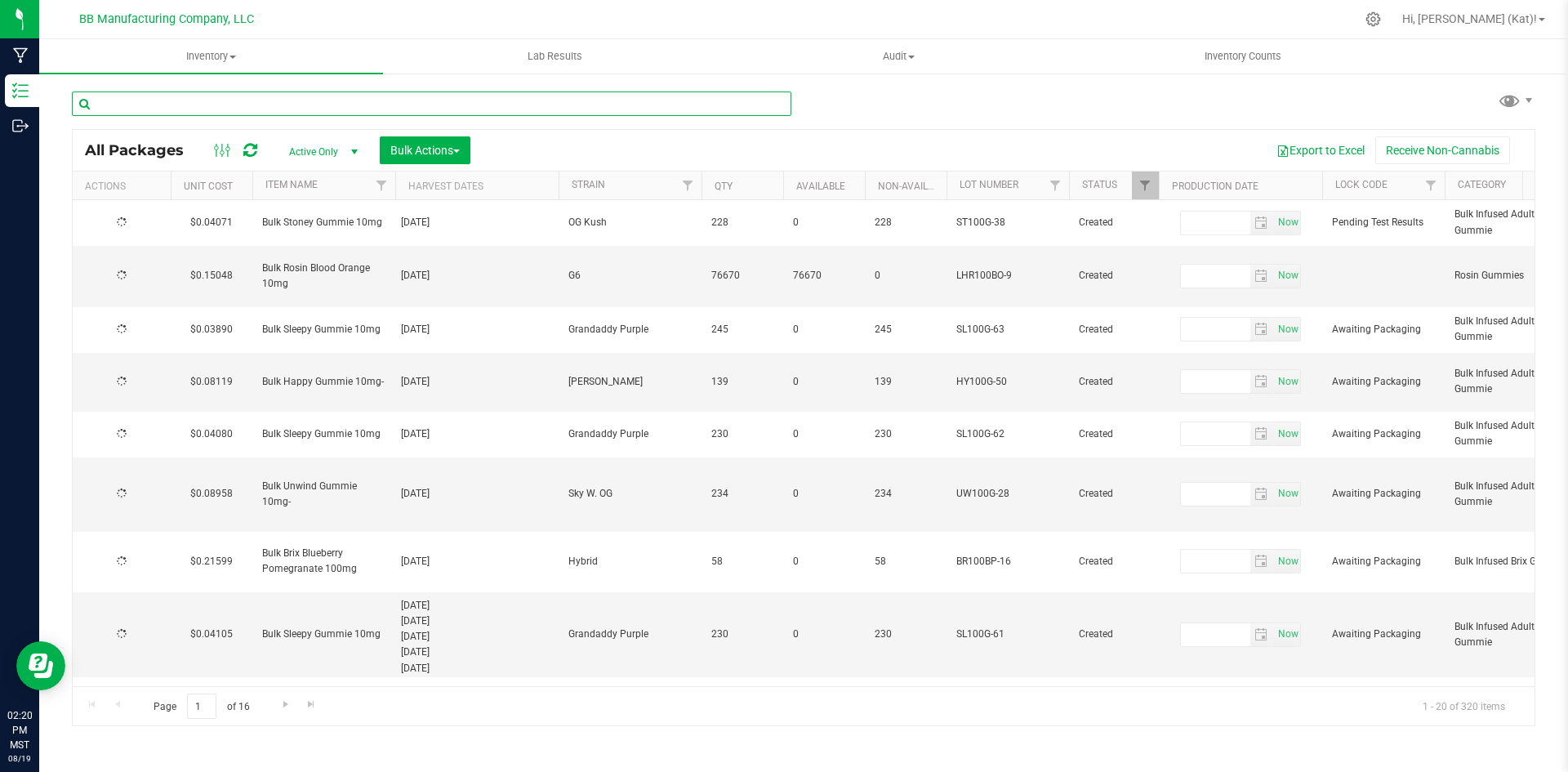
type input "[DATE]"
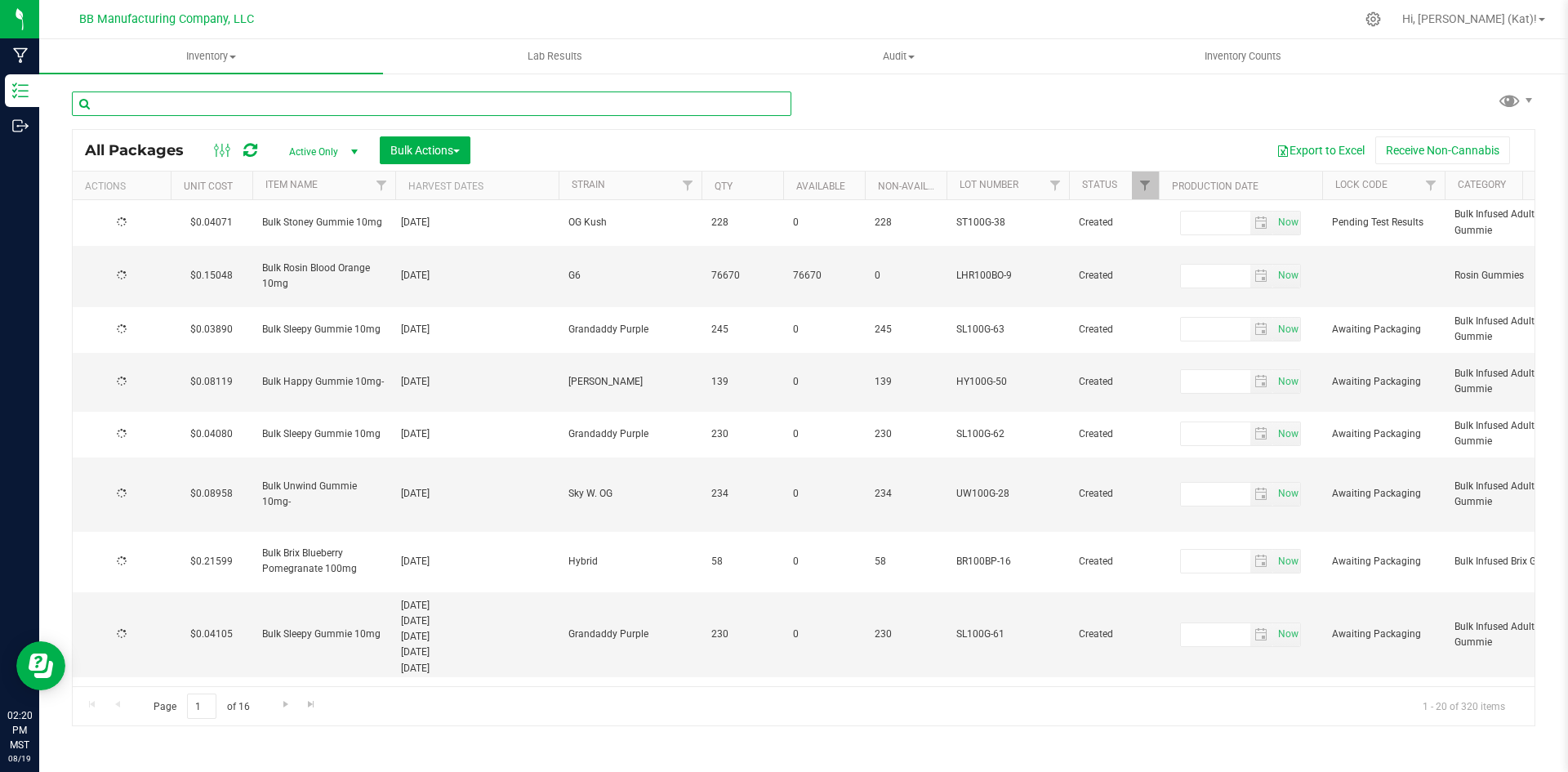
type input "[DATE]"
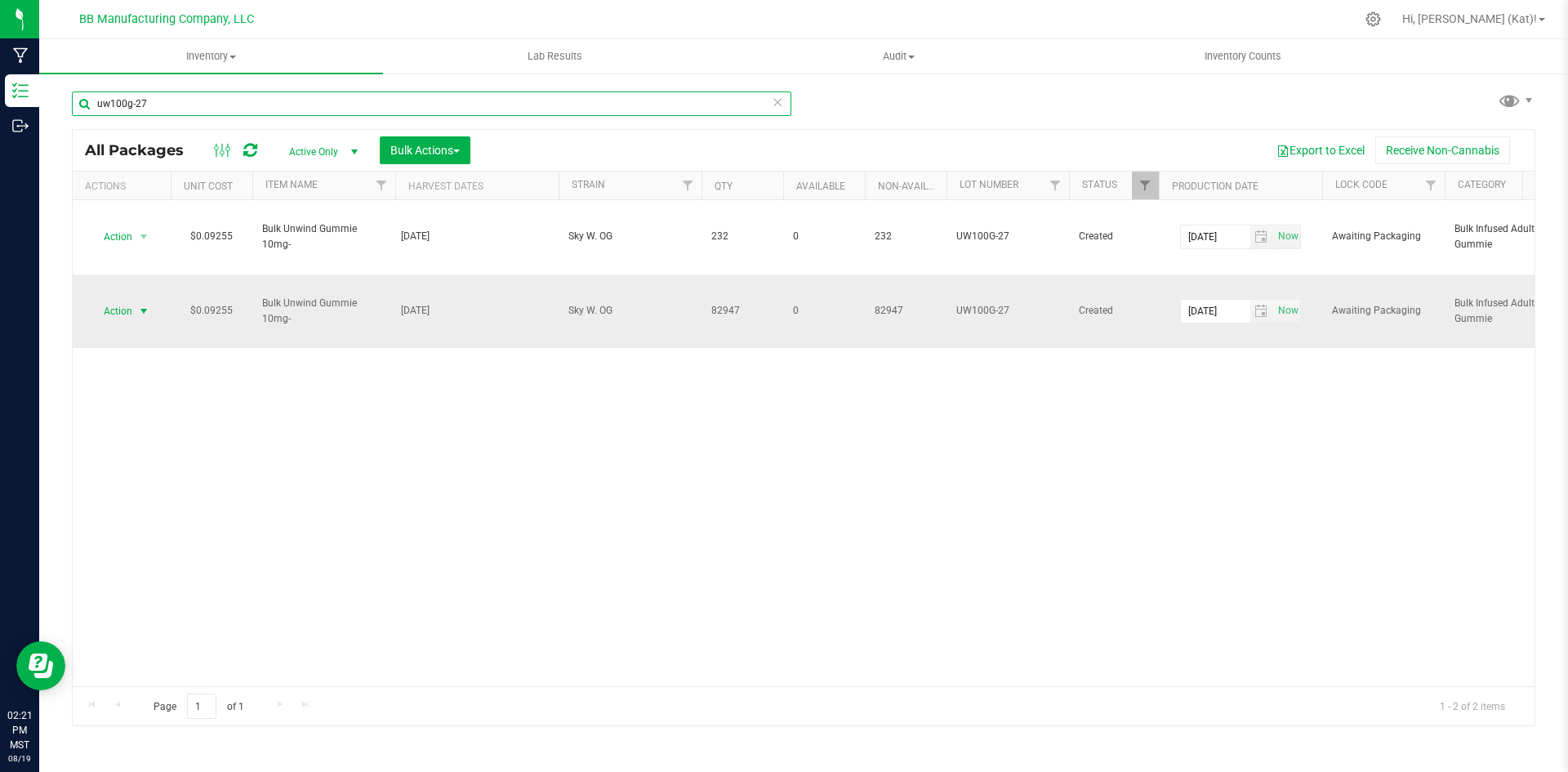
type input "uw100g-27"
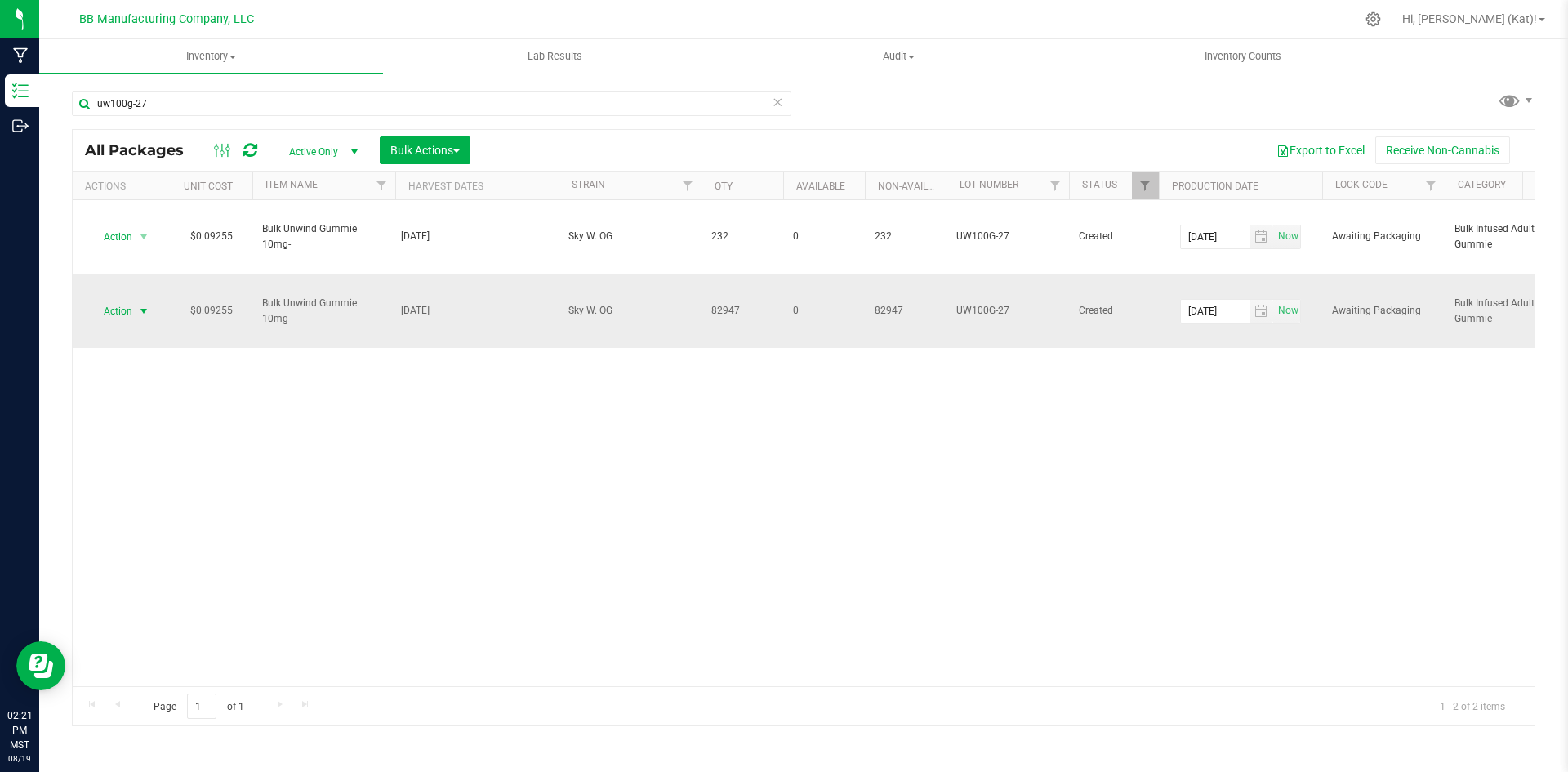
click at [123, 311] on span "Action" at bounding box center [111, 312] width 44 height 23
click at [159, 541] on li "Unlock package" at bounding box center [141, 554] width 103 height 25
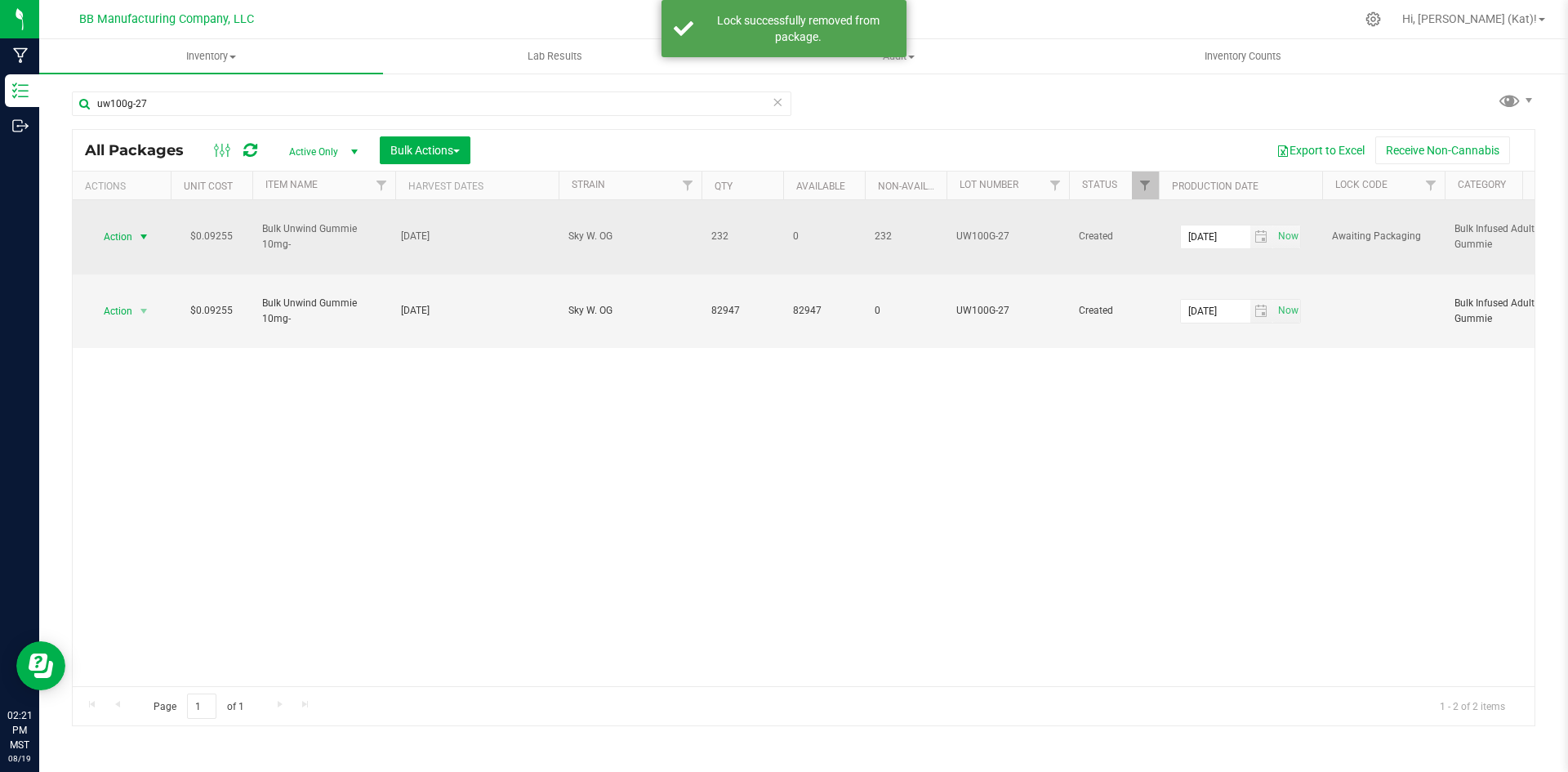
click at [129, 237] on span "Action" at bounding box center [111, 237] width 44 height 23
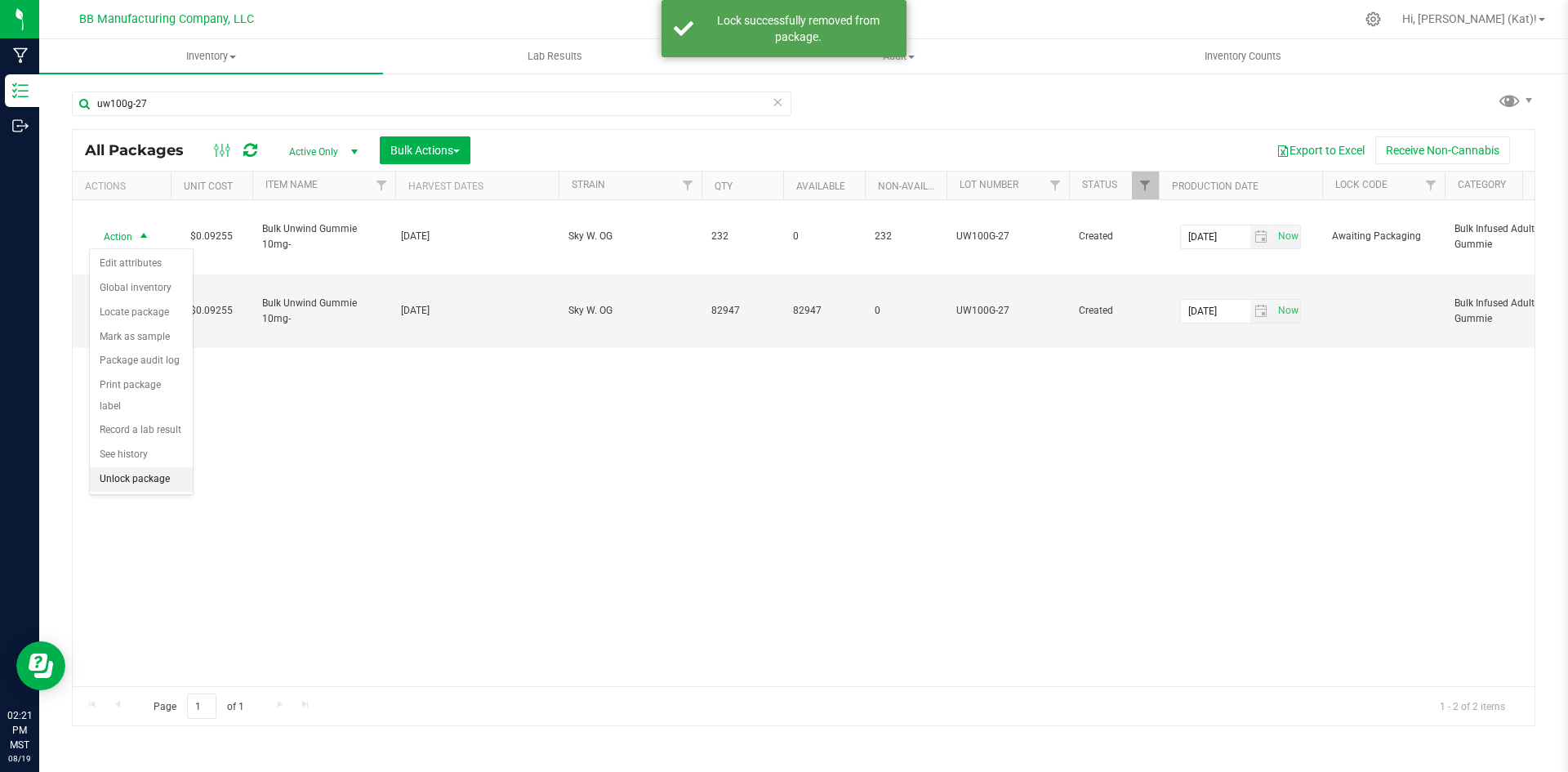
click at [157, 467] on li "Unlock package" at bounding box center [141, 479] width 103 height 25
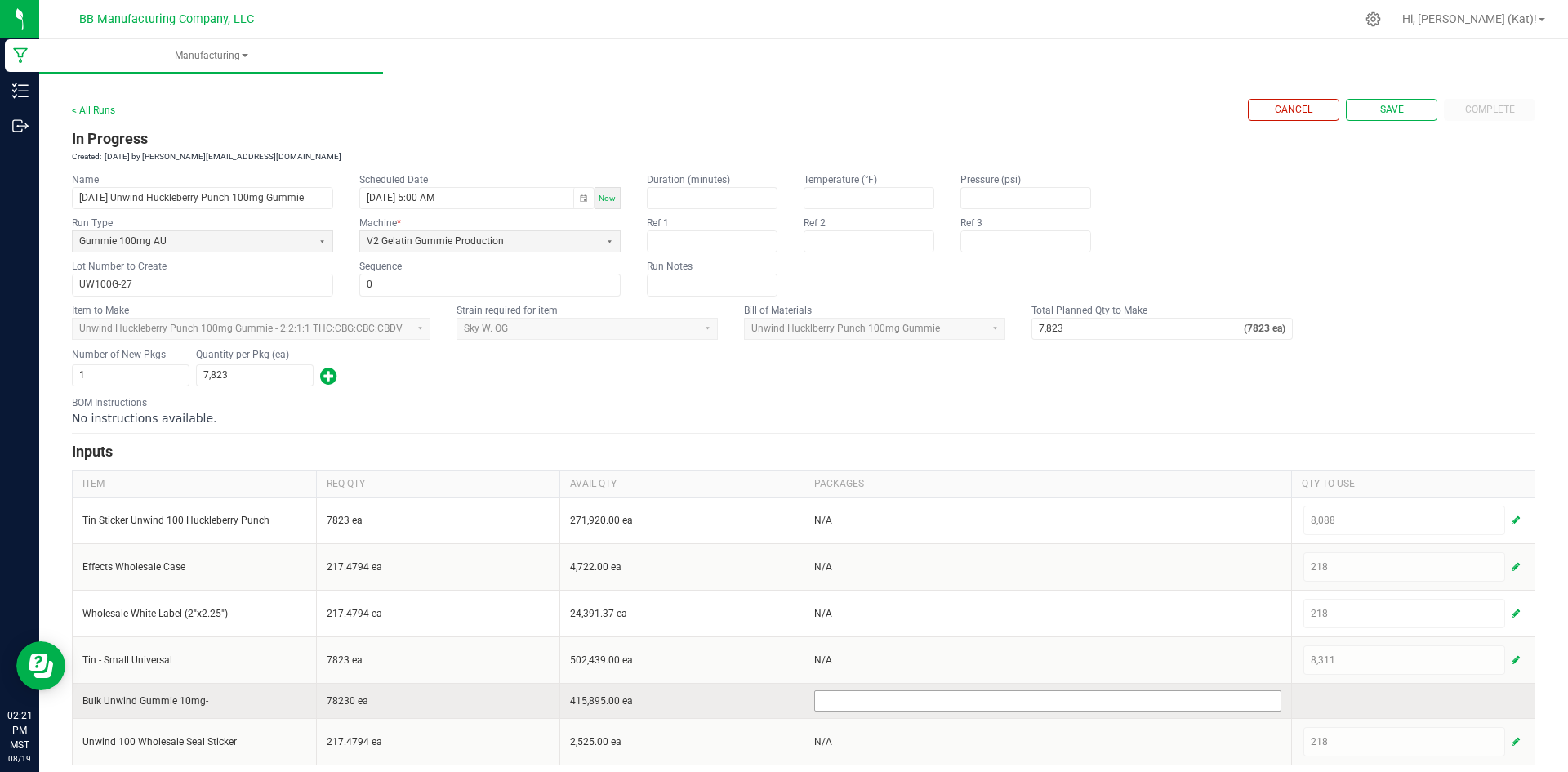
click at [1170, 710] on input at bounding box center [1047, 701] width 466 height 20
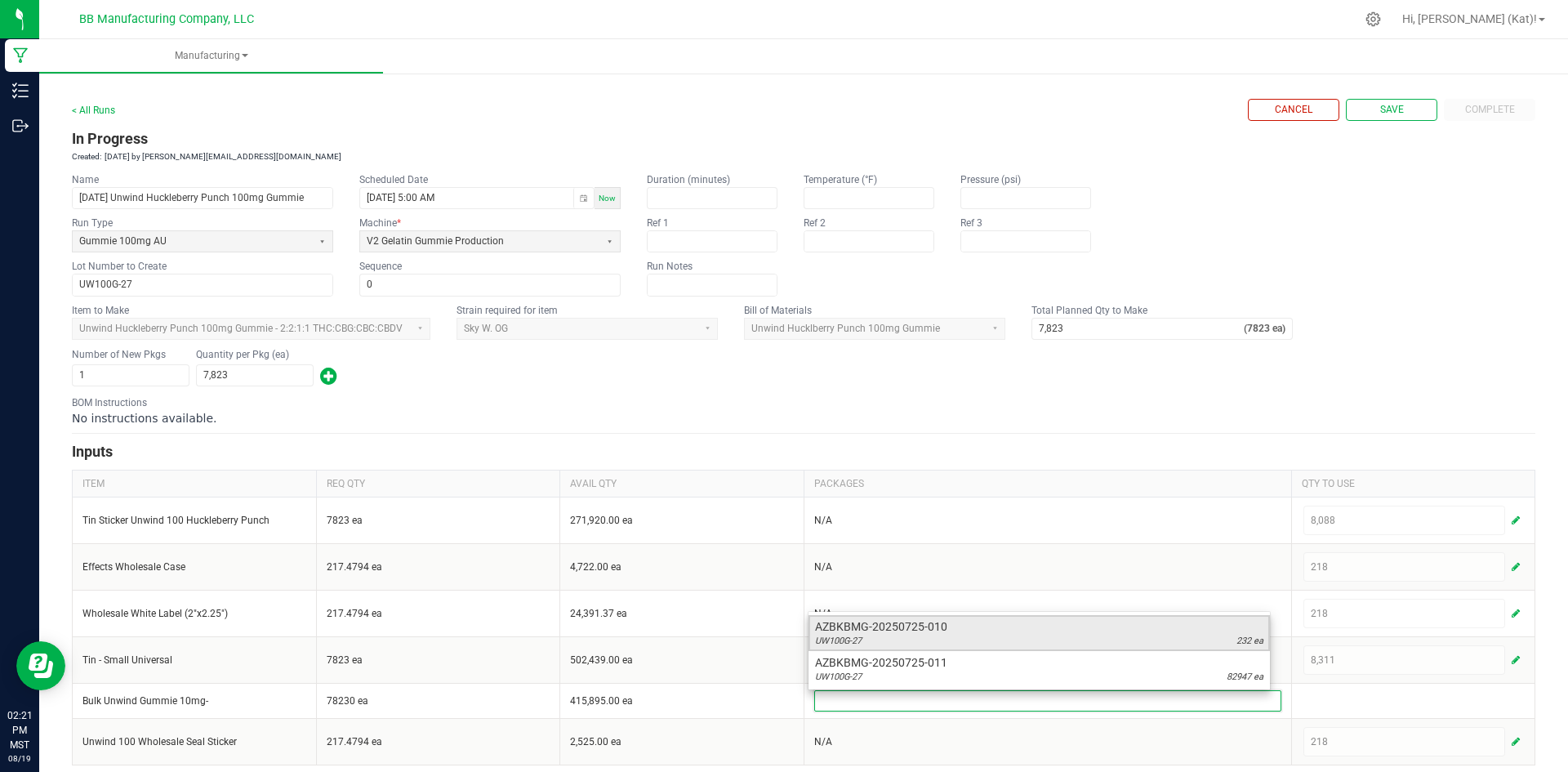
click at [1100, 632] on span "AZBKBMG-20250725-010" at bounding box center [1038, 626] width 449 height 16
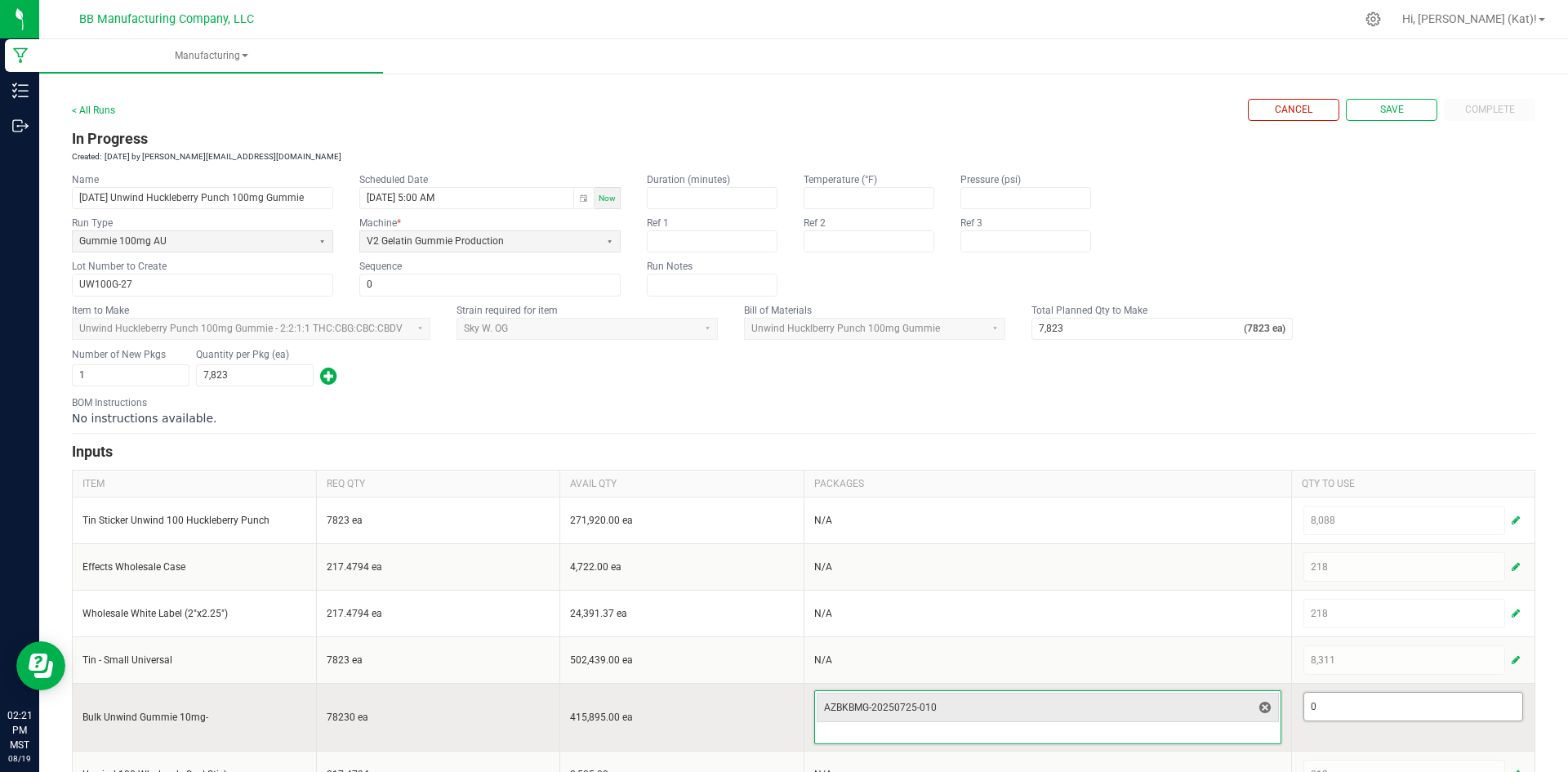
click at [1361, 712] on input "0" at bounding box center [1414, 706] width 219 height 28
type input "1"
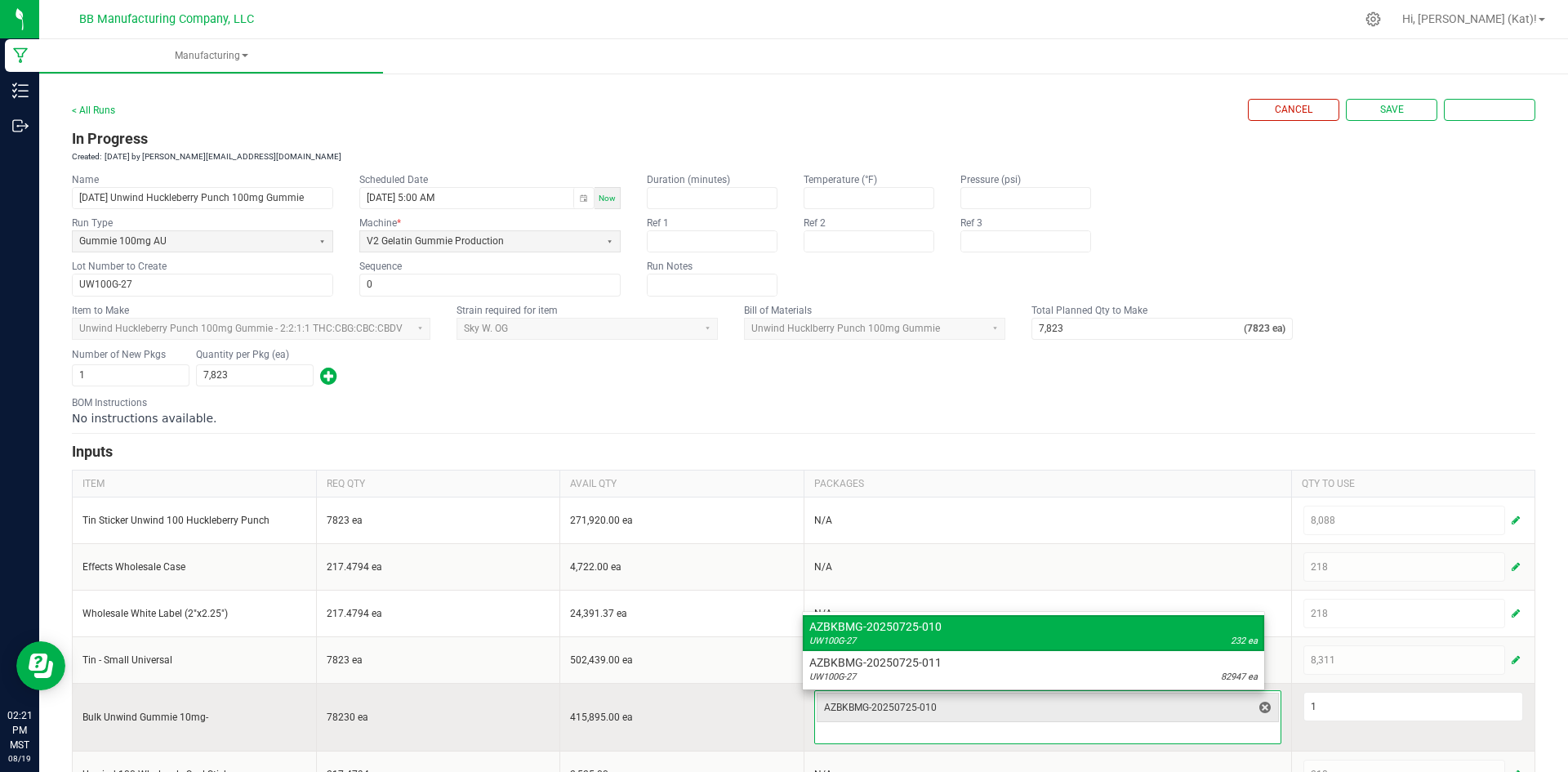
click at [1203, 729] on input at bounding box center [1047, 733] width 466 height 20
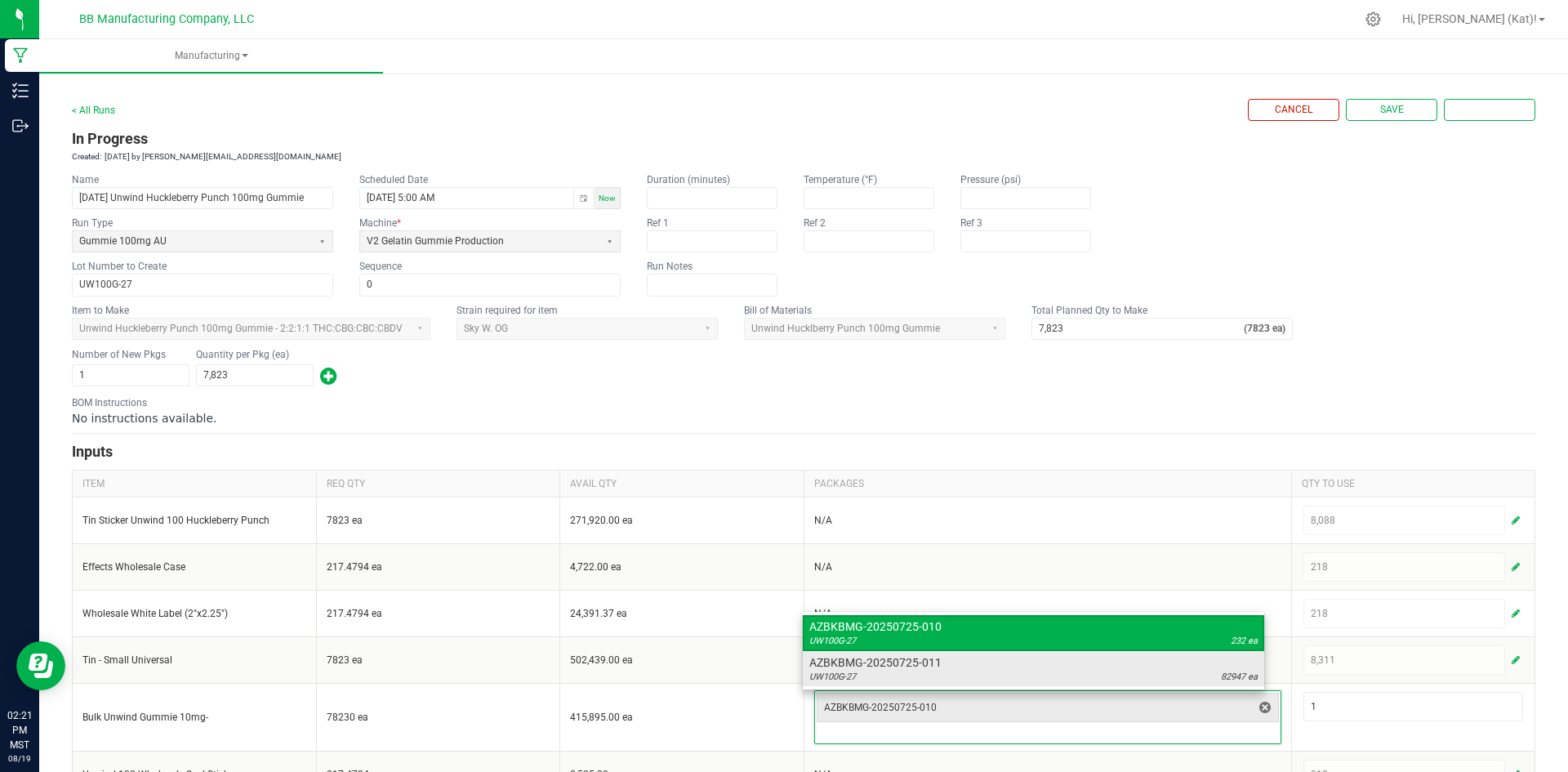
click at [1035, 669] on span "AZBKBMG-20250725-011" at bounding box center [1033, 662] width 449 height 16
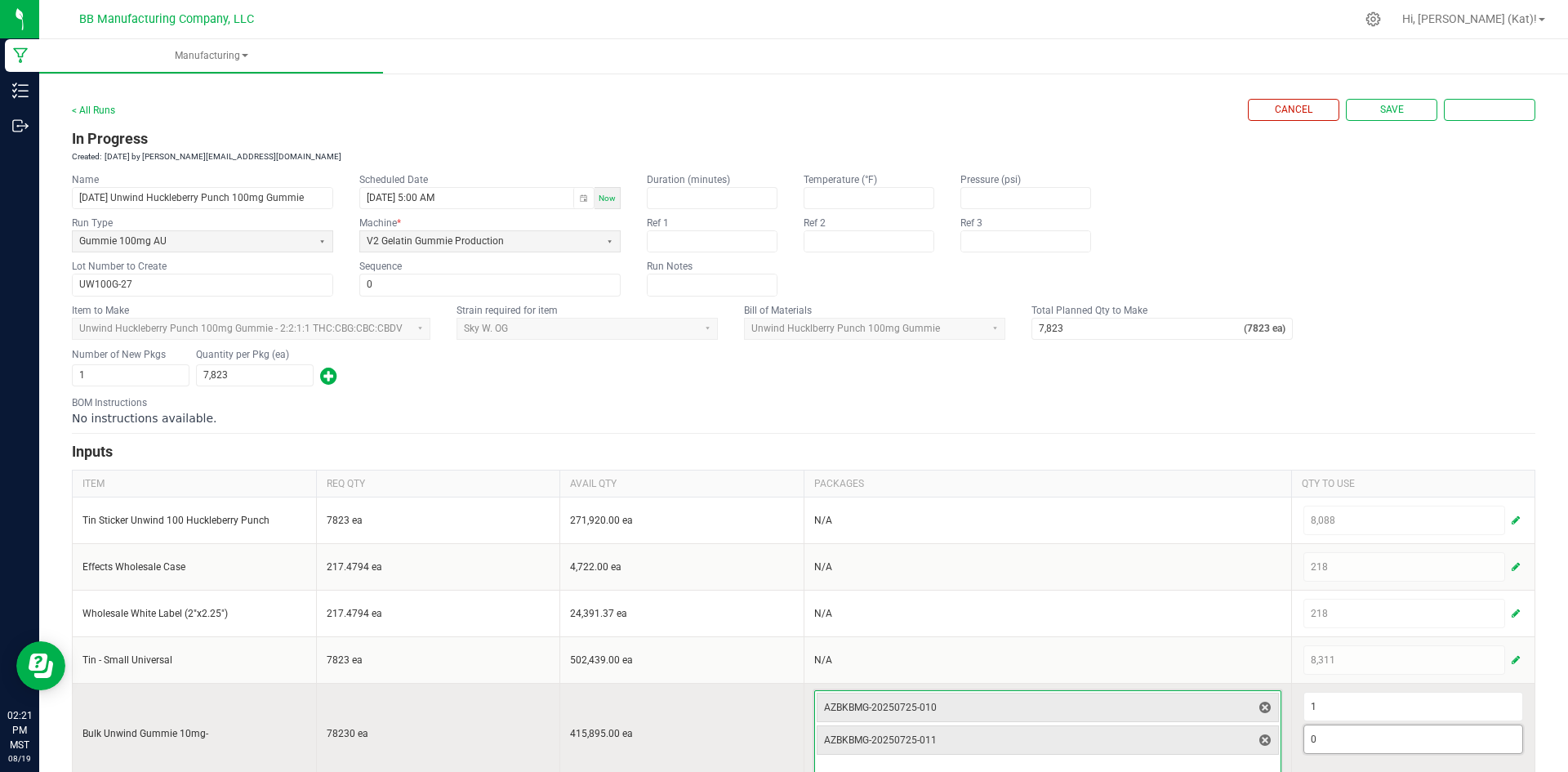
click at [1351, 746] on input "0" at bounding box center [1414, 739] width 219 height 28
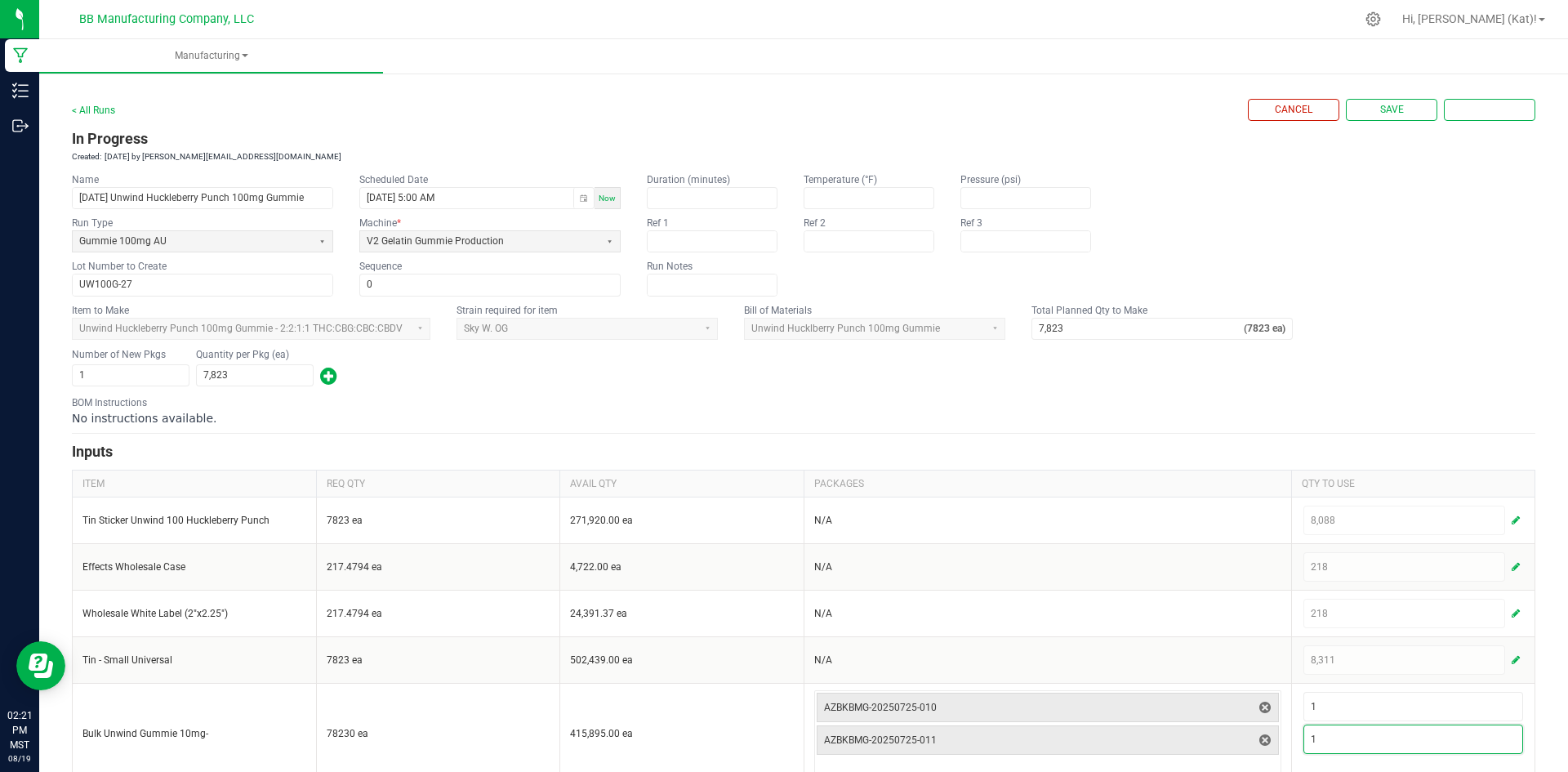
type input "1"
click at [1266, 385] on div "Number of New Pkgs 1 Quantity per Pkg (ea) 7,823" at bounding box center [803, 367] width 1463 height 43
click at [1359, 119] on button "Save" at bounding box center [1392, 110] width 91 height 22
type input "1"
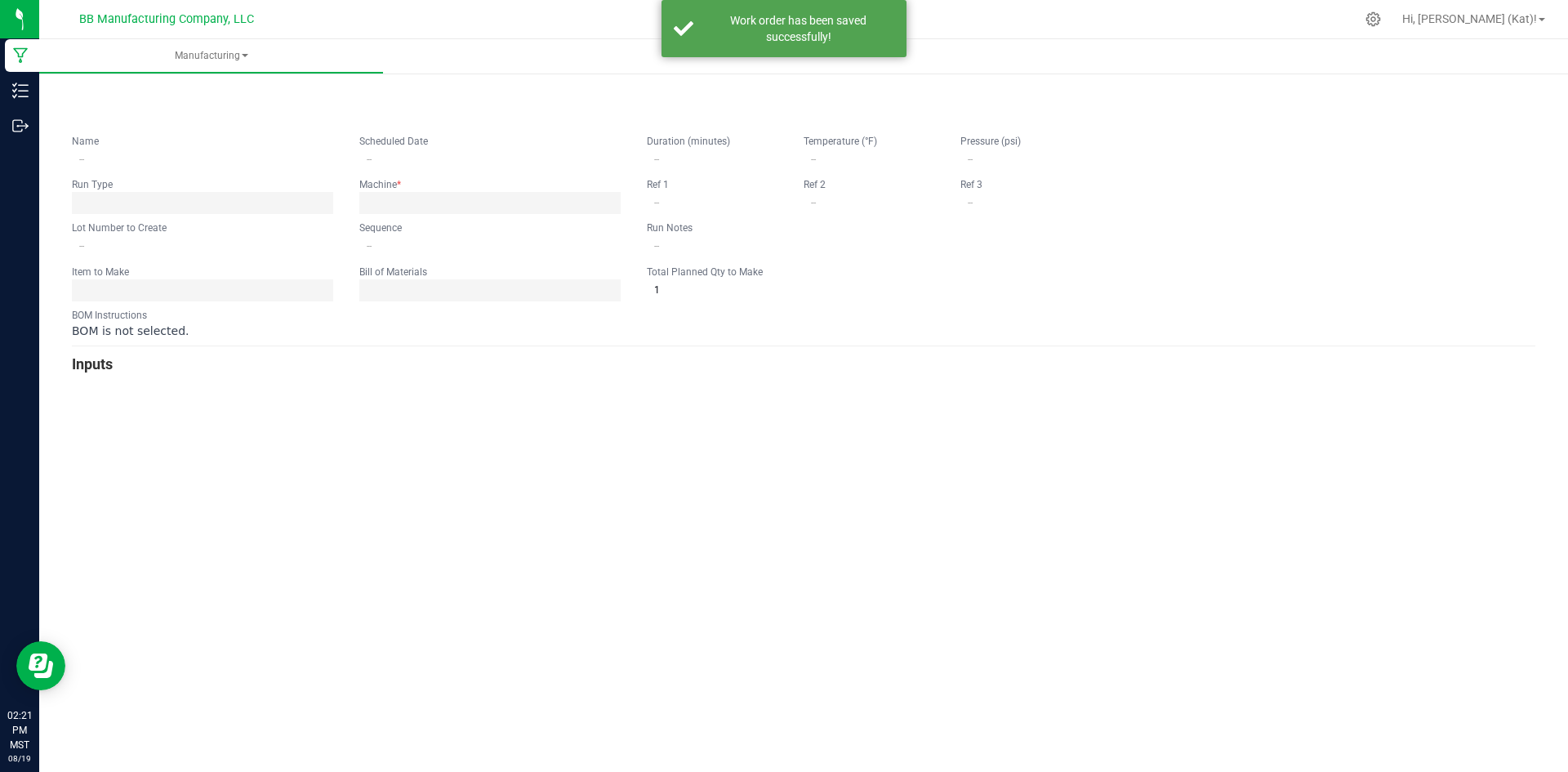
type input "7.25.25 Unwind Huckleberry Punch 100mg Gummie"
type input "08/19/2025 5:00 AM"
type input "UW100G-27"
type input "0"
type input "7,823"
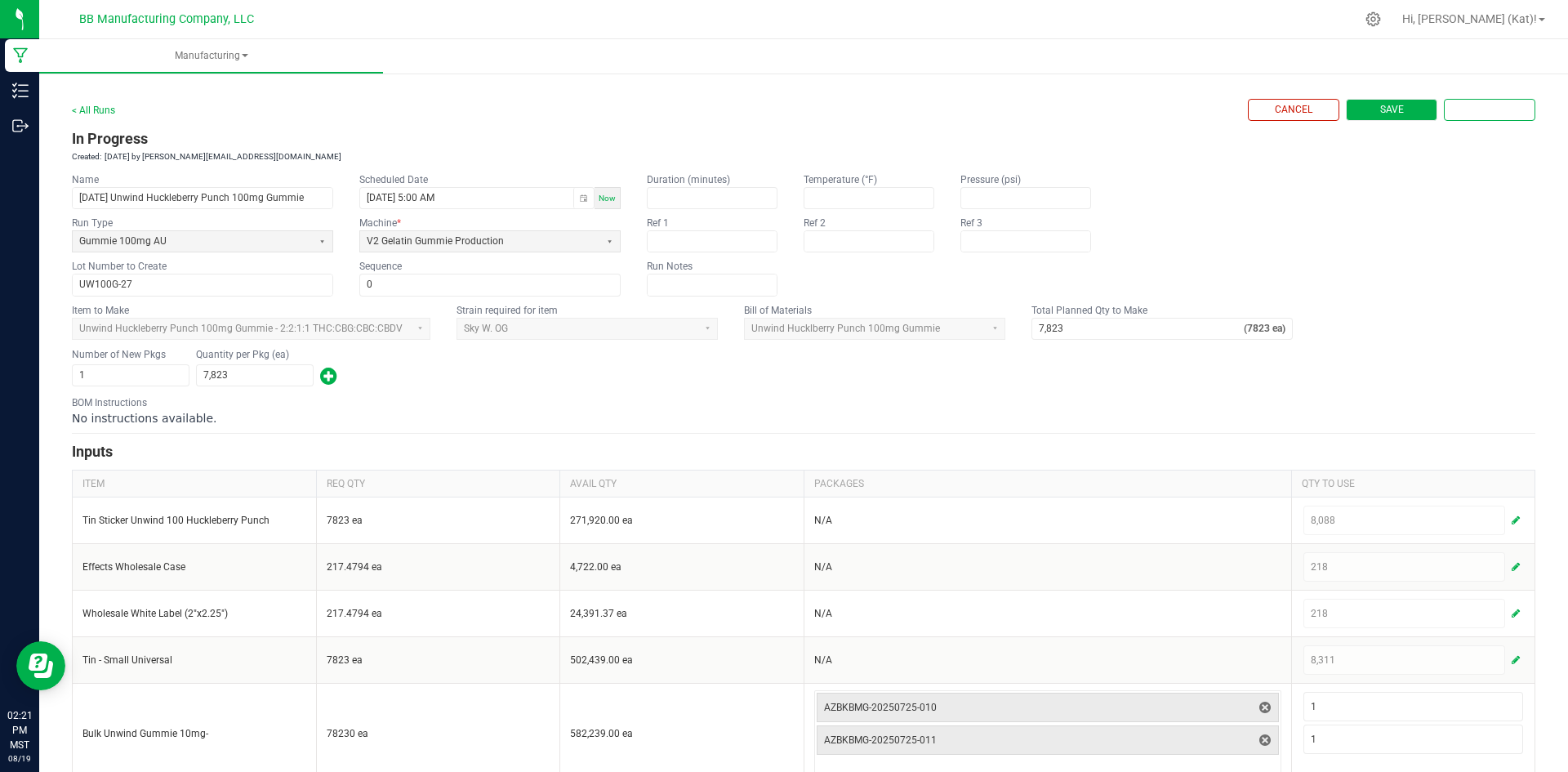
click at [1398, 111] on button "Save" at bounding box center [1392, 110] width 91 height 22
type input "1"
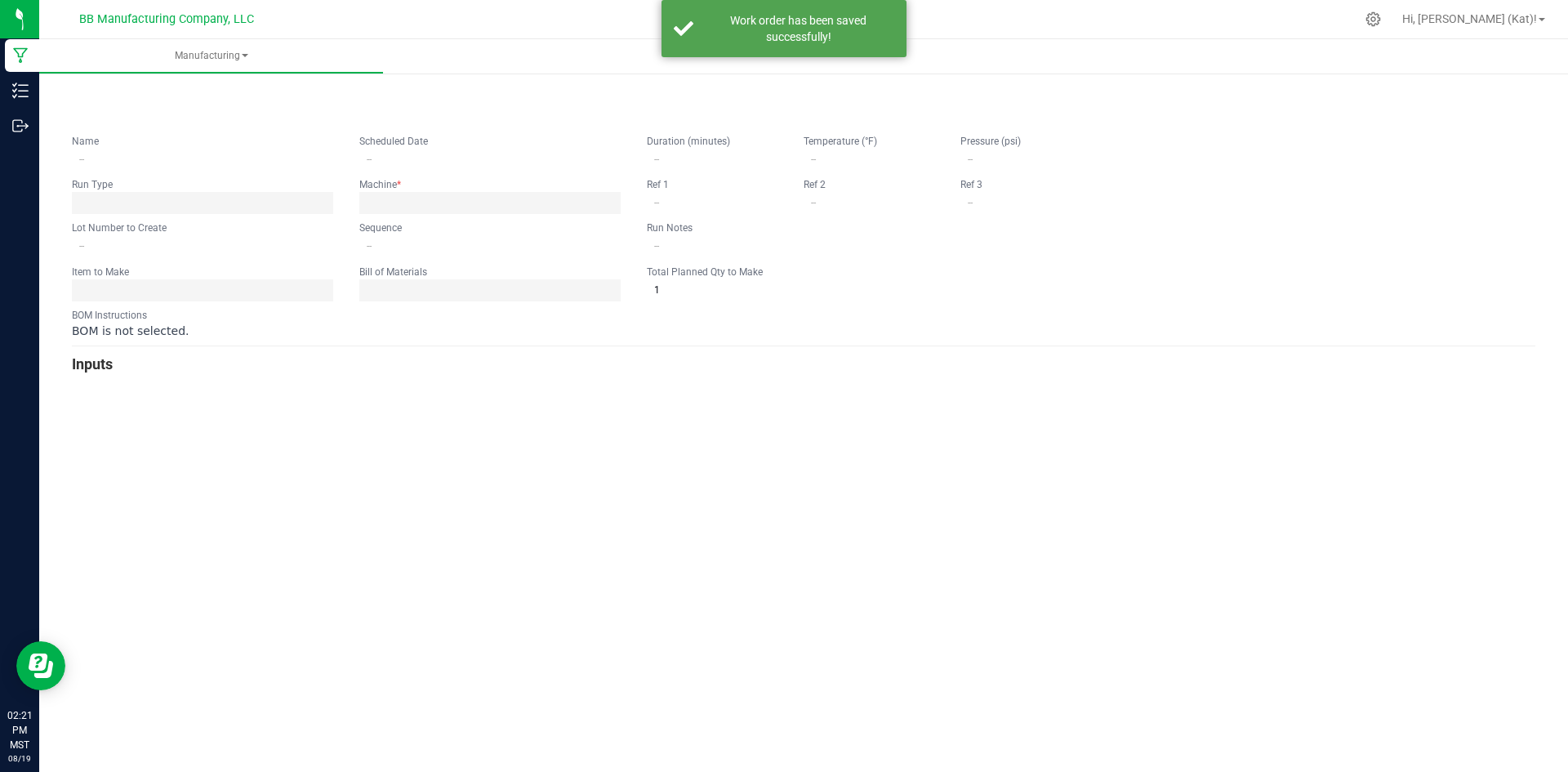
type input "7.25.25 Unwind Huckleberry Punch 100mg Gummie"
type input "08/19/2025 5:00 AM"
type input "UW100G-27"
type input "0"
type input "7,823"
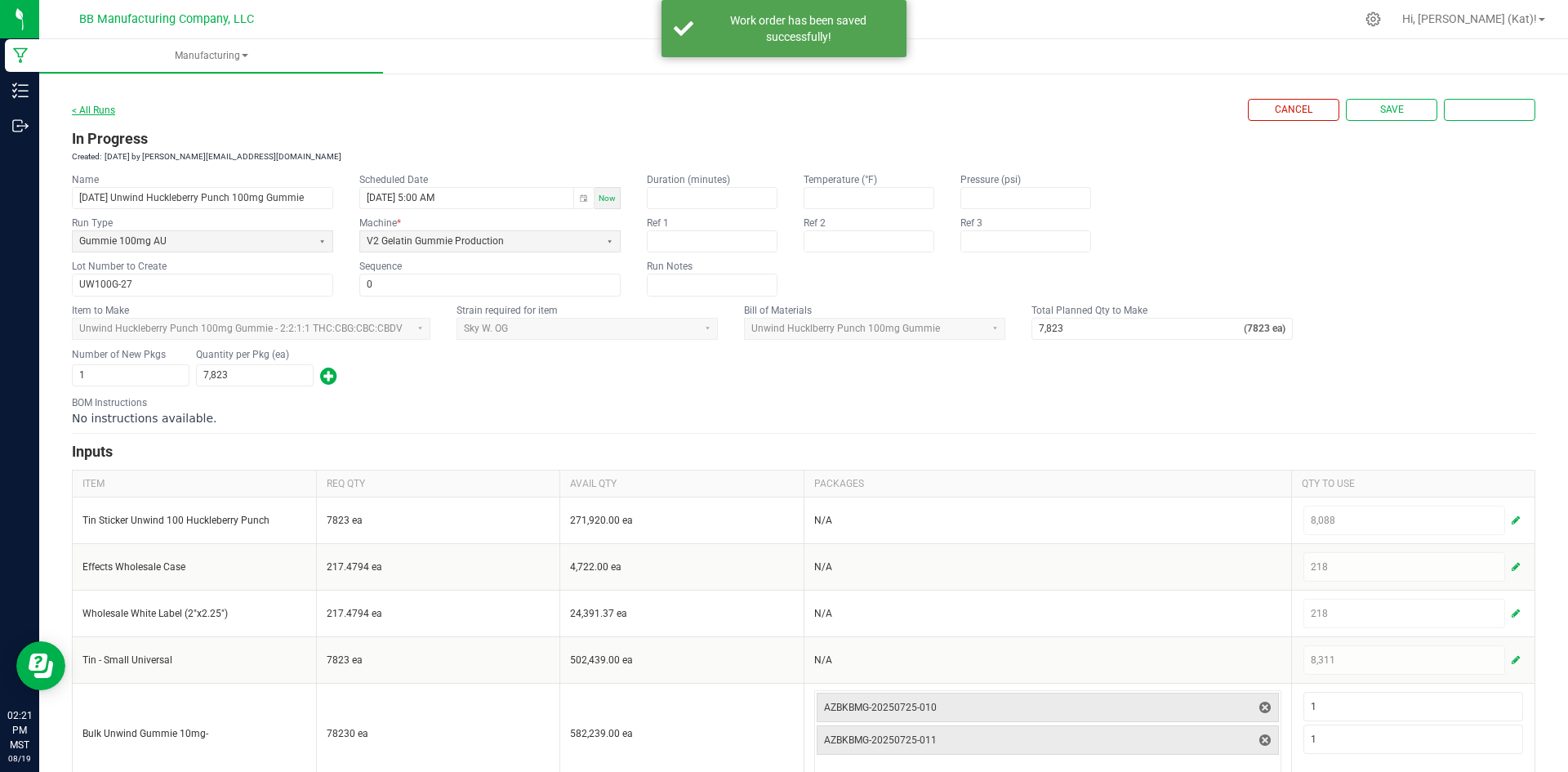
click at [96, 112] on link "< All Runs" at bounding box center [92, 111] width 43 height 11
